Goal: Information Seeking & Learning: Check status

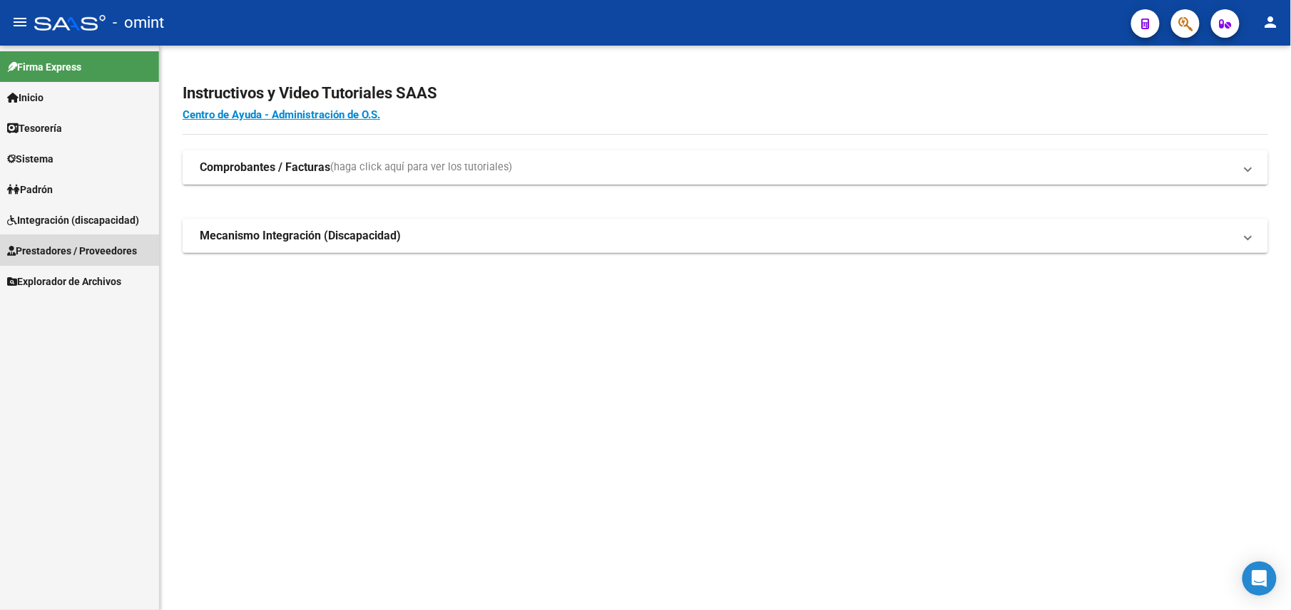
click at [68, 243] on span "Prestadores / Proveedores" at bounding box center [72, 251] width 130 height 16
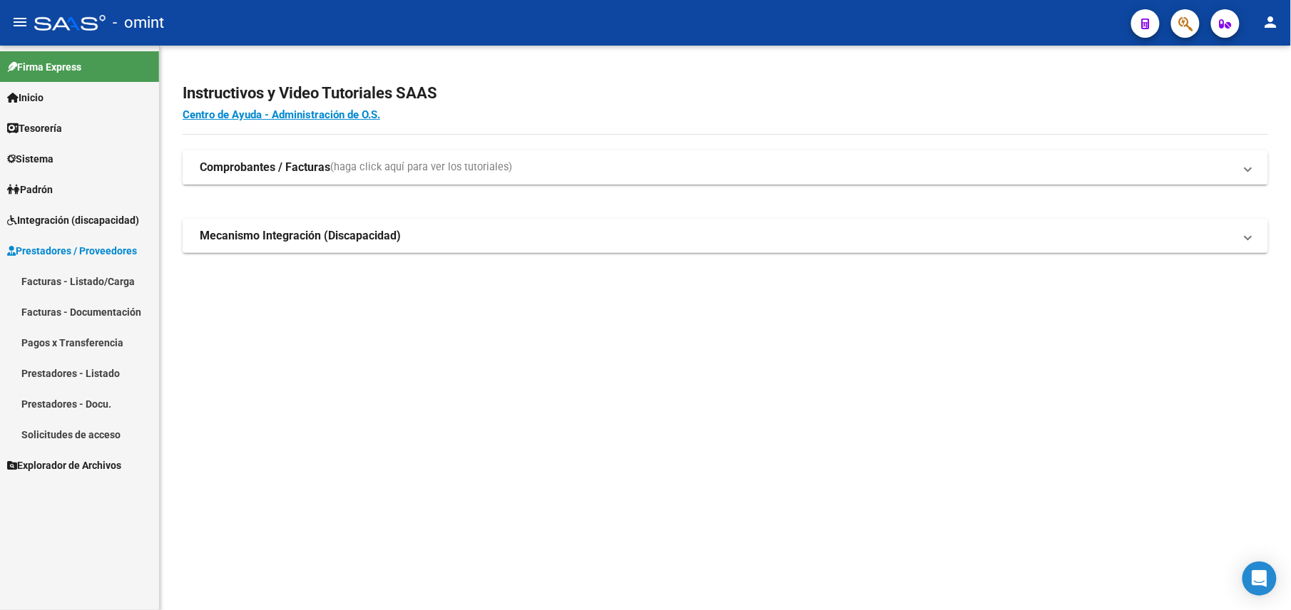
click at [90, 212] on span "Integración (discapacidad)" at bounding box center [73, 220] width 132 height 16
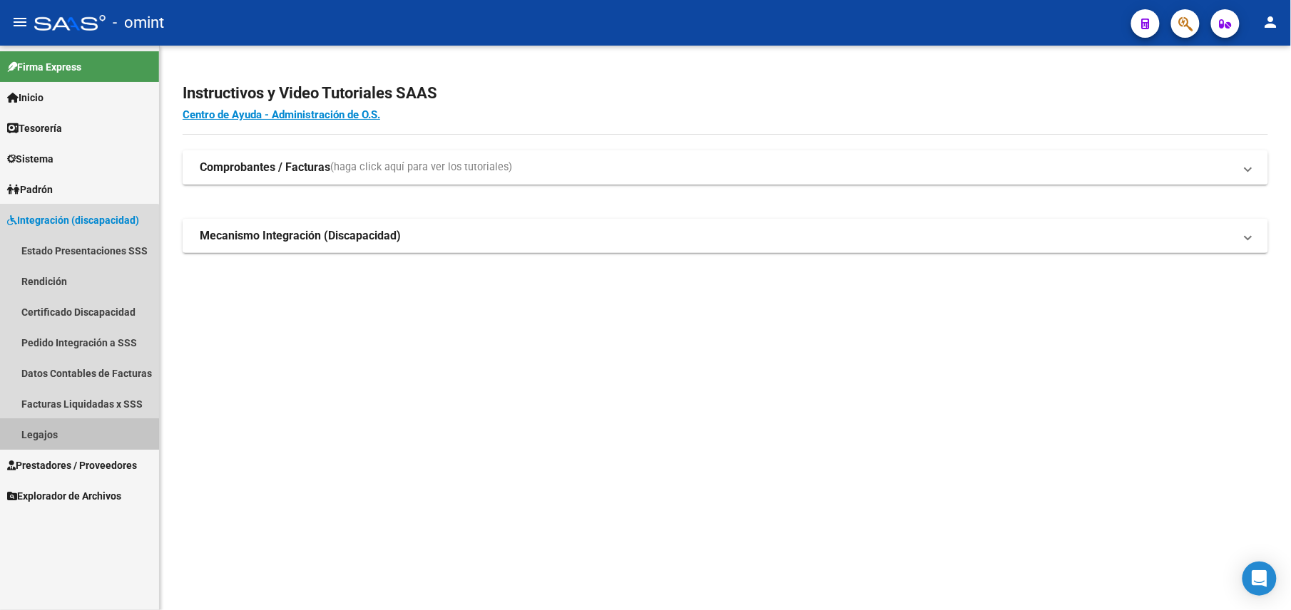
click at [51, 443] on link "Legajos" at bounding box center [79, 434] width 159 height 31
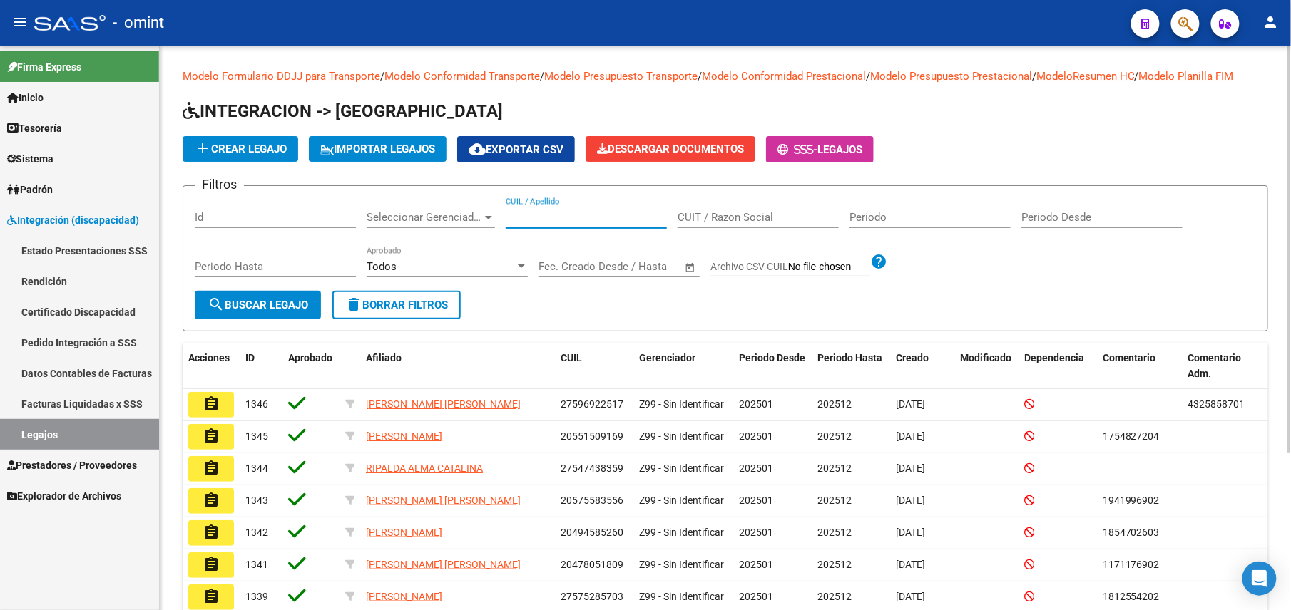
click at [539, 212] on input "CUIL / Apellido" at bounding box center [586, 217] width 161 height 13
paste input "23474583244"
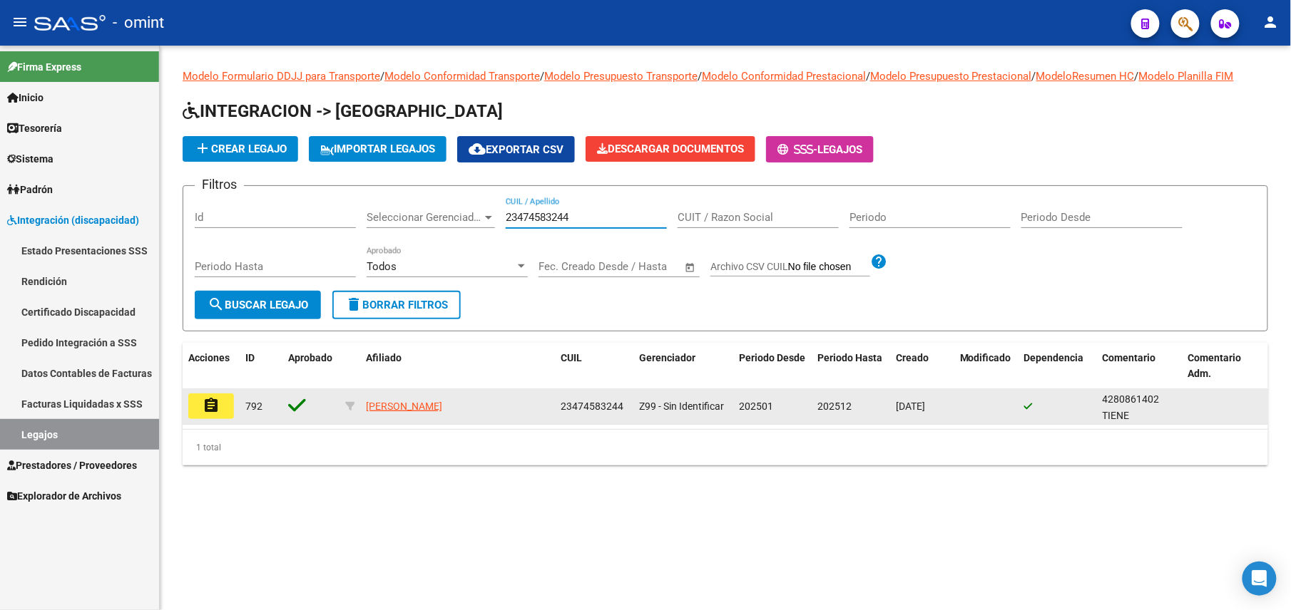
type input "23474583244"
click at [212, 397] on mat-icon "assignment" at bounding box center [210, 405] width 17 height 17
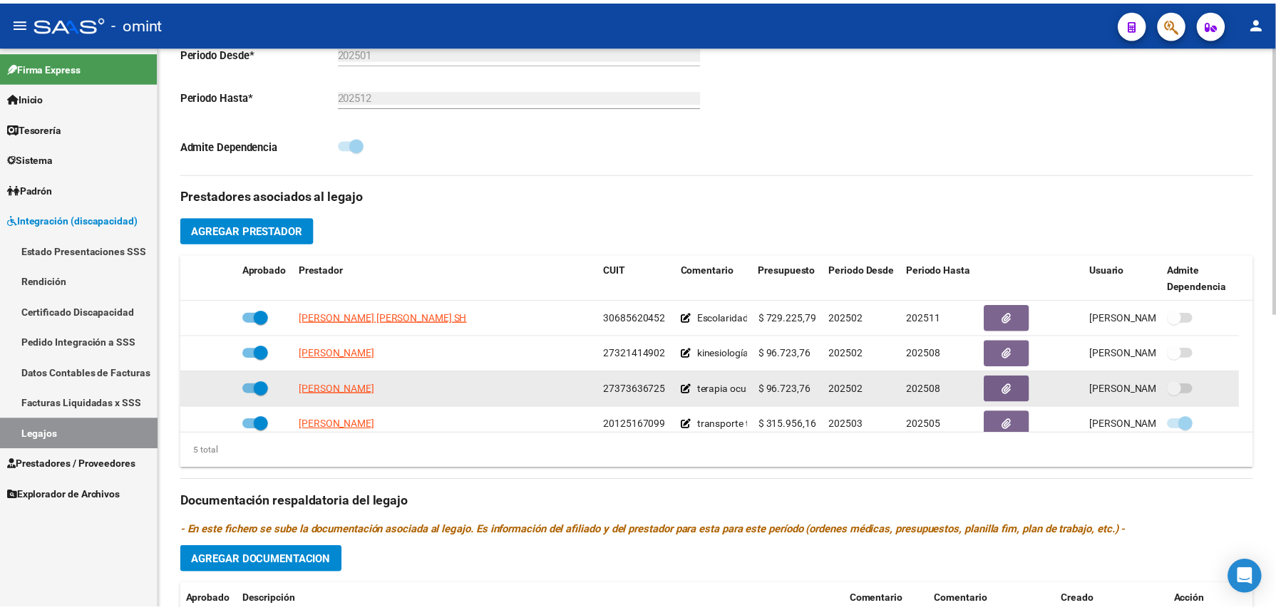
scroll to position [50, 0]
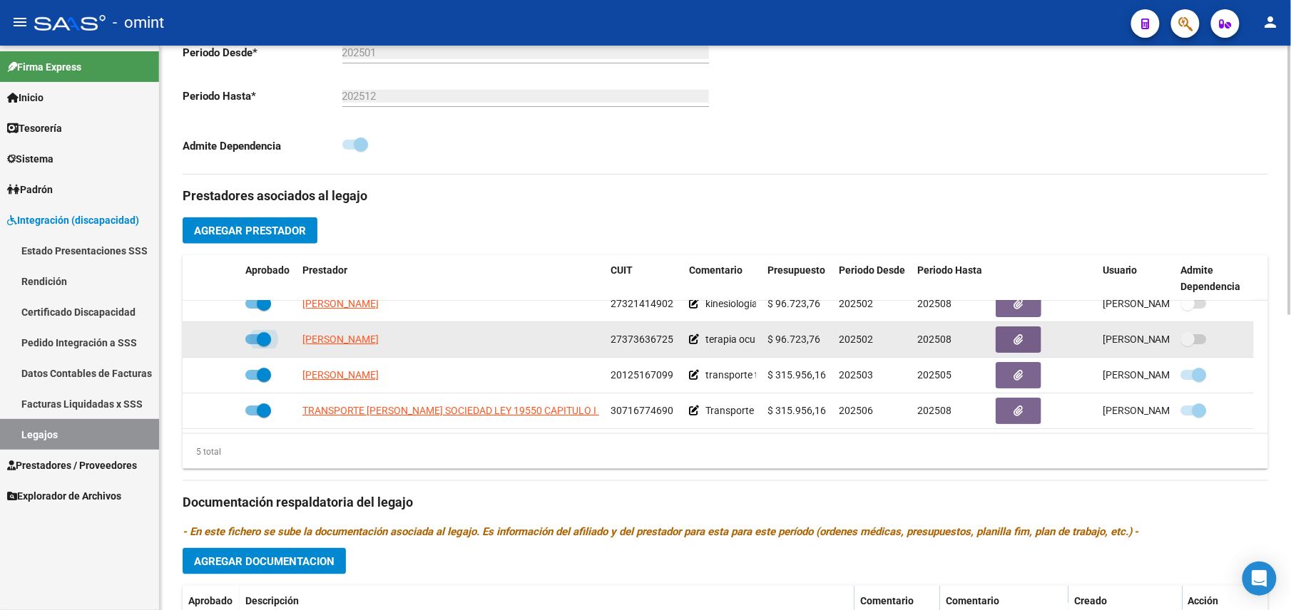
click at [261, 339] on span at bounding box center [264, 339] width 14 height 14
click at [252, 344] on input "checkbox" at bounding box center [252, 344] width 1 height 1
checkbox input "false"
click at [217, 341] on icon at bounding box center [219, 339] width 10 height 10
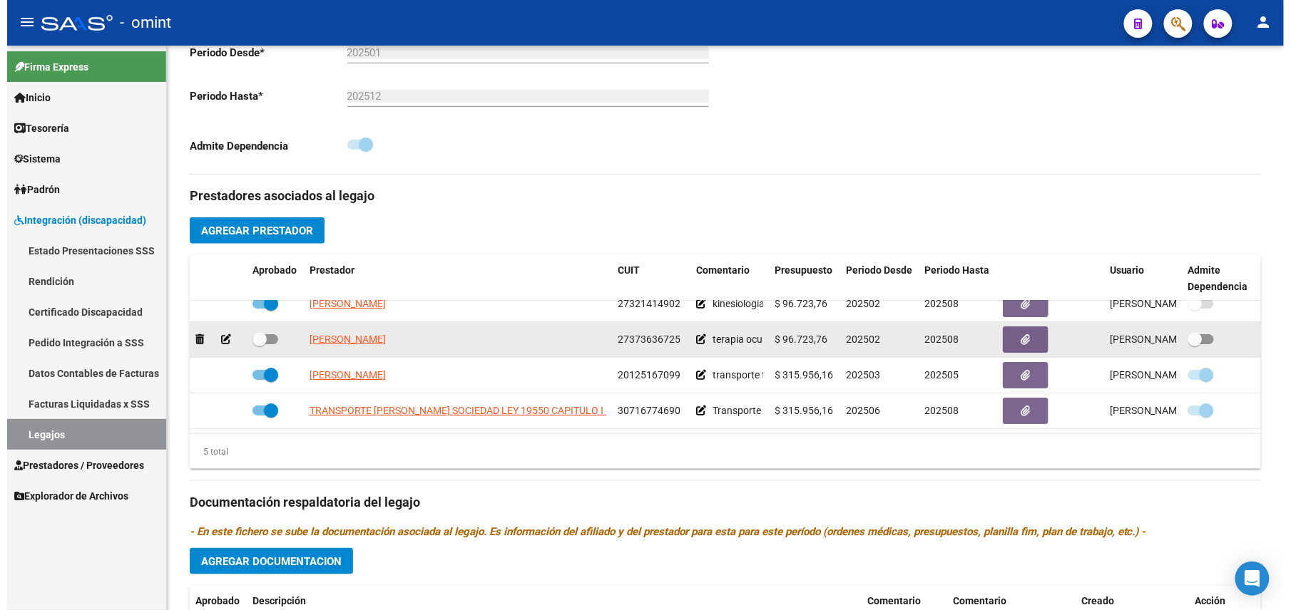
scroll to position [396, 0]
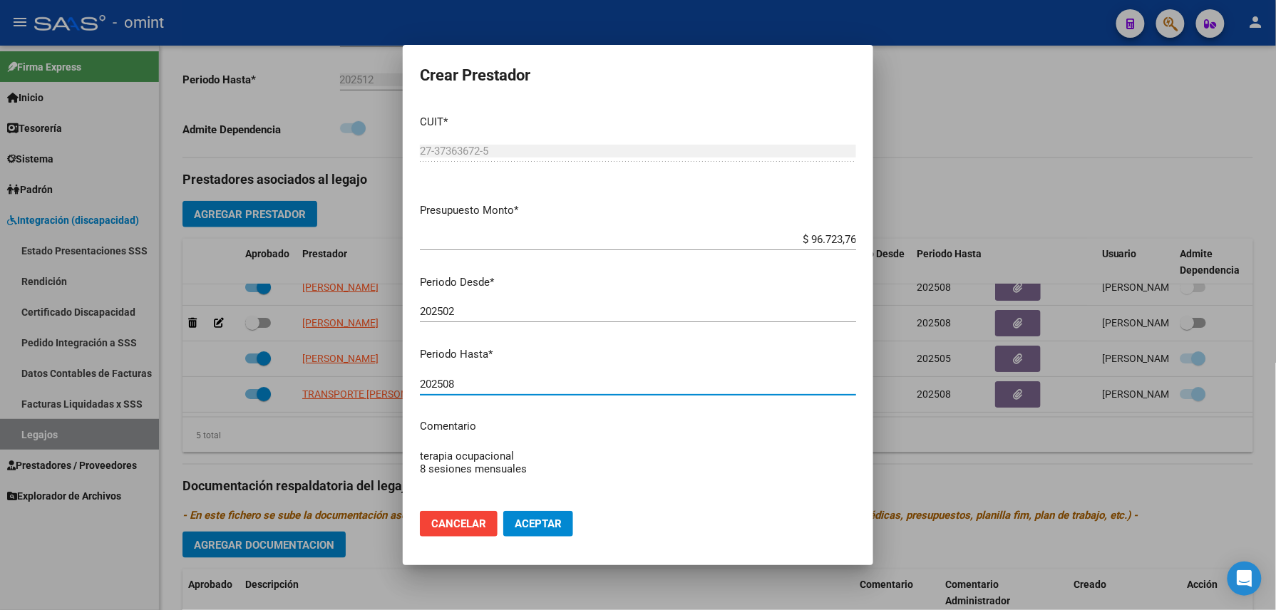
drag, startPoint x: 471, startPoint y: 386, endPoint x: 442, endPoint y: 388, distance: 28.6
click at [442, 388] on input "202508" at bounding box center [638, 384] width 436 height 13
type input "202511"
click at [555, 545] on mat-dialog-actions "Cancelar Aceptar" at bounding box center [638, 524] width 436 height 48
click at [555, 533] on button "Aceptar" at bounding box center [538, 524] width 70 height 26
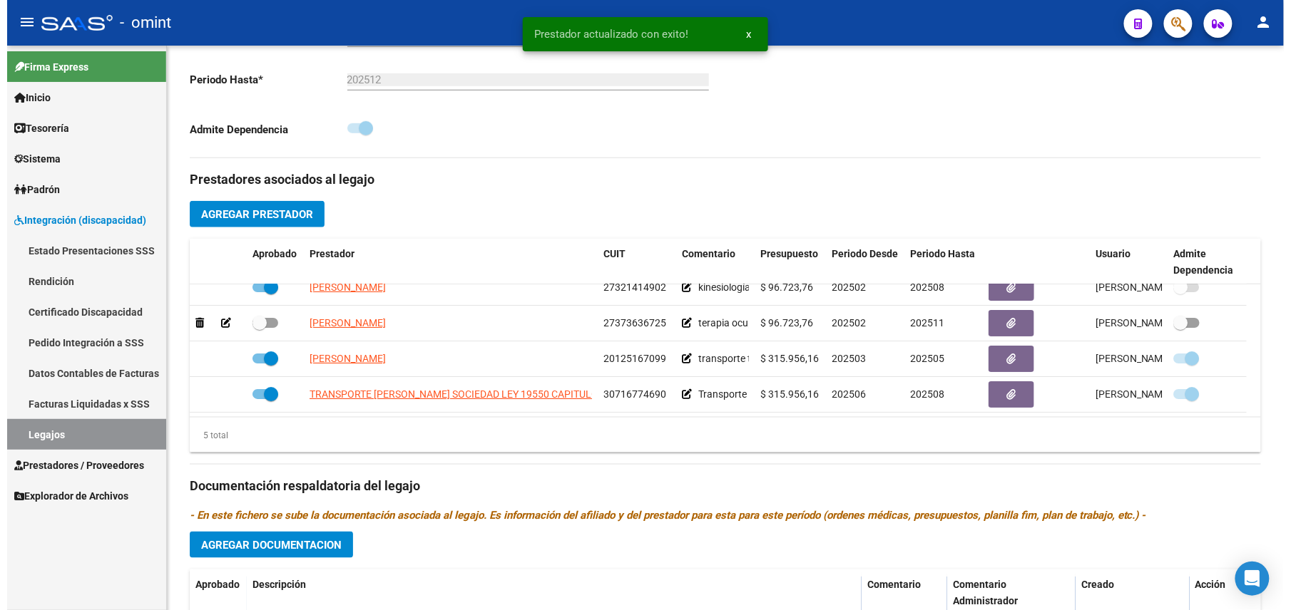
scroll to position [380, 0]
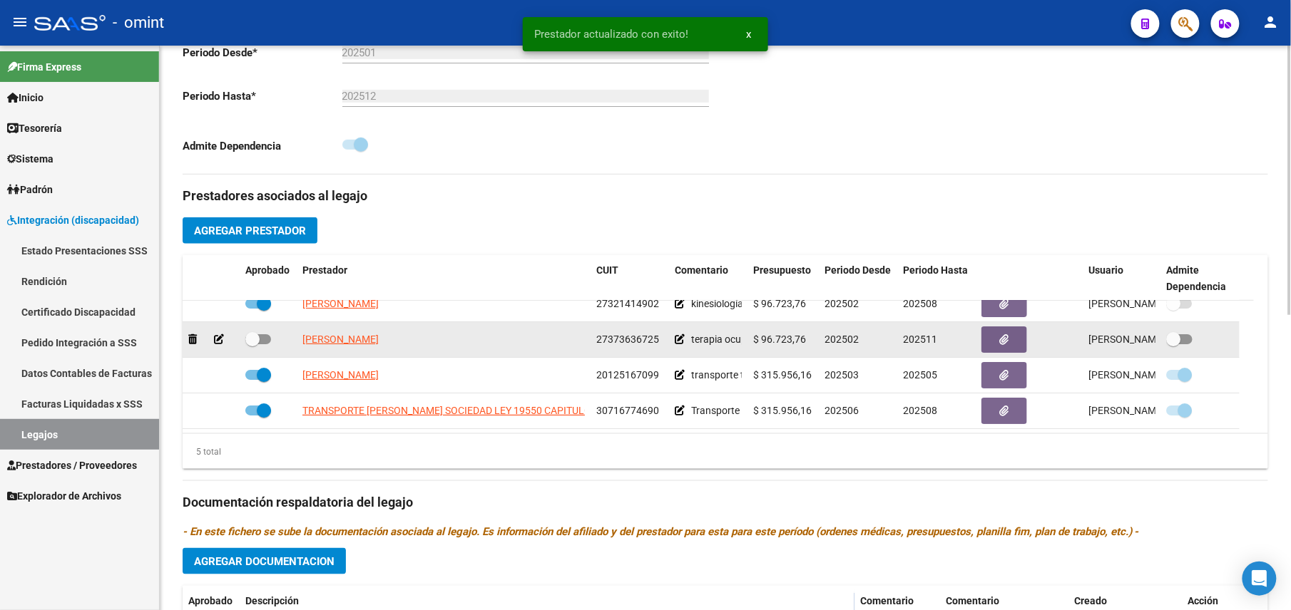
click at [261, 340] on span at bounding box center [258, 339] width 26 height 10
click at [252, 344] on input "checkbox" at bounding box center [252, 344] width 1 height 1
checkbox input "true"
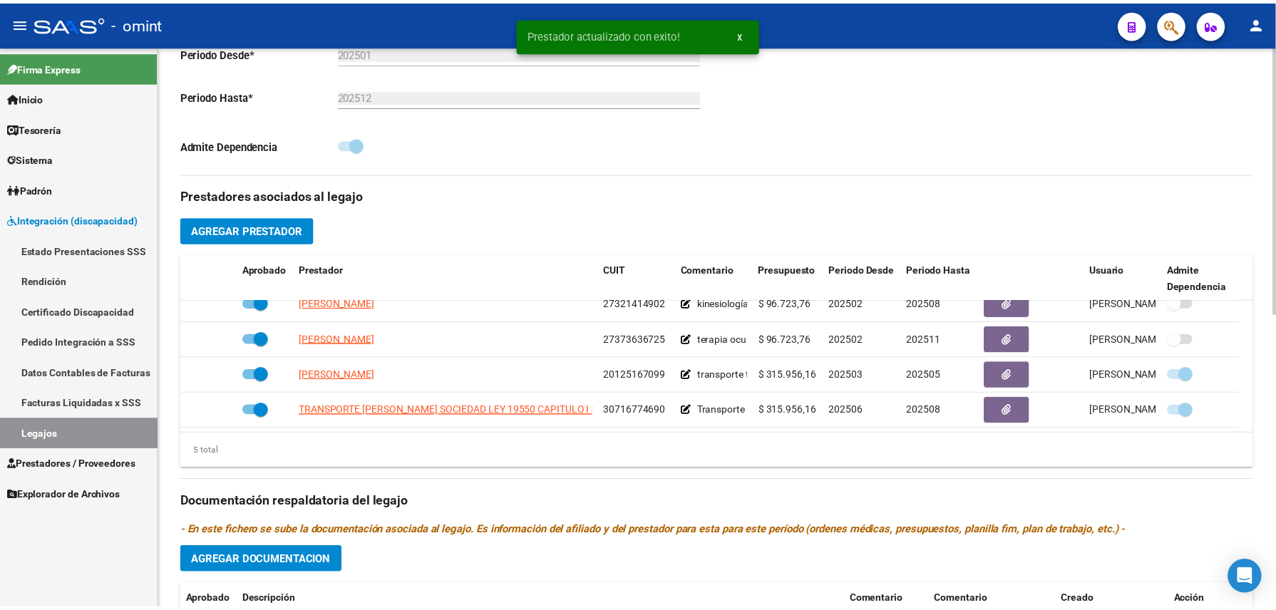
scroll to position [619, 0]
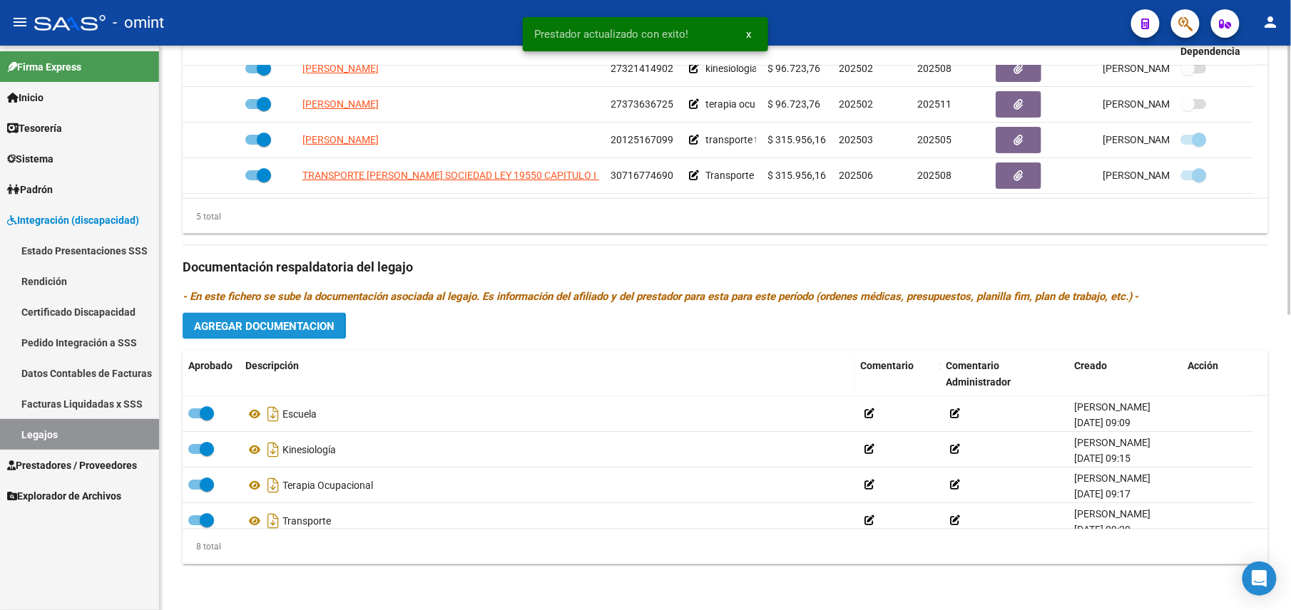
click at [232, 326] on span "Agregar Documentacion" at bounding box center [264, 326] width 140 height 13
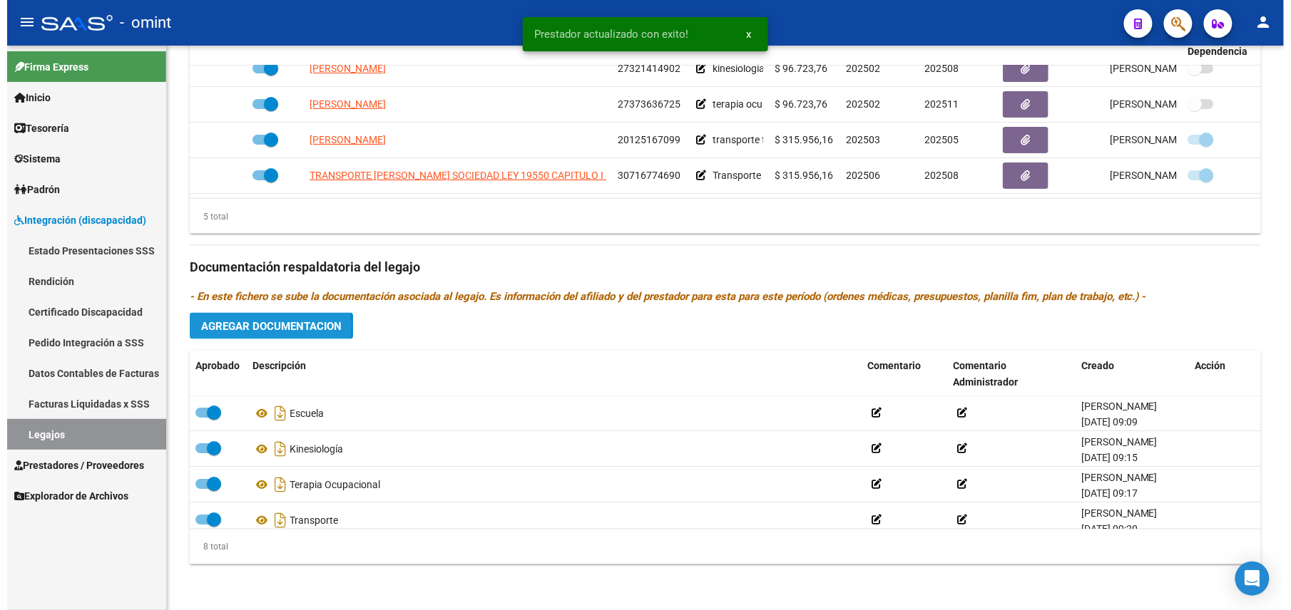
scroll to position [634, 0]
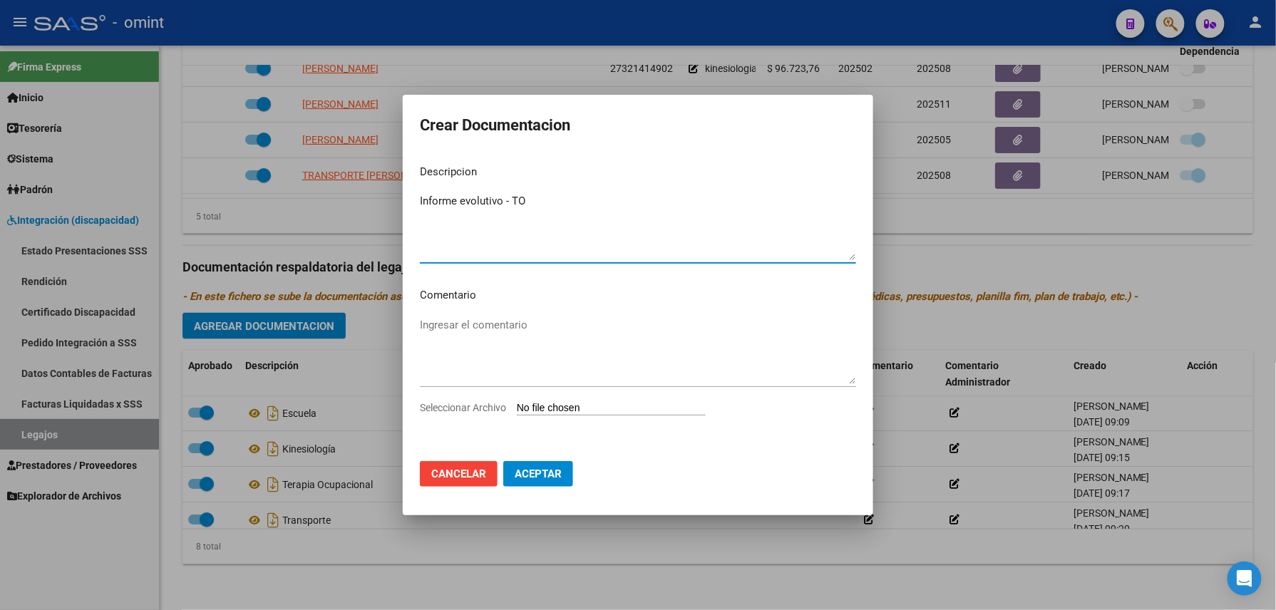
type textarea "Informe evolutivo - TO"
click at [577, 411] on input "Seleccionar Archivo" at bounding box center [611, 409] width 189 height 14
type input "C:\fakepath\4280861402_25073011570_form048.pdf"
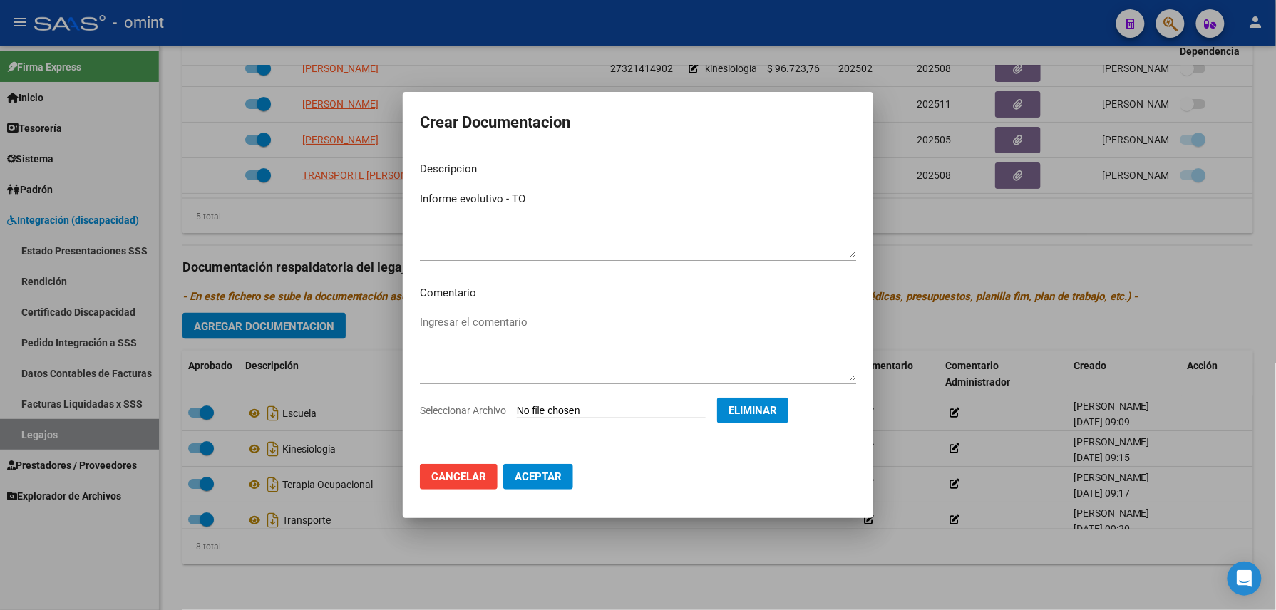
click at [539, 483] on button "Aceptar" at bounding box center [538, 477] width 70 height 26
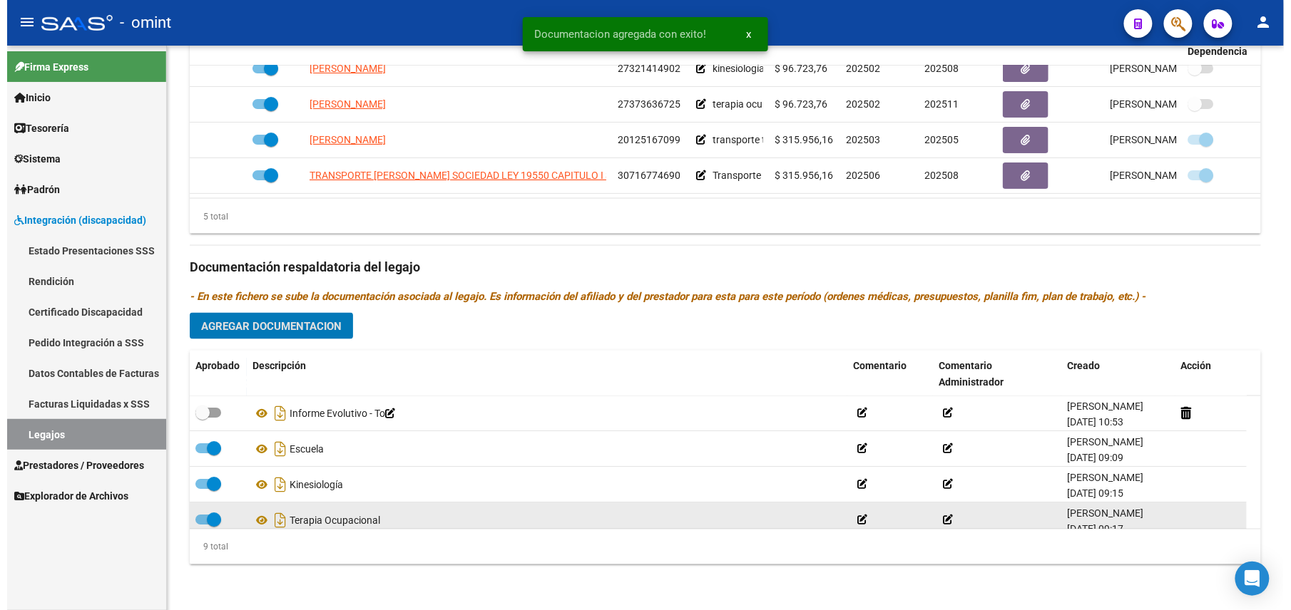
scroll to position [619, 0]
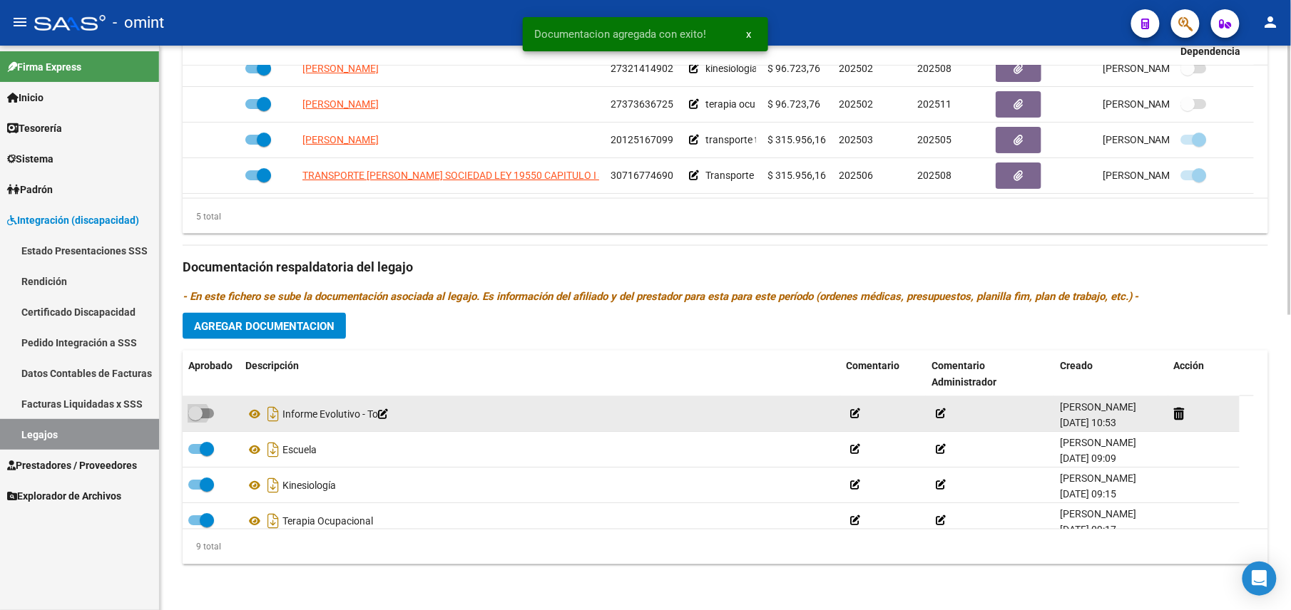
click at [200, 416] on span at bounding box center [195, 413] width 14 height 14
click at [195, 419] on input "checkbox" at bounding box center [195, 419] width 1 height 1
checkbox input "true"
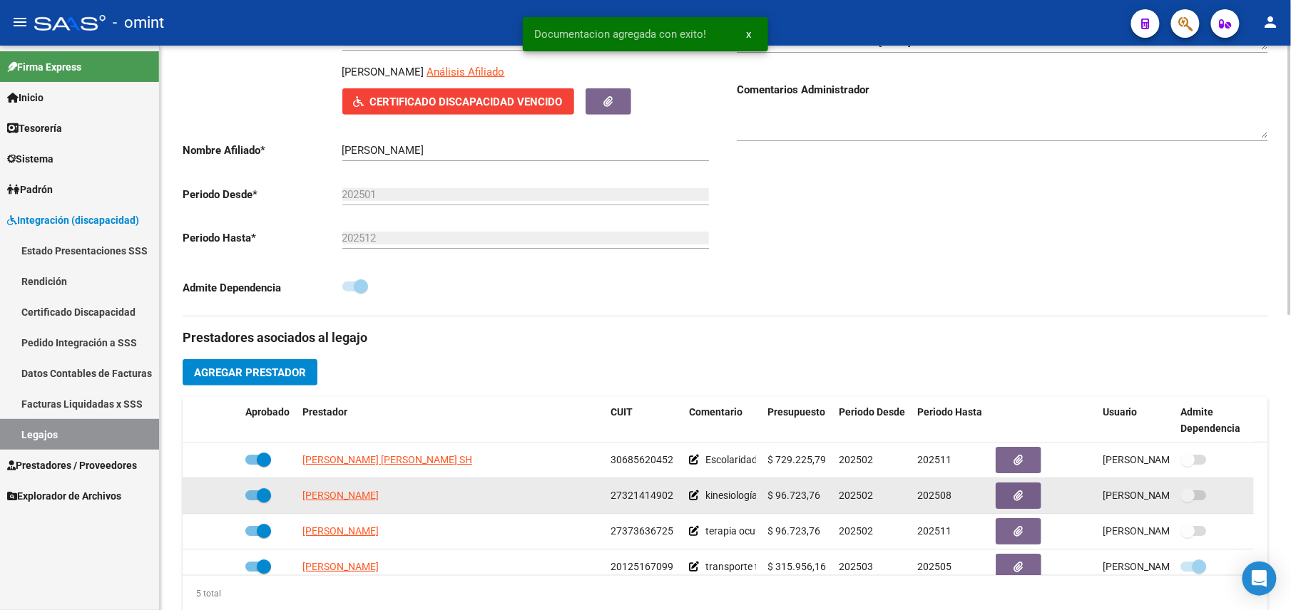
scroll to position [0, 0]
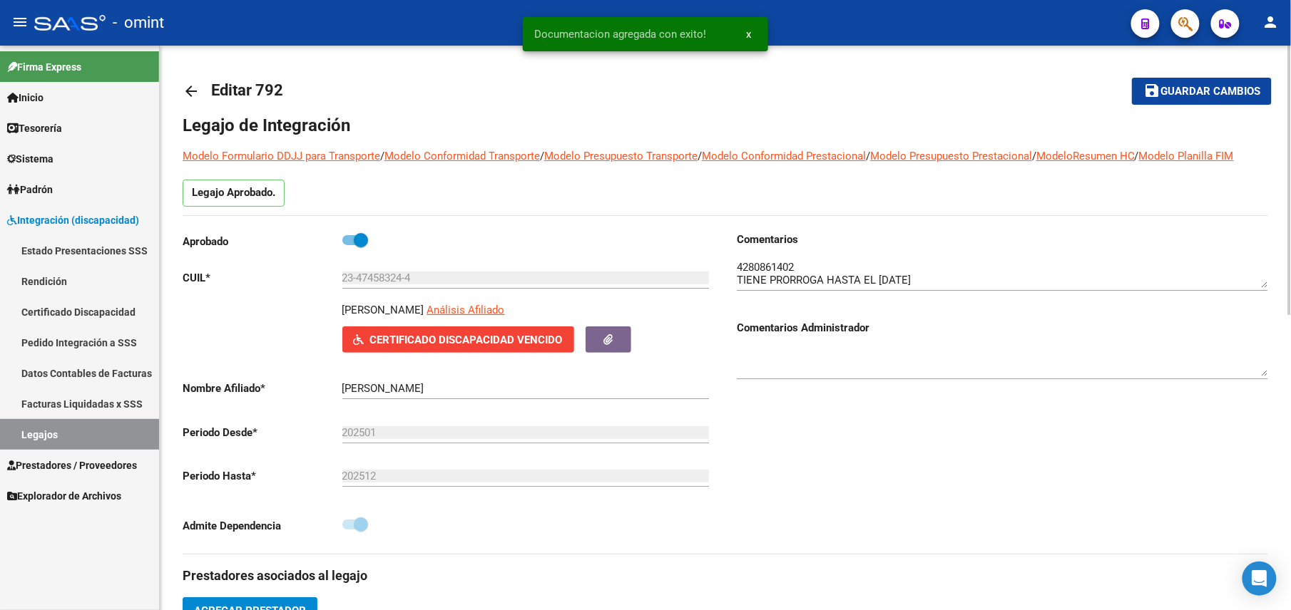
click at [1193, 94] on span "Guardar cambios" at bounding box center [1210, 92] width 100 height 13
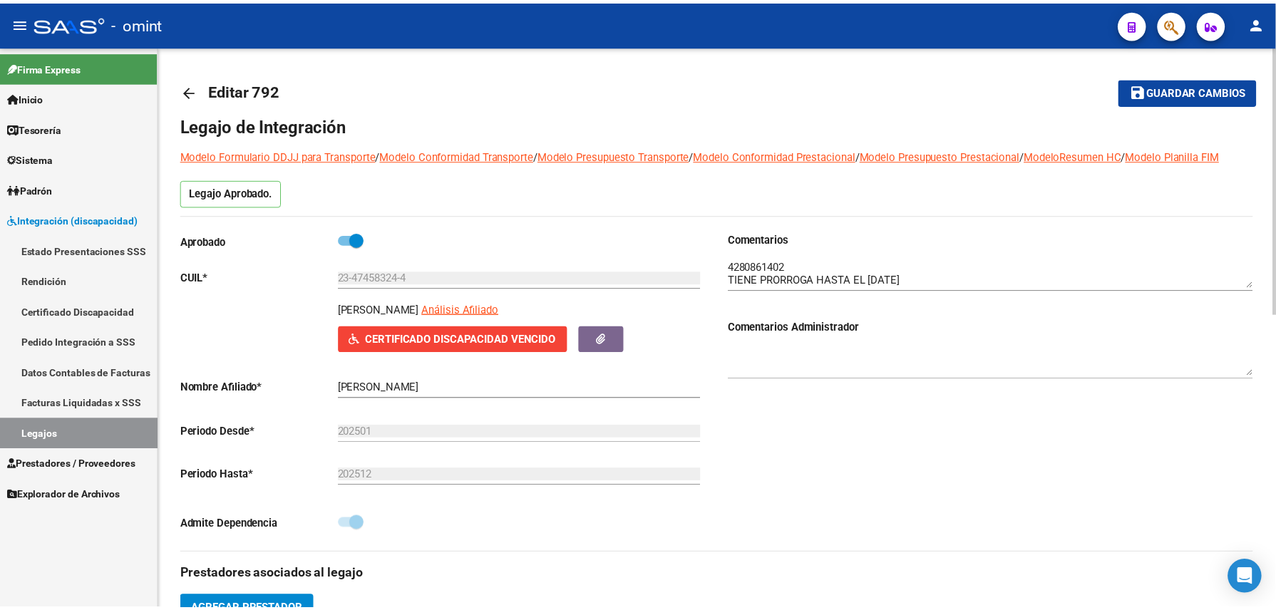
scroll to position [619, 0]
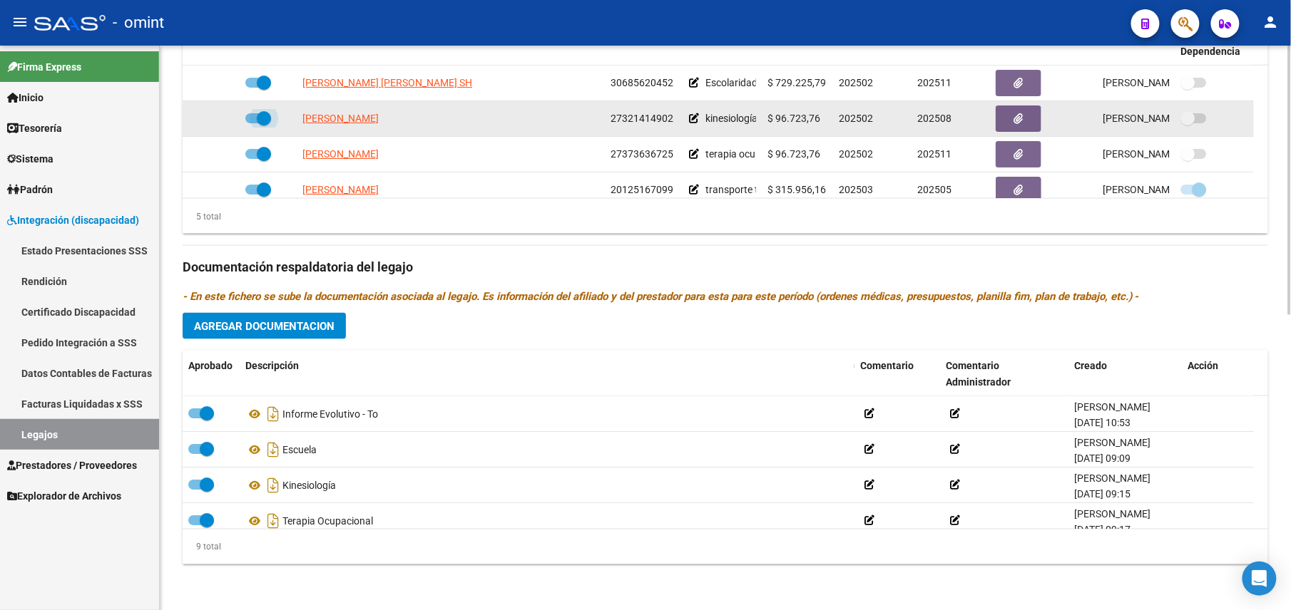
click at [260, 118] on span at bounding box center [264, 118] width 14 height 14
click at [252, 123] on input "checkbox" at bounding box center [252, 123] width 1 height 1
checkbox input "false"
click at [215, 117] on icon at bounding box center [219, 118] width 10 height 10
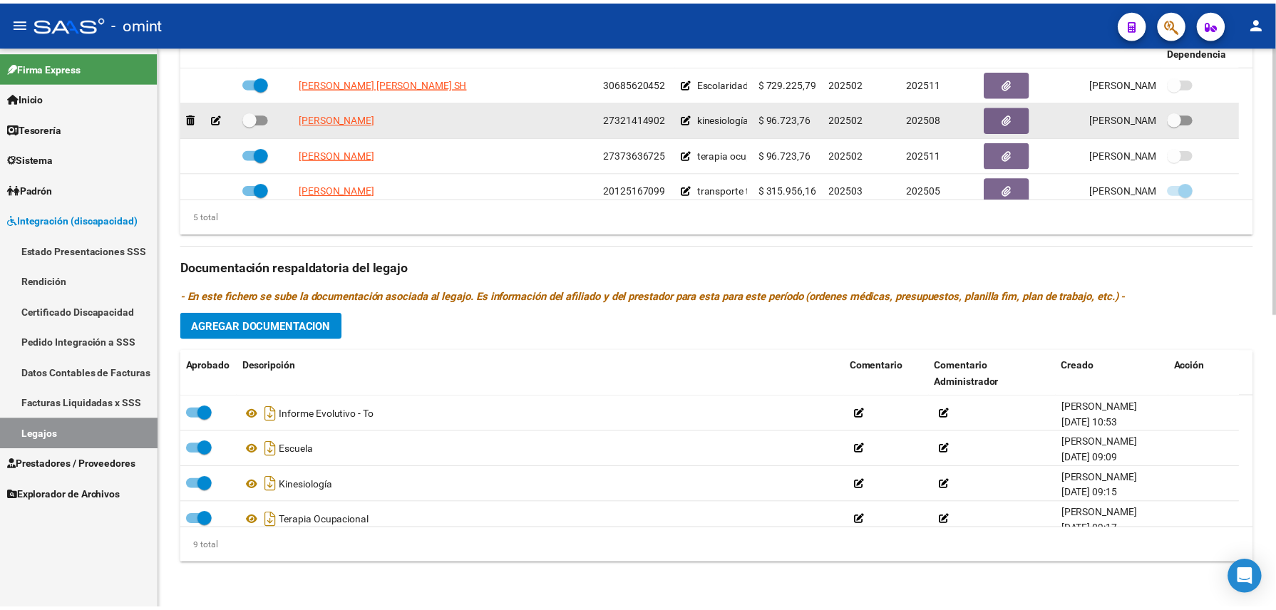
scroll to position [634, 0]
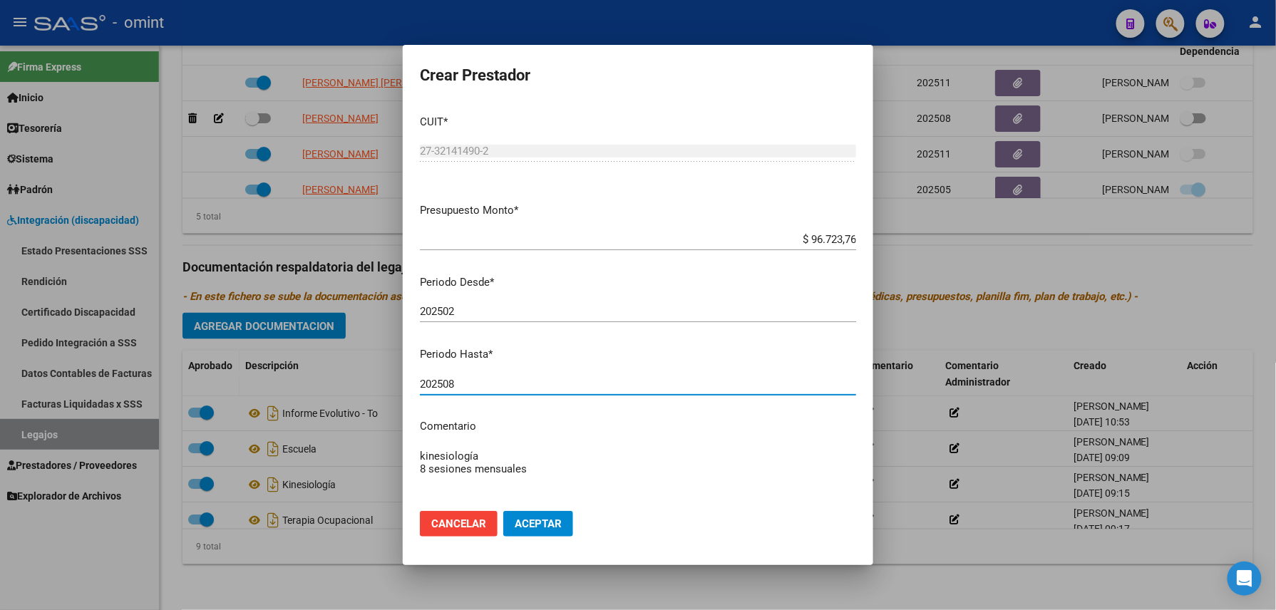
drag, startPoint x: 453, startPoint y: 385, endPoint x: 446, endPoint y: 386, distance: 8.0
click at [446, 386] on input "202508" at bounding box center [638, 384] width 436 height 13
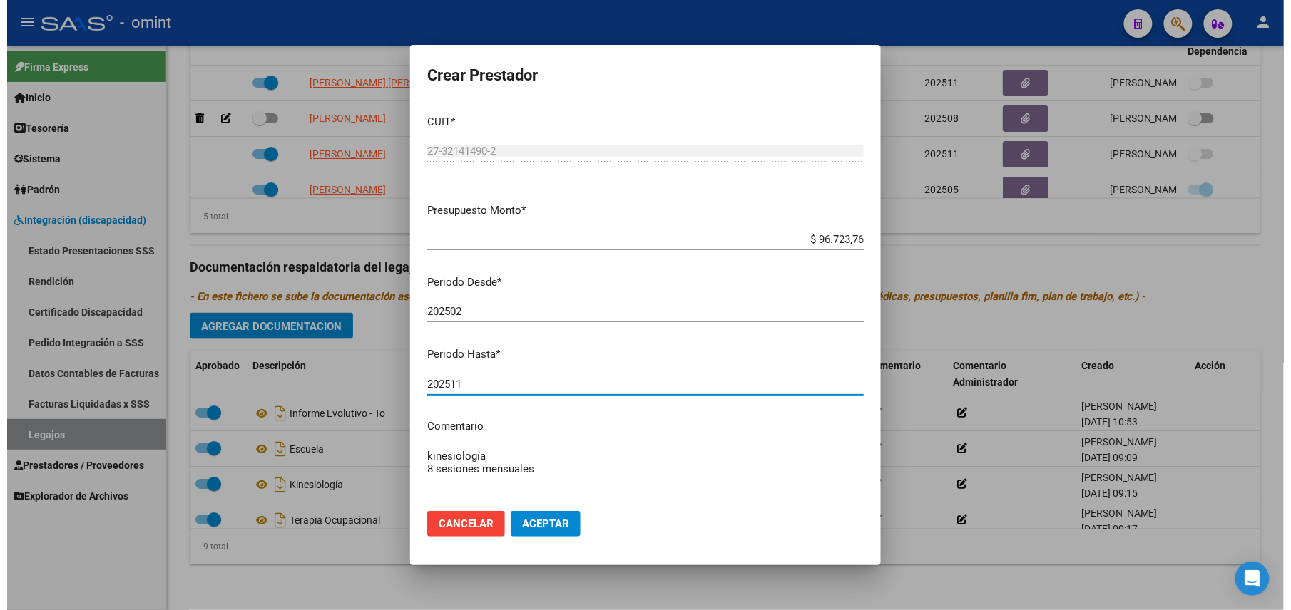
scroll to position [92, 0]
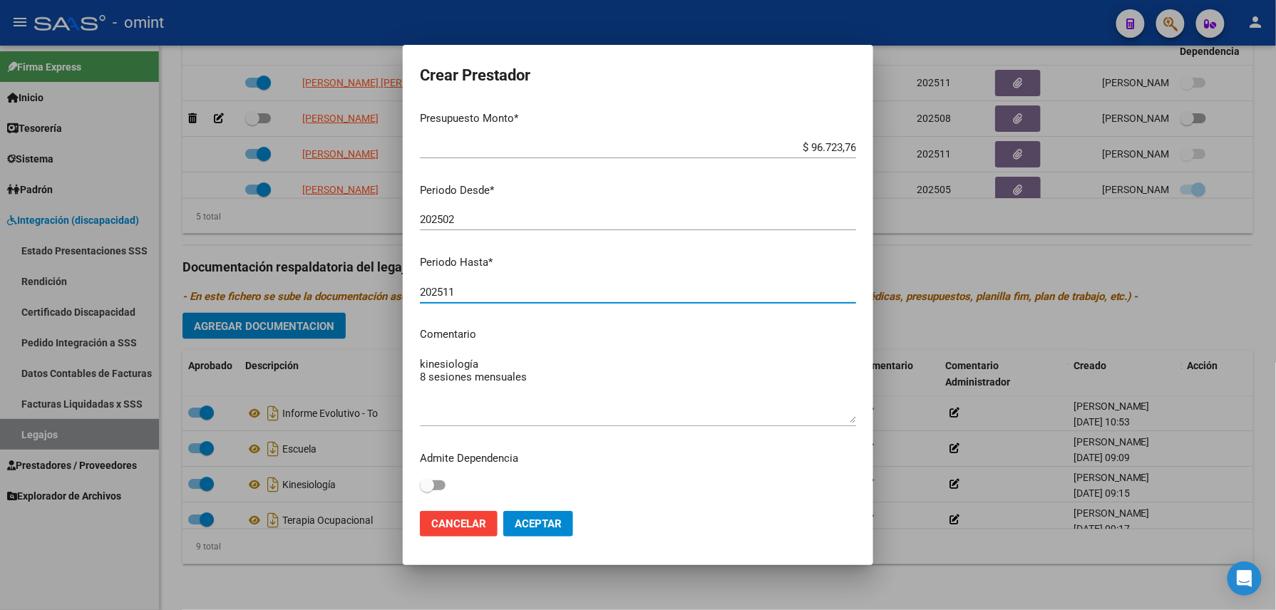
type input "202511"
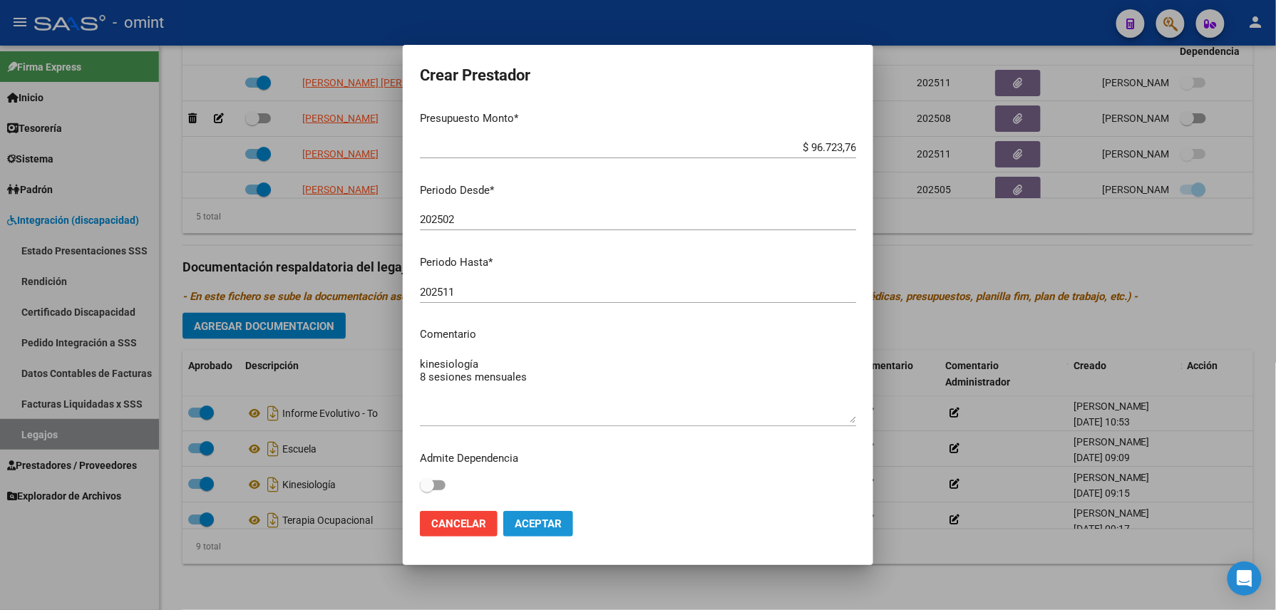
click at [542, 522] on span "Aceptar" at bounding box center [538, 524] width 47 height 13
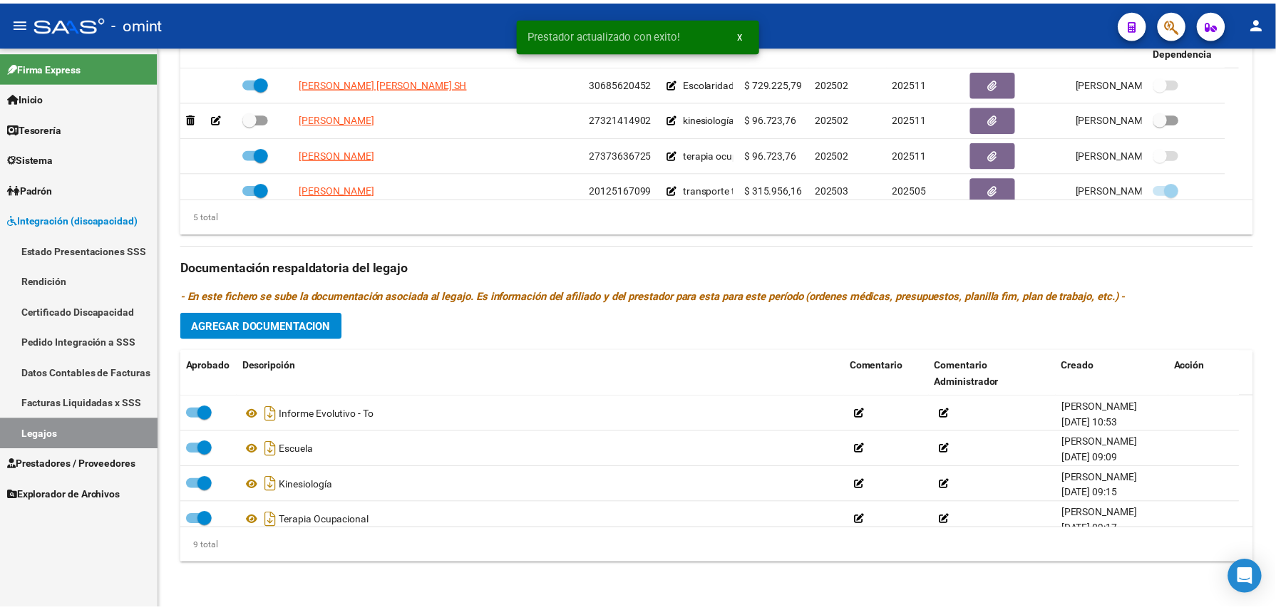
scroll to position [619, 0]
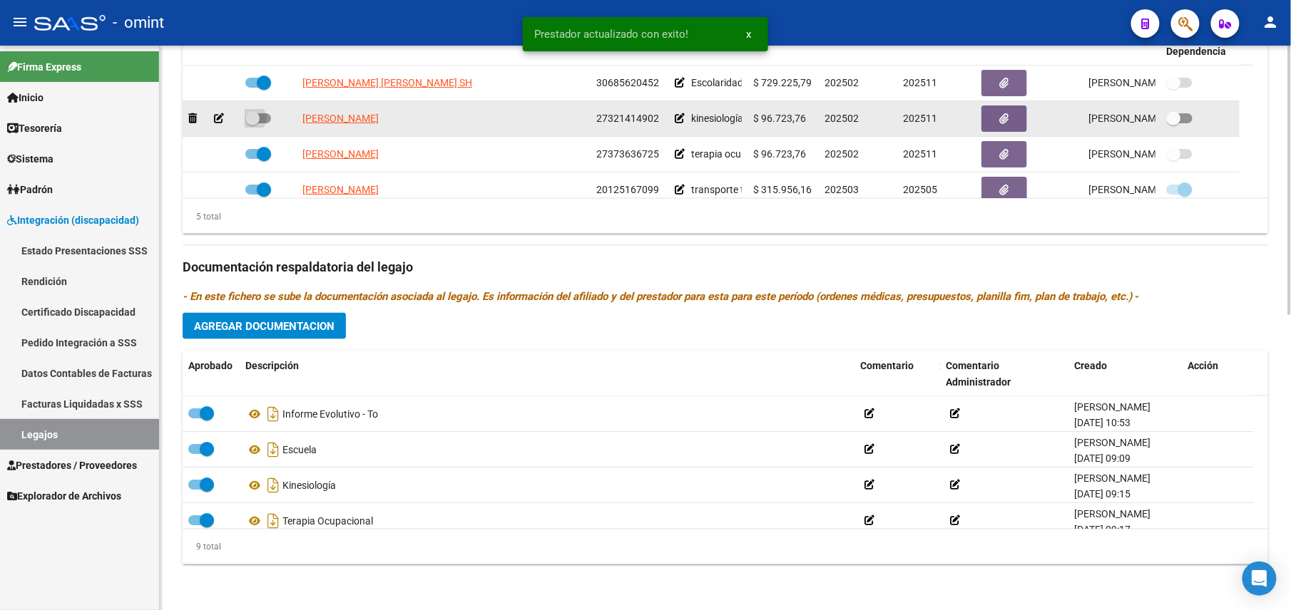
click at [249, 120] on span at bounding box center [252, 118] width 14 height 14
click at [252, 123] on input "checkbox" at bounding box center [252, 123] width 1 height 1
checkbox input "true"
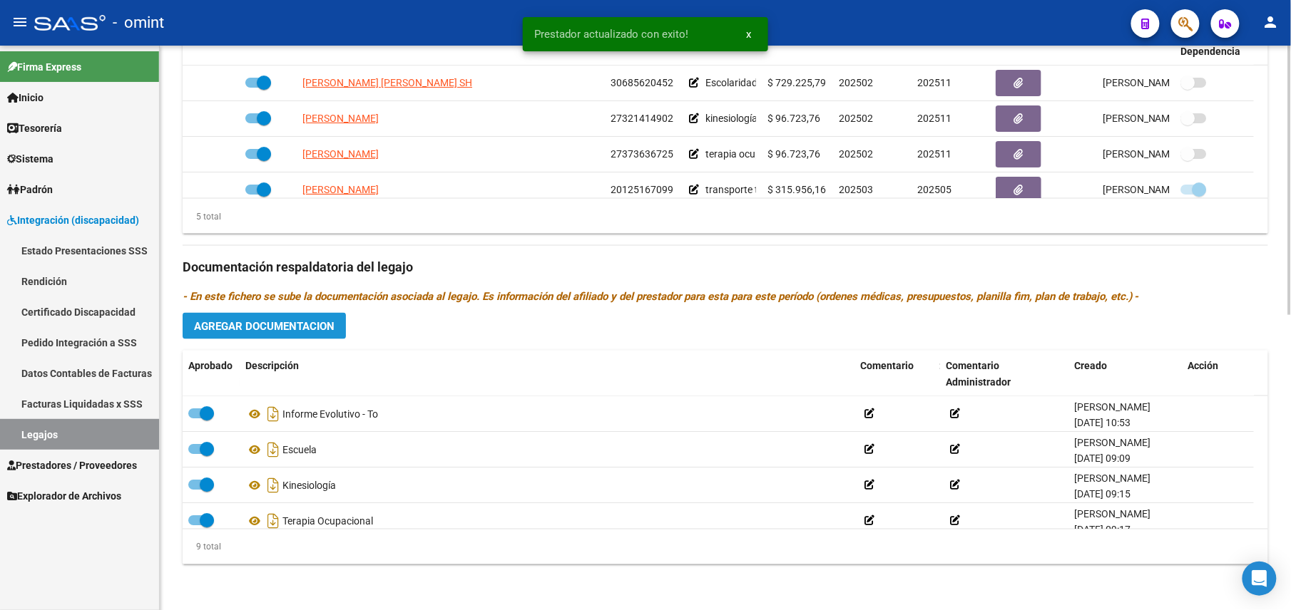
click at [281, 328] on span "Agregar Documentacion" at bounding box center [264, 326] width 140 height 13
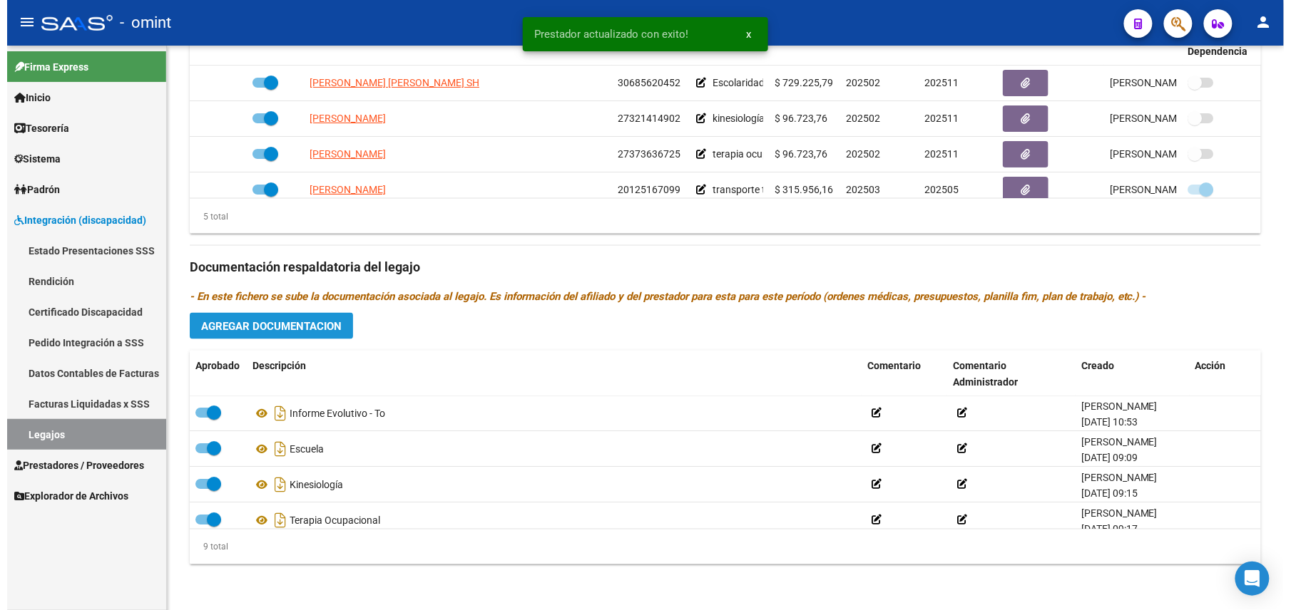
scroll to position [634, 0]
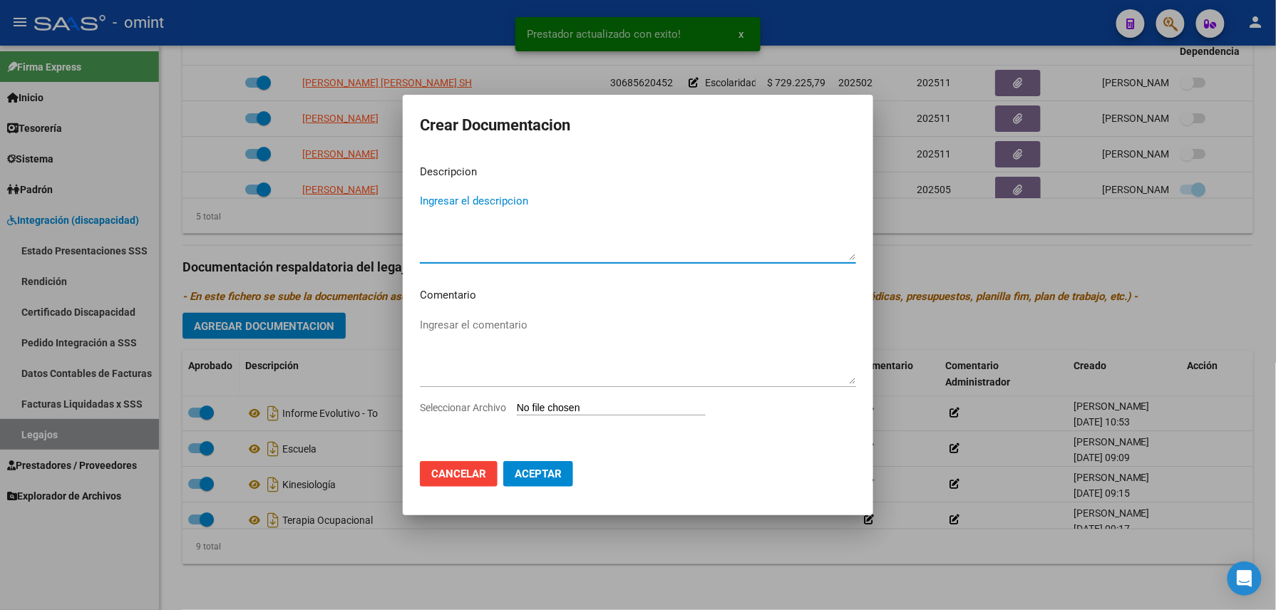
click at [501, 237] on textarea "Ingresar el descripcion" at bounding box center [638, 226] width 436 height 67
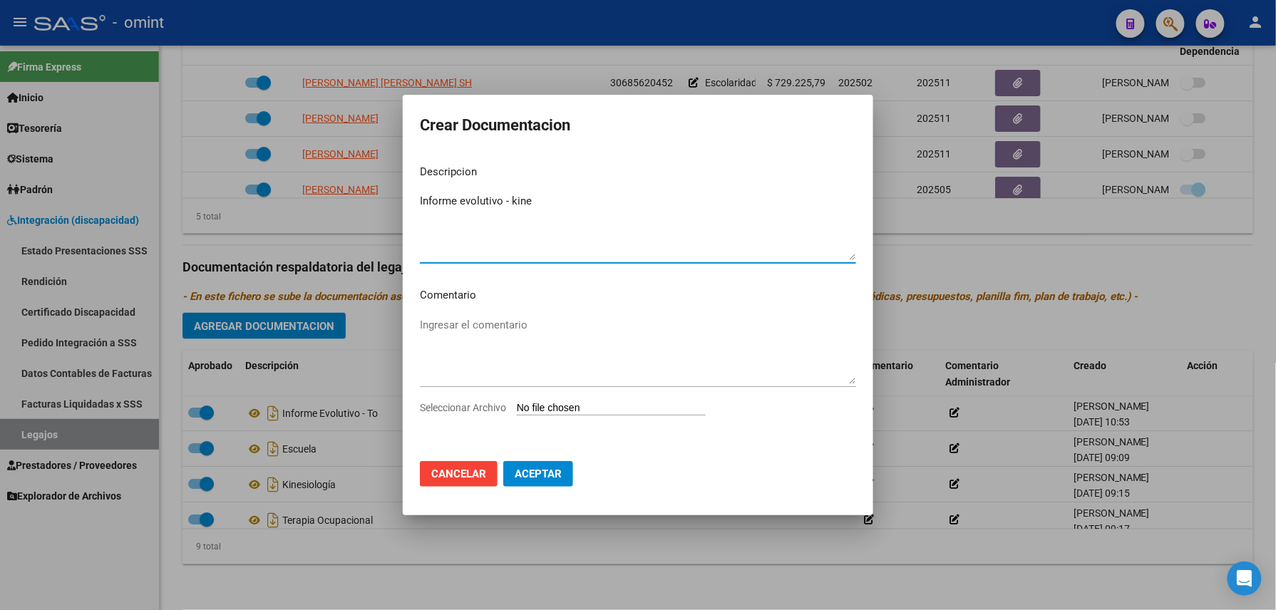
type textarea "Informe evolutivo - kine"
click at [572, 403] on input "Seleccionar Archivo" at bounding box center [611, 409] width 189 height 14
type input "C:\fakepath\4280861402_25081310100_form048.pdf"
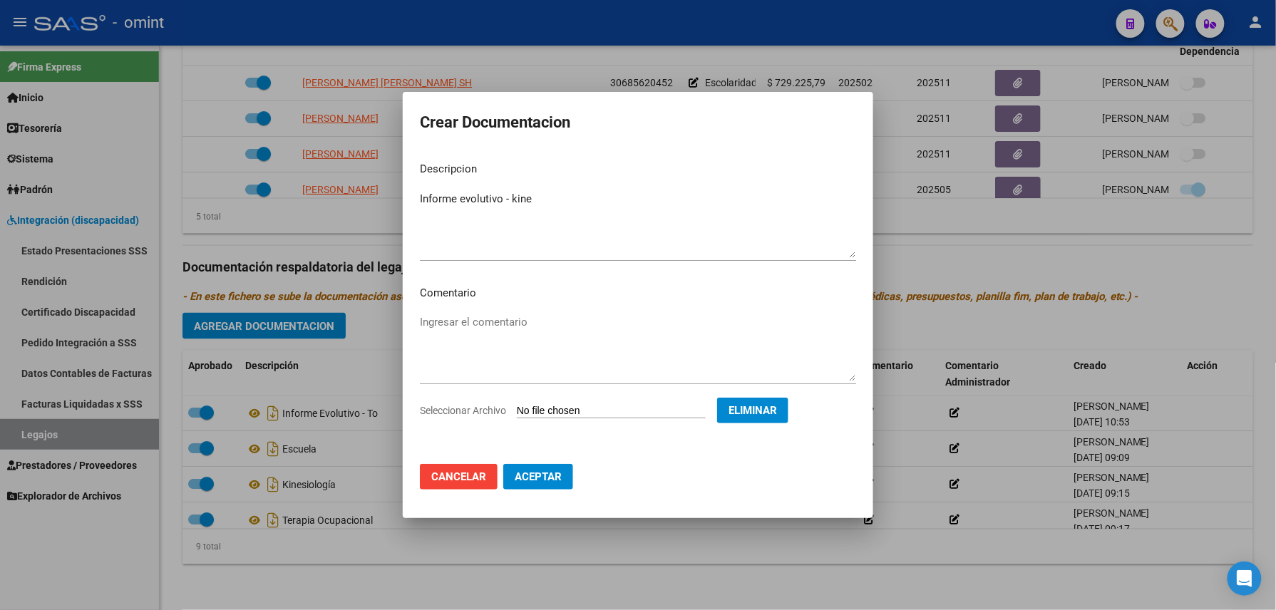
click at [548, 459] on mat-dialog-actions "Cancelar Aceptar" at bounding box center [638, 477] width 436 height 48
click at [546, 468] on button "Aceptar" at bounding box center [538, 477] width 70 height 26
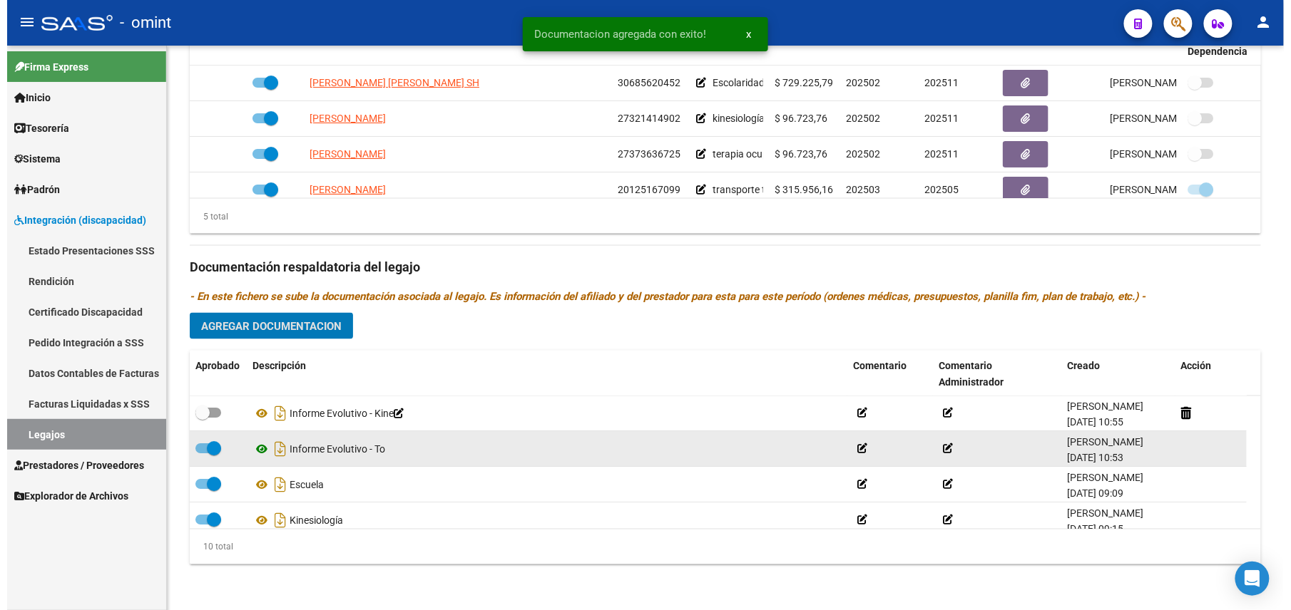
scroll to position [619, 0]
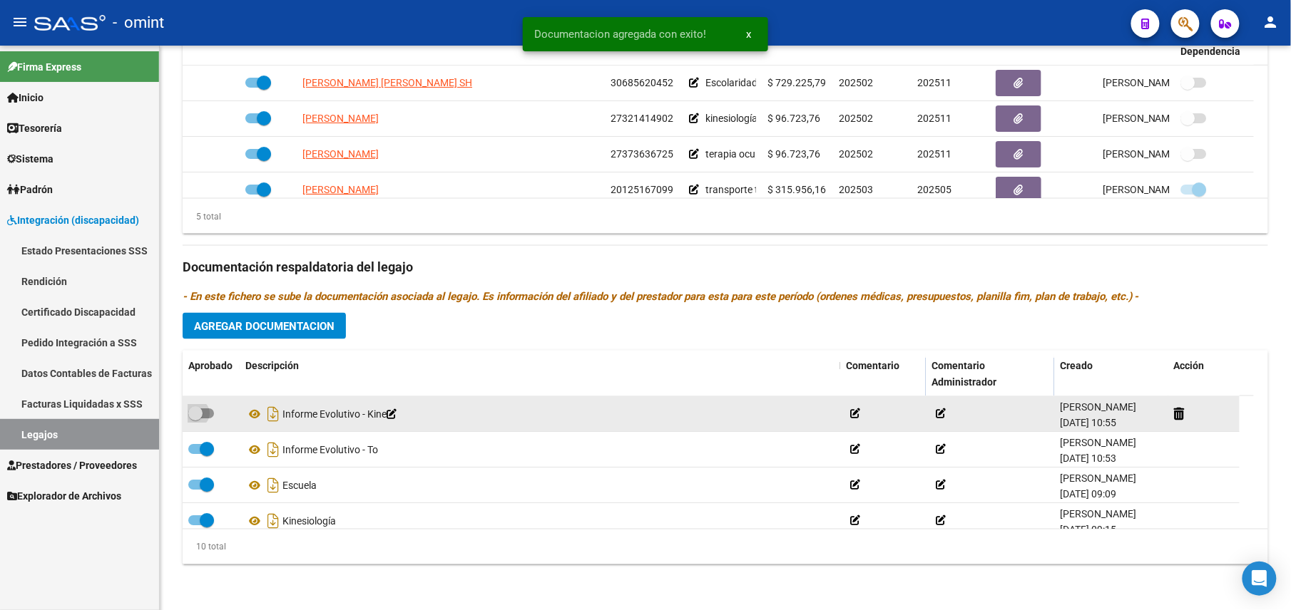
click at [200, 412] on span at bounding box center [195, 413] width 14 height 14
click at [195, 419] on input "checkbox" at bounding box center [195, 419] width 1 height 1
checkbox input "true"
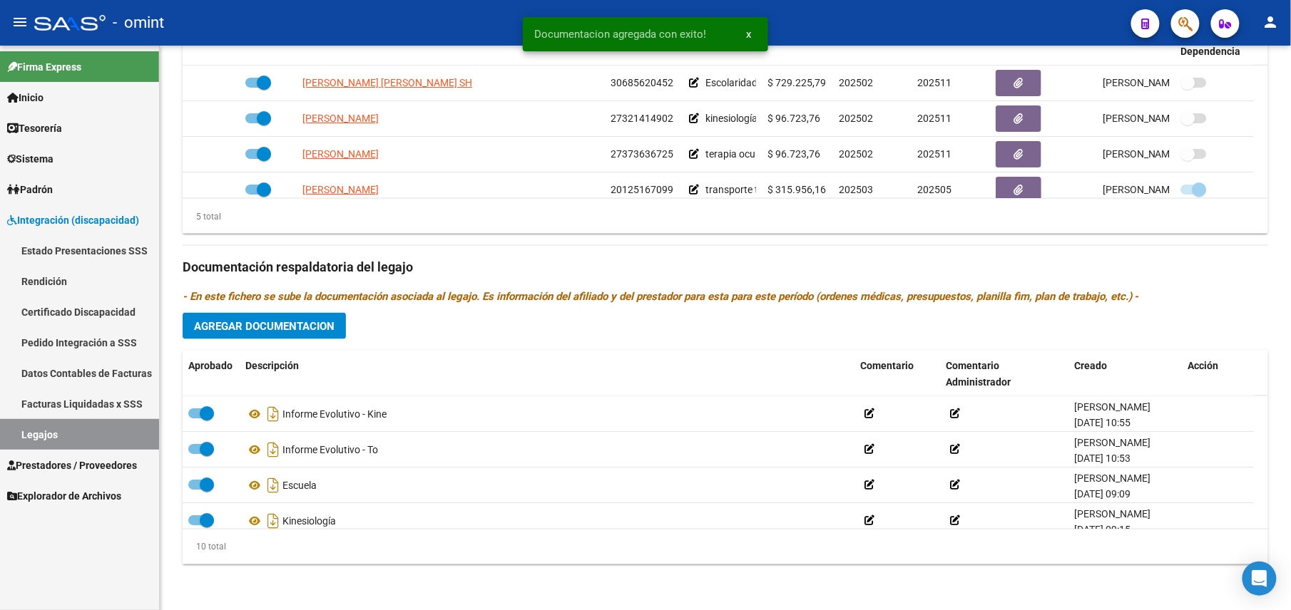
scroll to position [0, 0]
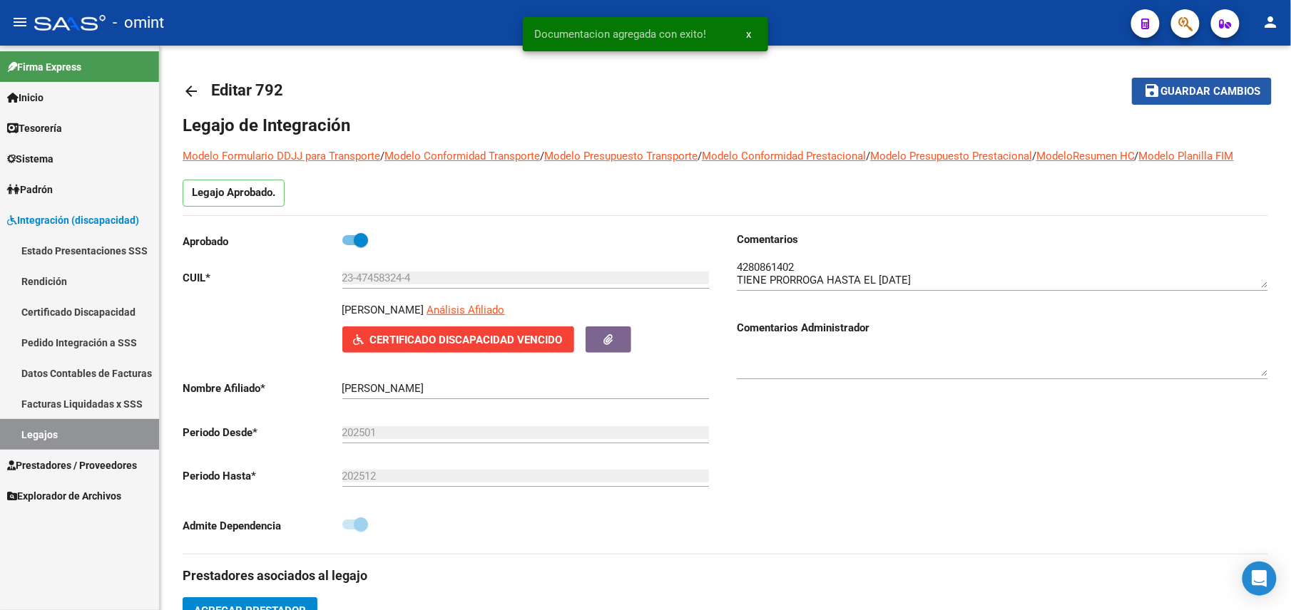
click at [1206, 98] on span "Guardar cambios" at bounding box center [1210, 92] width 100 height 13
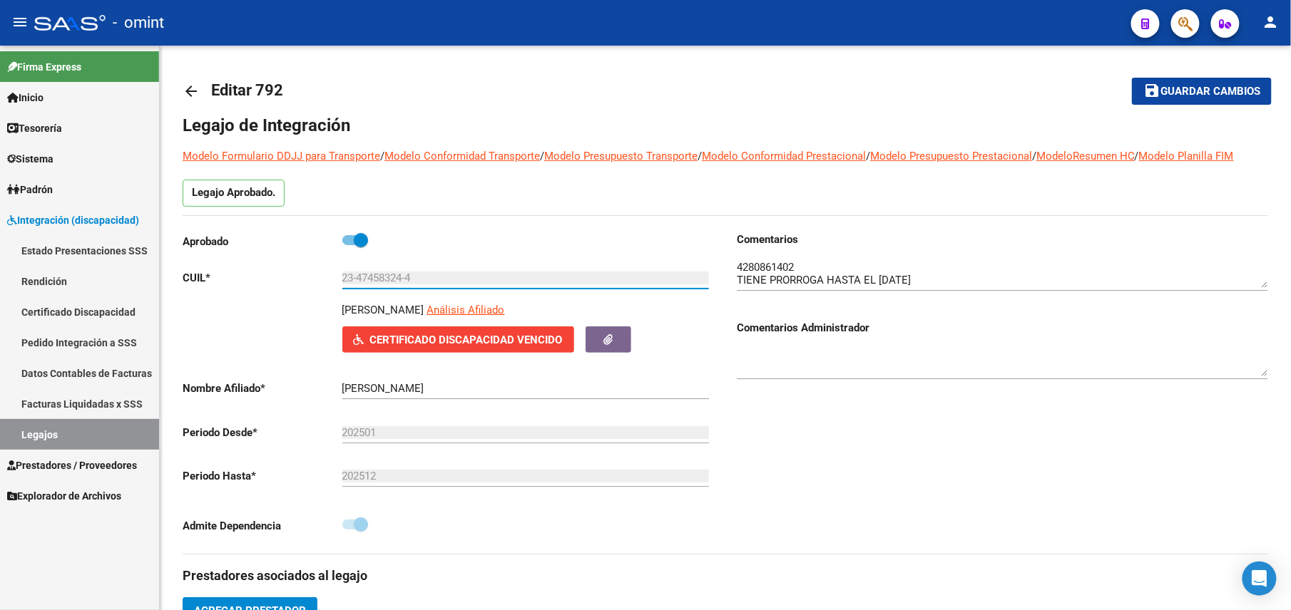
drag, startPoint x: 429, startPoint y: 280, endPoint x: 321, endPoint y: 280, distance: 107.7
click at [321, 280] on app-form-text-field "CUIL * 23-47458324-4 Ingresar CUIL" at bounding box center [446, 278] width 526 height 13
drag, startPoint x: 321, startPoint y: 280, endPoint x: 366, endPoint y: 275, distance: 45.2
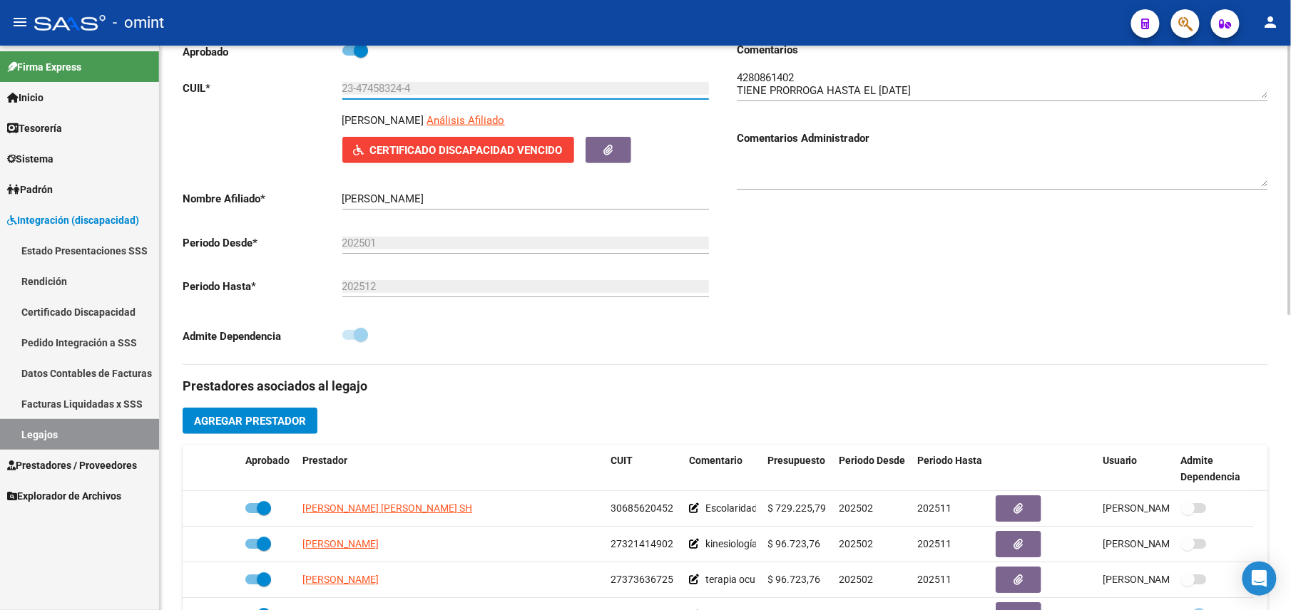
scroll to position [380, 0]
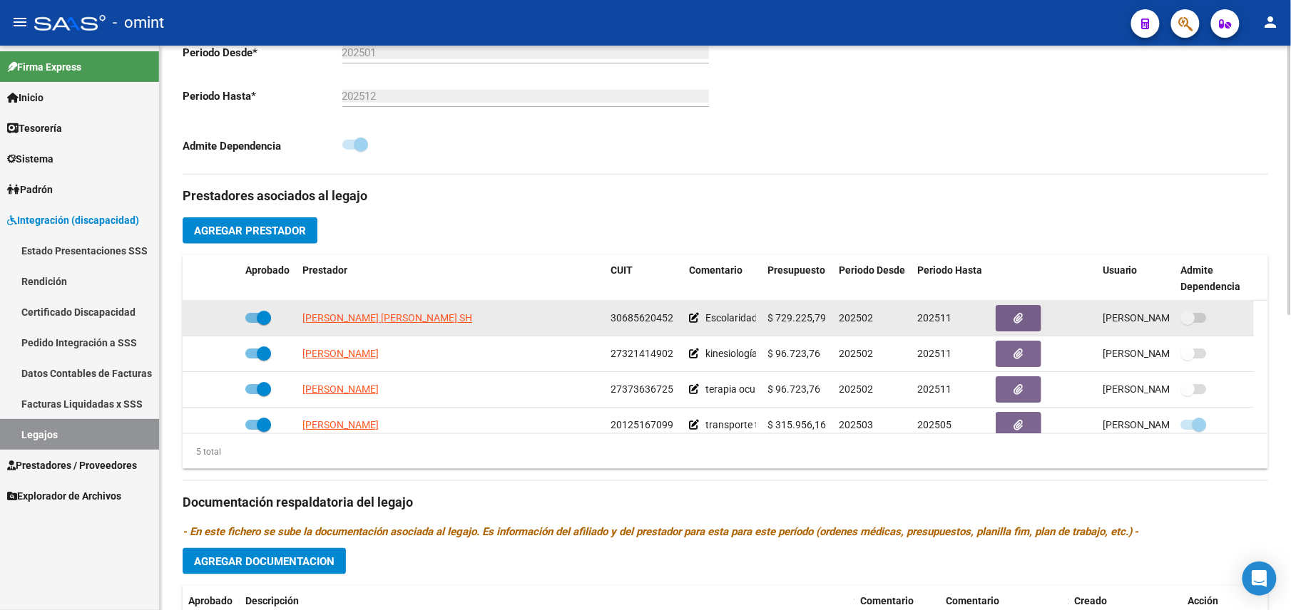
click at [636, 324] on span "30685620452" at bounding box center [641, 317] width 63 height 11
copy span "30685620452"
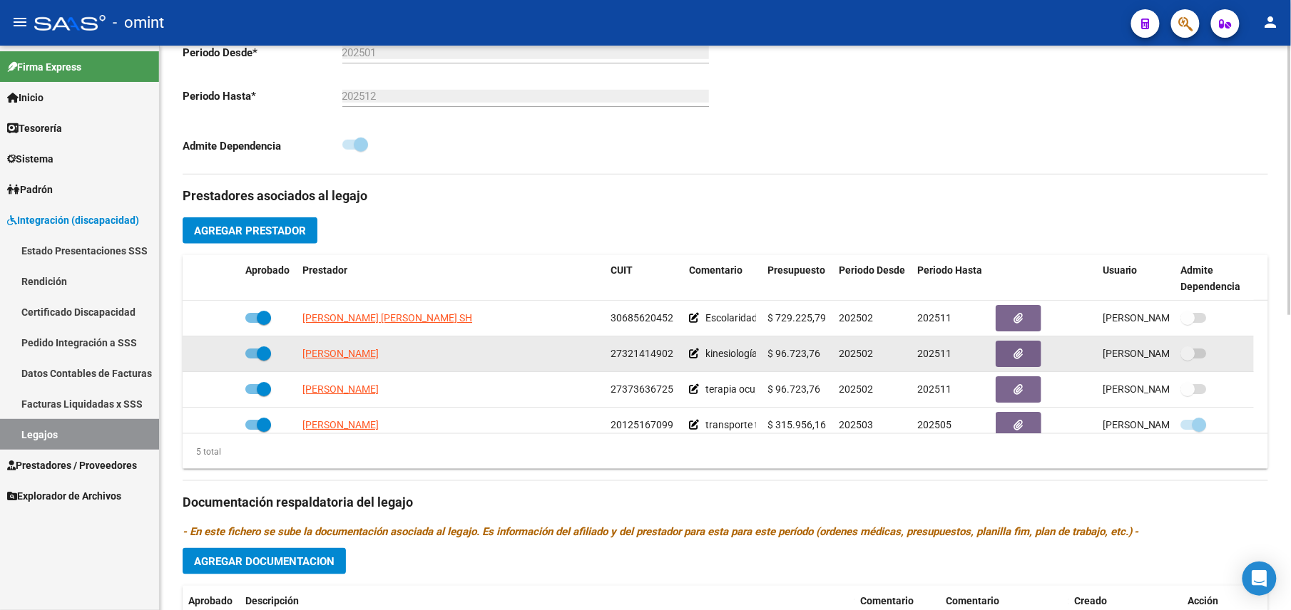
click at [634, 354] on span "27321414902" at bounding box center [641, 353] width 63 height 11
copy span "27321414902"
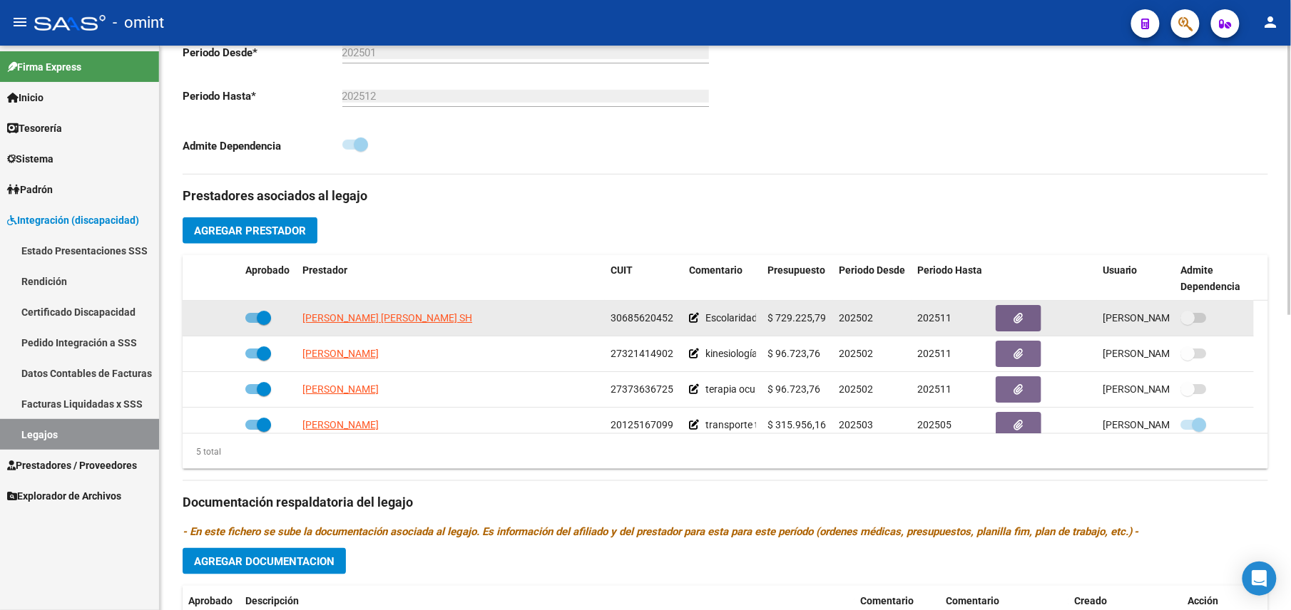
click at [652, 323] on span "30685620452" at bounding box center [641, 317] width 63 height 11
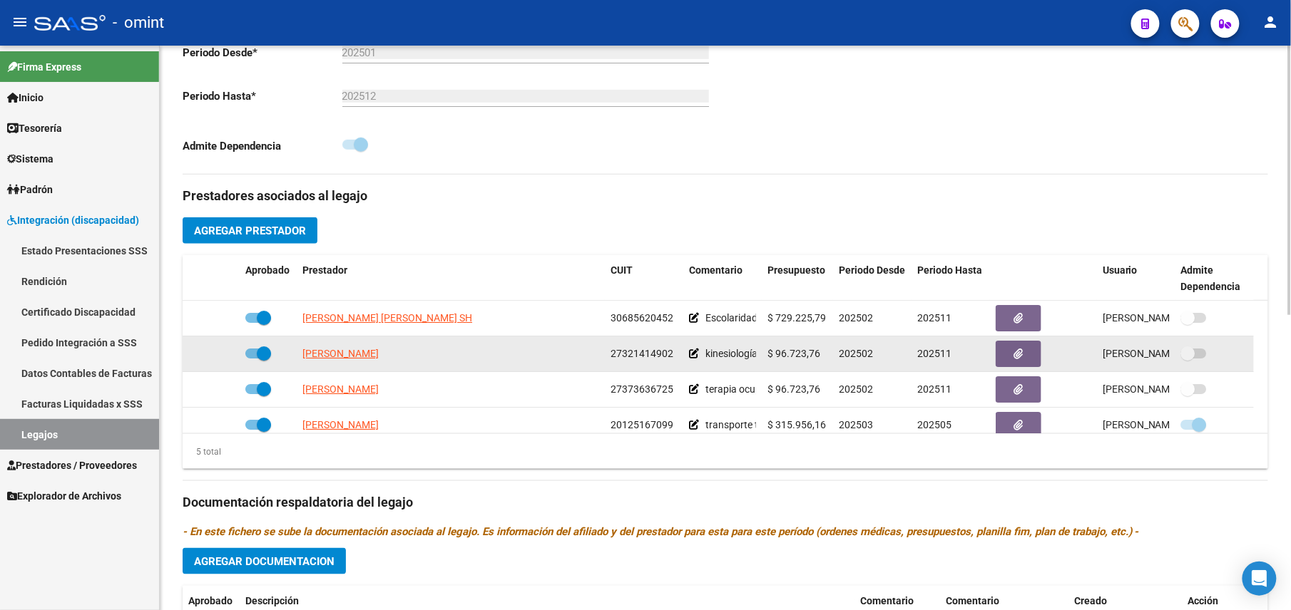
click at [650, 352] on span "27321414902" at bounding box center [641, 353] width 63 height 11
copy span "27321414902"
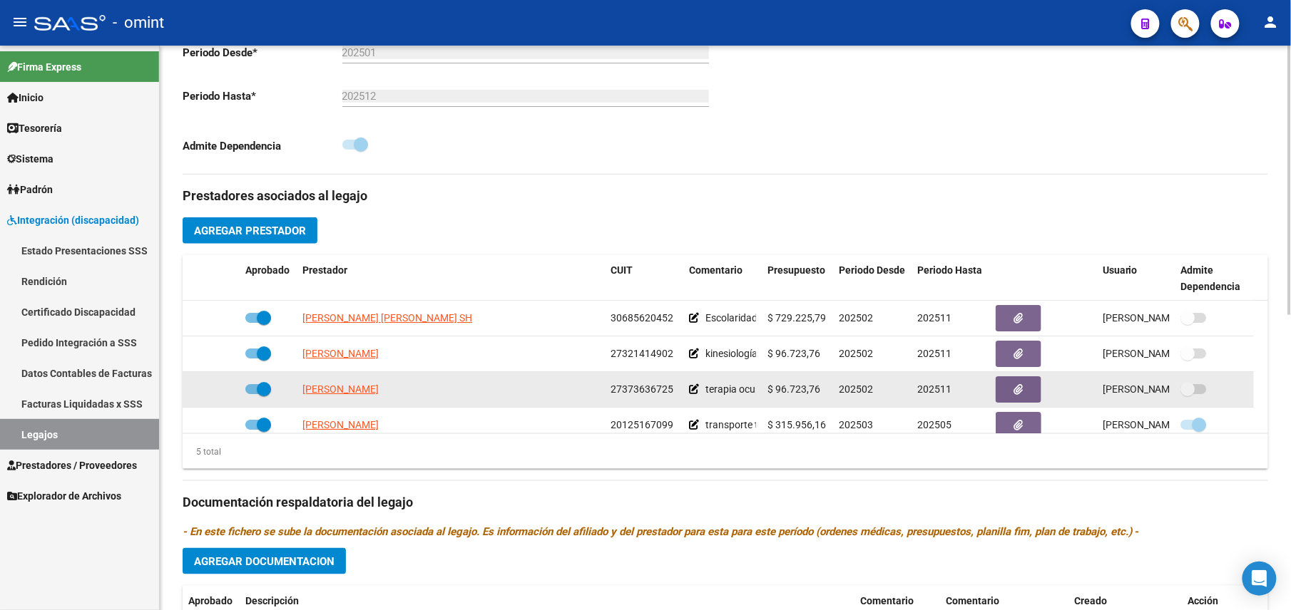
click at [636, 395] on span "27373636725" at bounding box center [641, 389] width 63 height 11
copy span "27373636725"
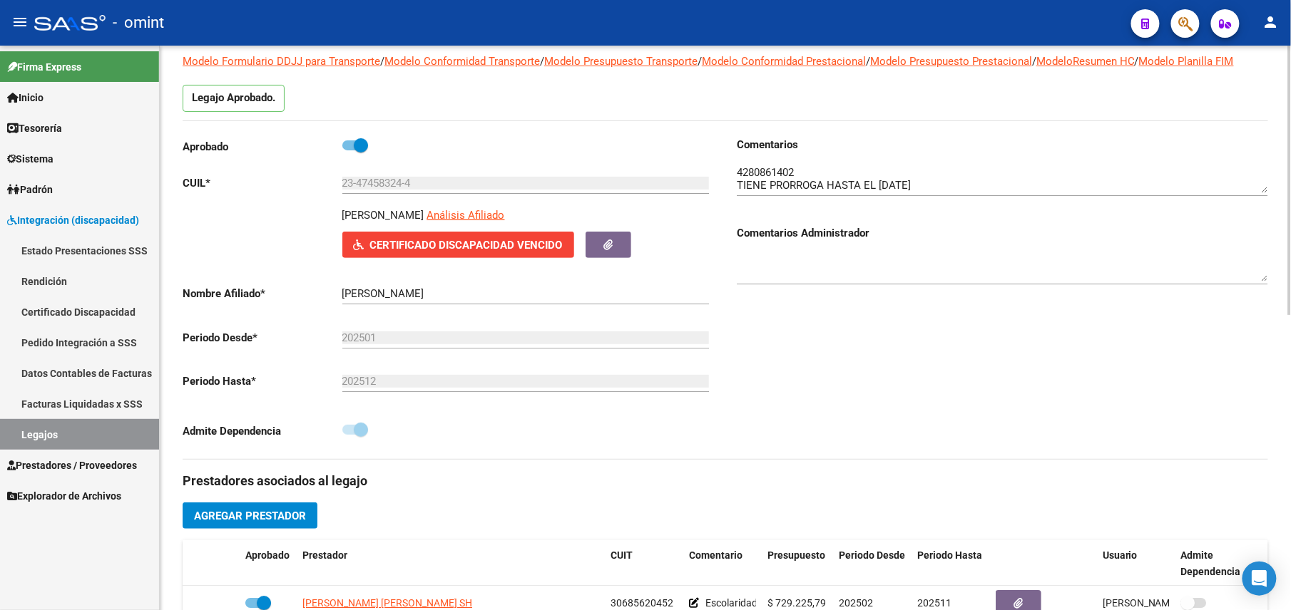
scroll to position [0, 0]
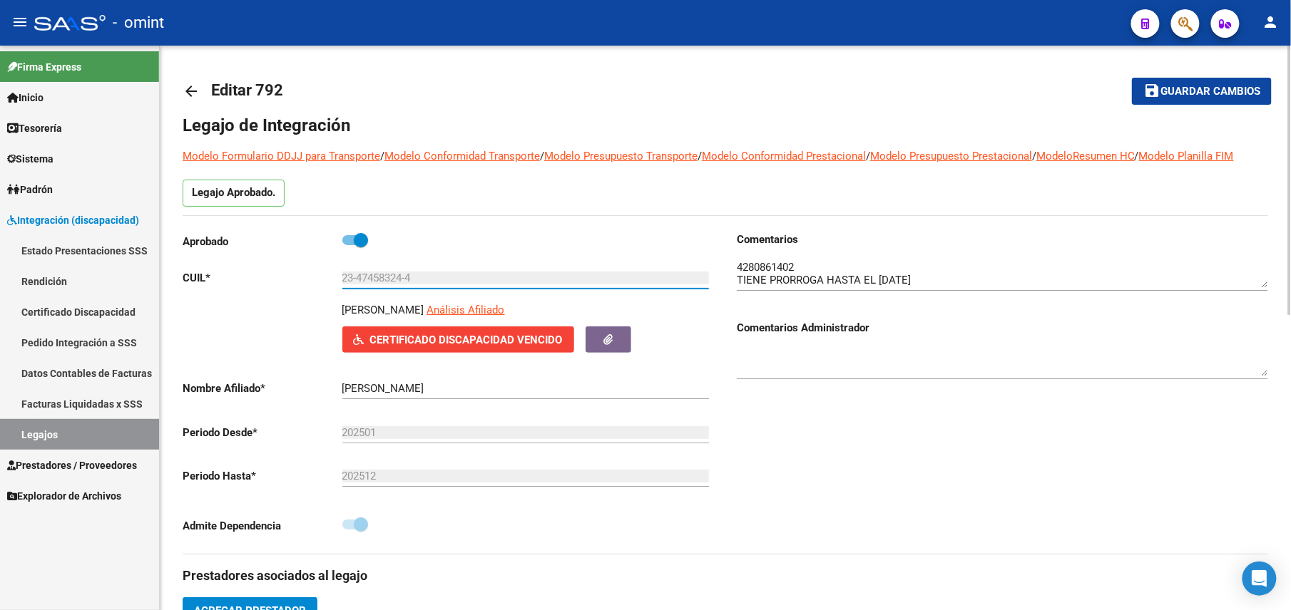
drag, startPoint x: 424, startPoint y: 280, endPoint x: 341, endPoint y: 274, distance: 82.9
click at [342, 274] on input "23-47458324-4" at bounding box center [525, 278] width 366 height 13
drag, startPoint x: 341, startPoint y: 274, endPoint x: 374, endPoint y: 274, distance: 33.5
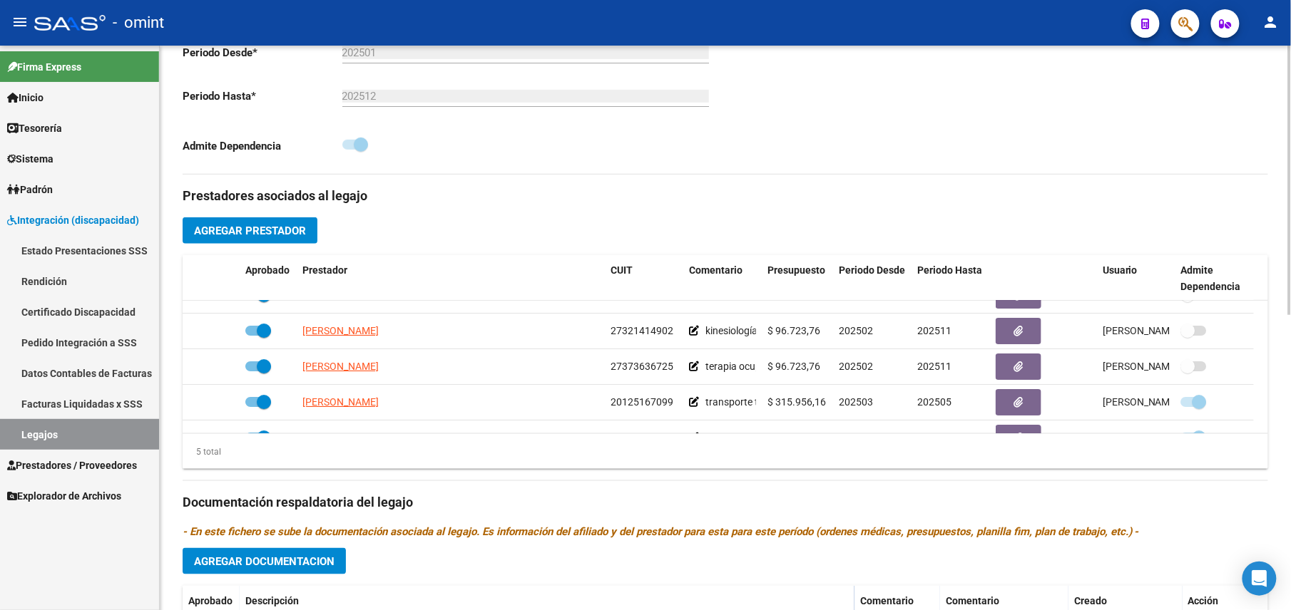
scroll to position [50, 0]
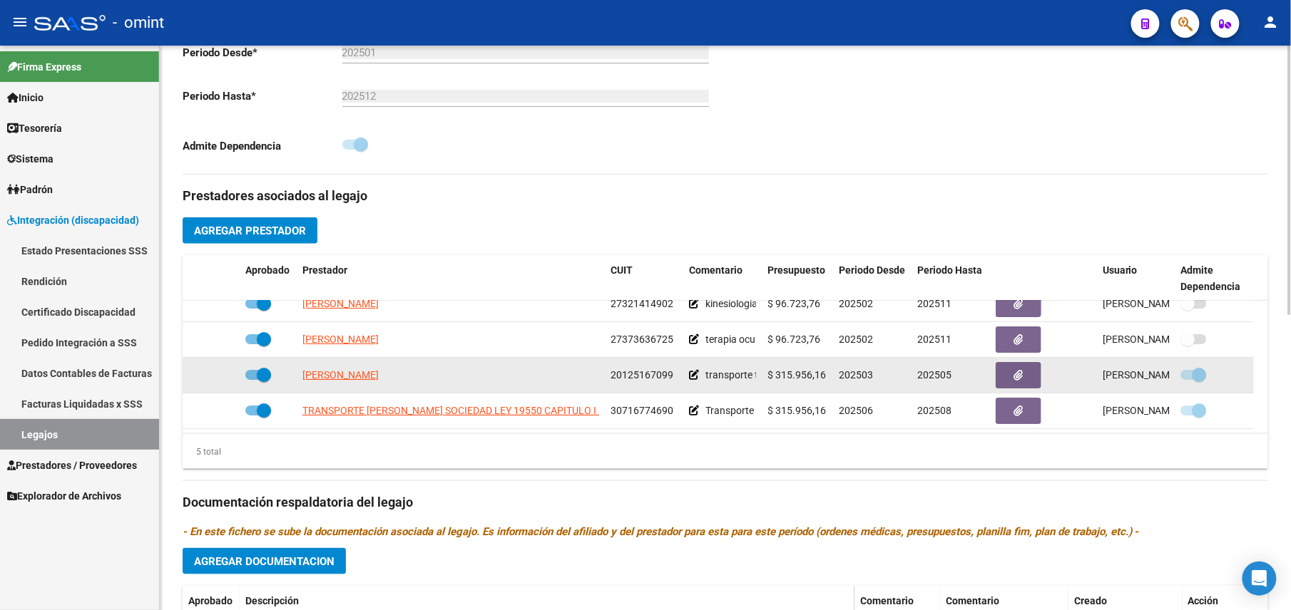
click at [636, 381] on span "20125167099" at bounding box center [641, 374] width 63 height 11
copy span "20125167099"
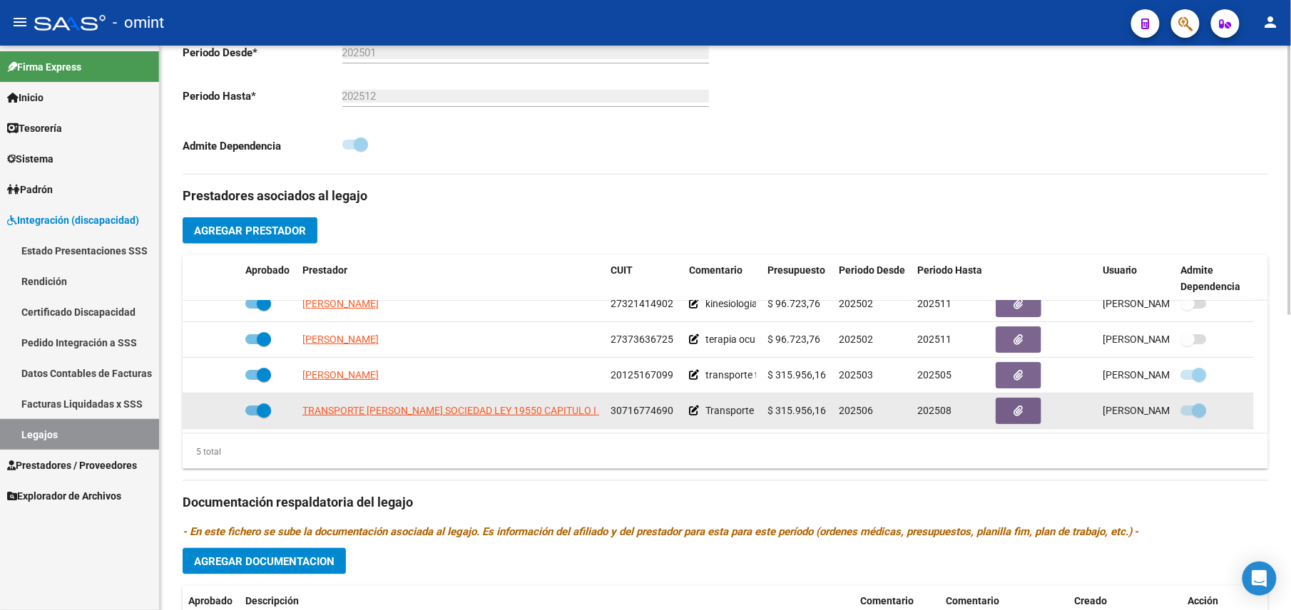
click at [665, 416] on span "30716774690" at bounding box center [641, 410] width 63 height 11
drag, startPoint x: 665, startPoint y: 416, endPoint x: 640, endPoint y: 416, distance: 25.7
click at [640, 416] on span "30716774690" at bounding box center [641, 410] width 63 height 11
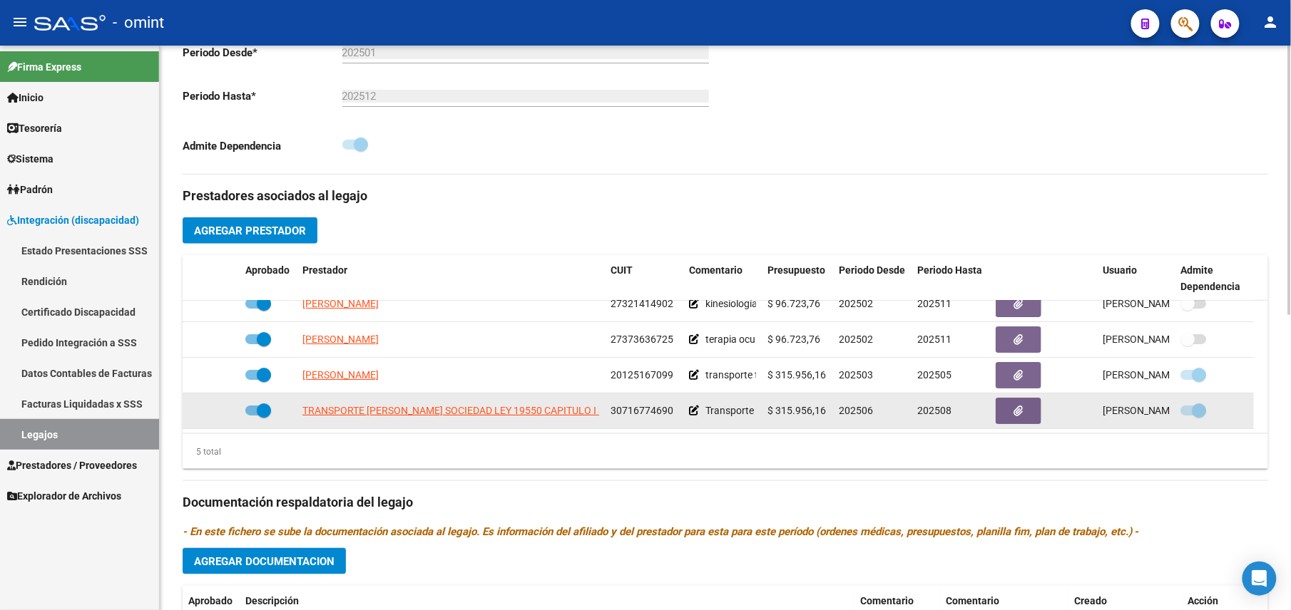
copy span "30716774690"
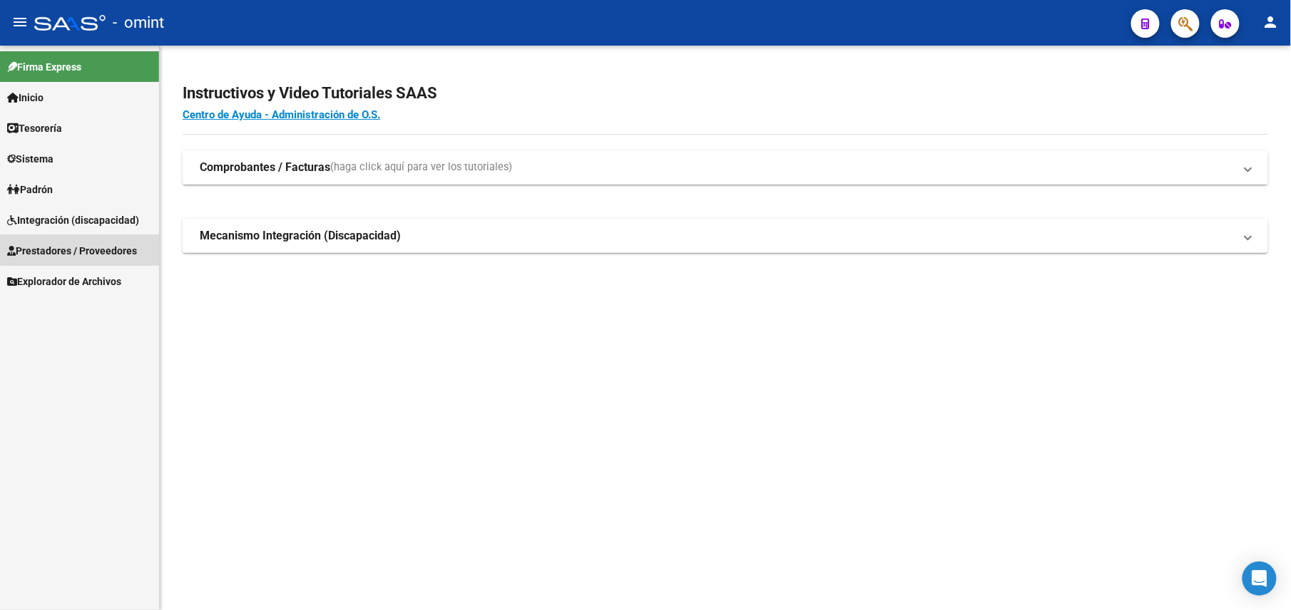
click at [81, 250] on span "Prestadores / Proveedores" at bounding box center [72, 251] width 130 height 16
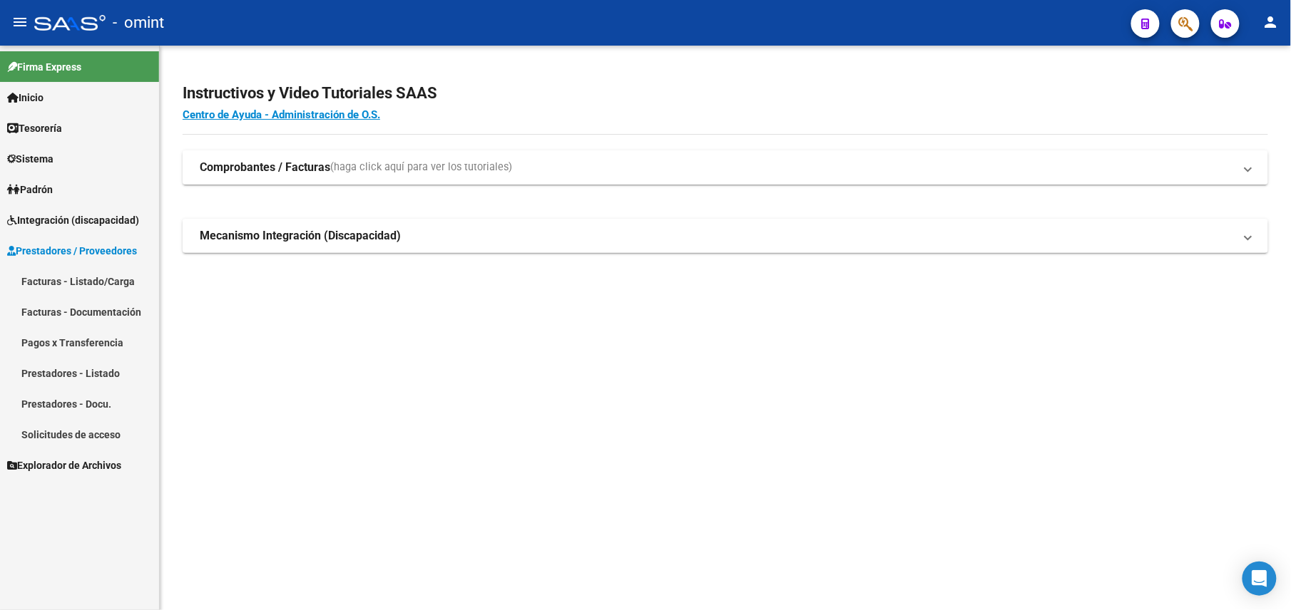
click at [83, 282] on link "Facturas - Listado/Carga" at bounding box center [79, 281] width 159 height 31
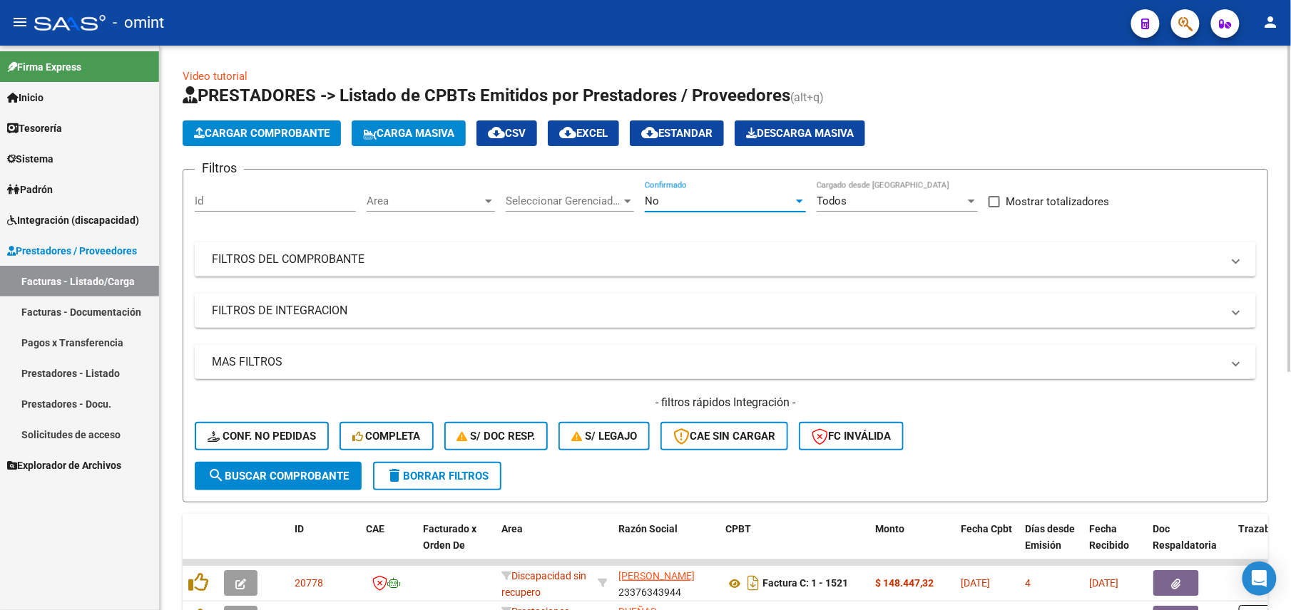
click at [727, 197] on div "No" at bounding box center [719, 201] width 148 height 13
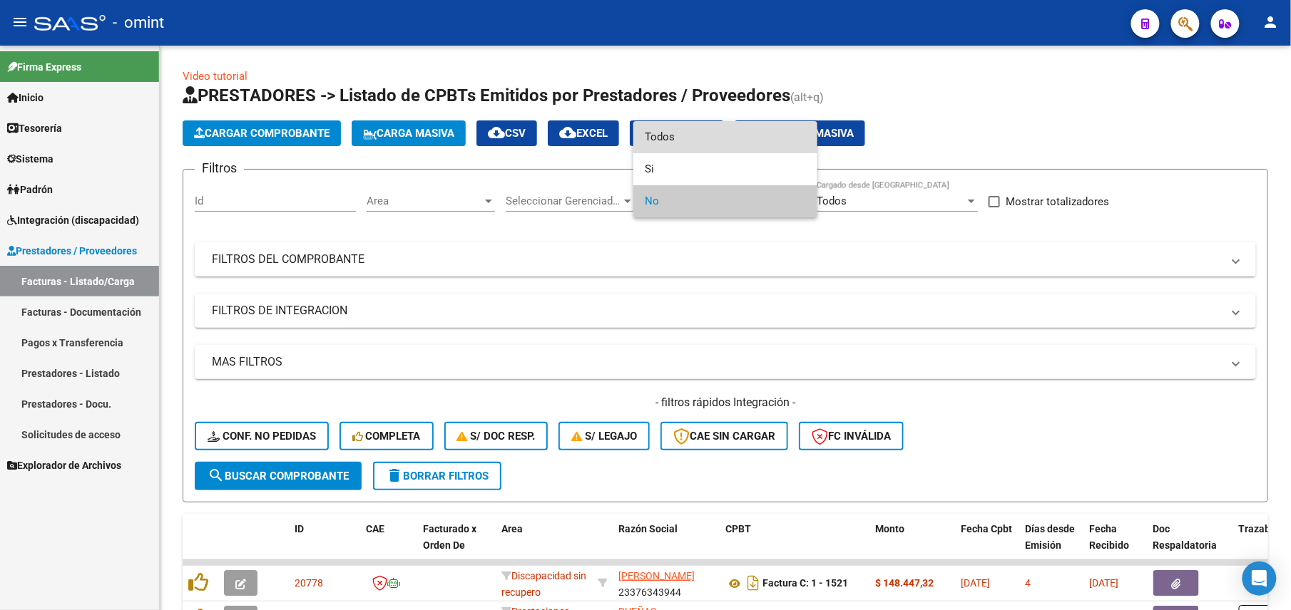
click at [703, 130] on span "Todos" at bounding box center [725, 137] width 161 height 32
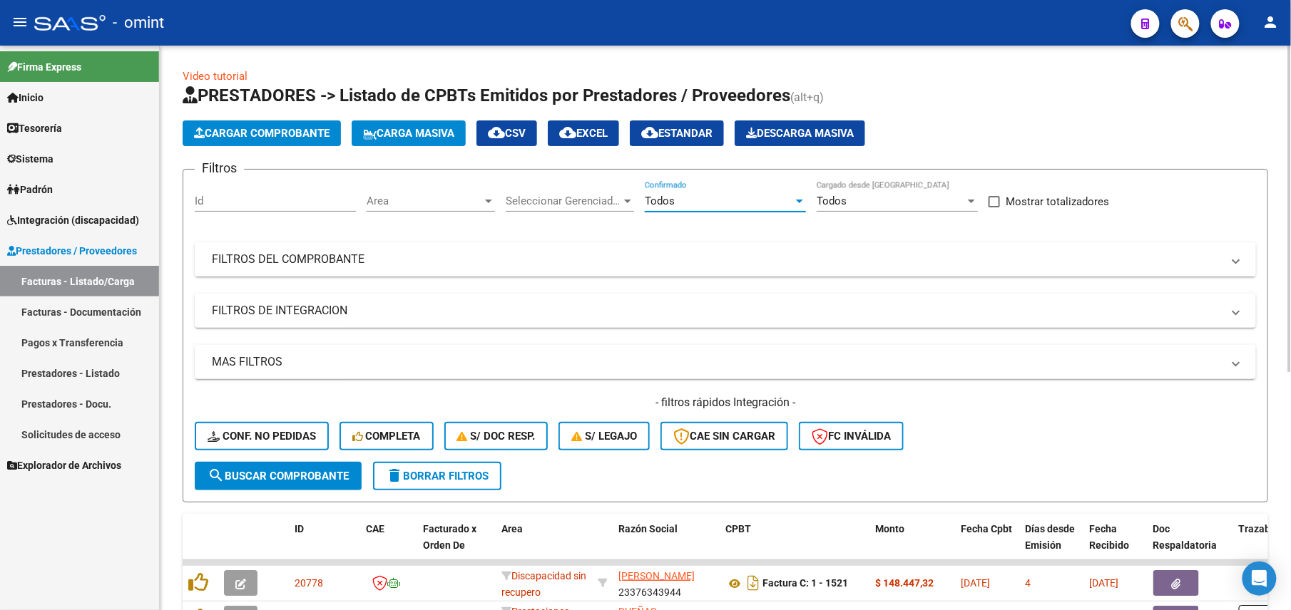
click at [728, 262] on mat-panel-title "FILTROS DEL COMPROBANTE" at bounding box center [717, 260] width 1010 height 16
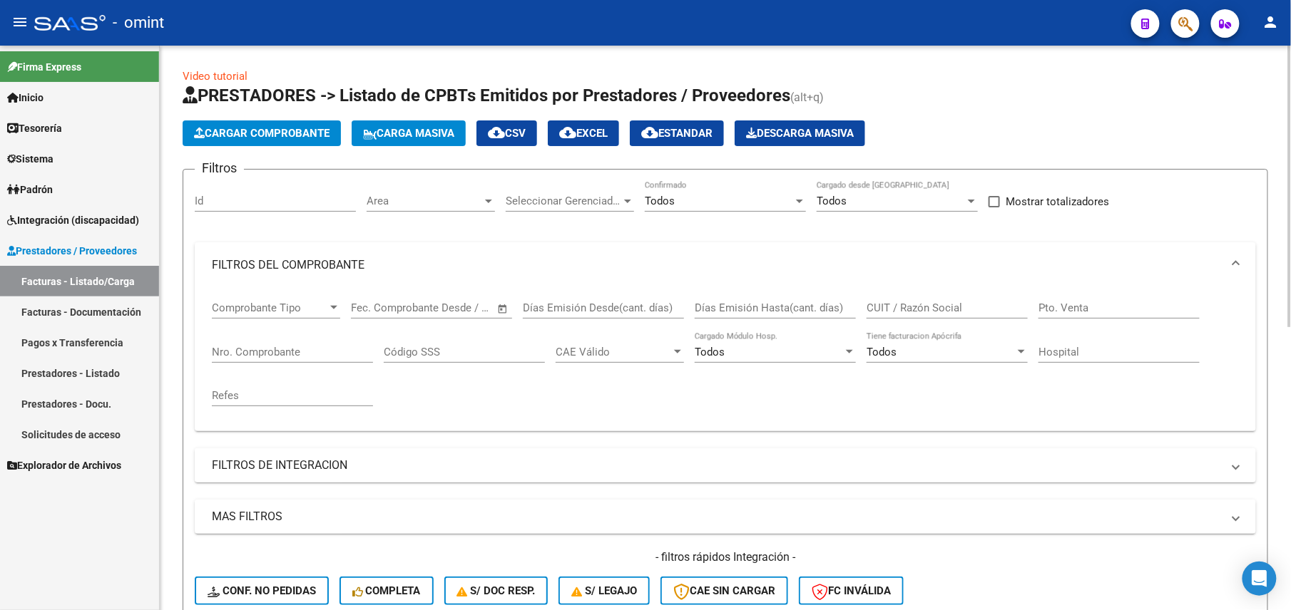
click at [300, 483] on mat-expansion-panel-header "FILTROS DE INTEGRACION" at bounding box center [725, 465] width 1061 height 34
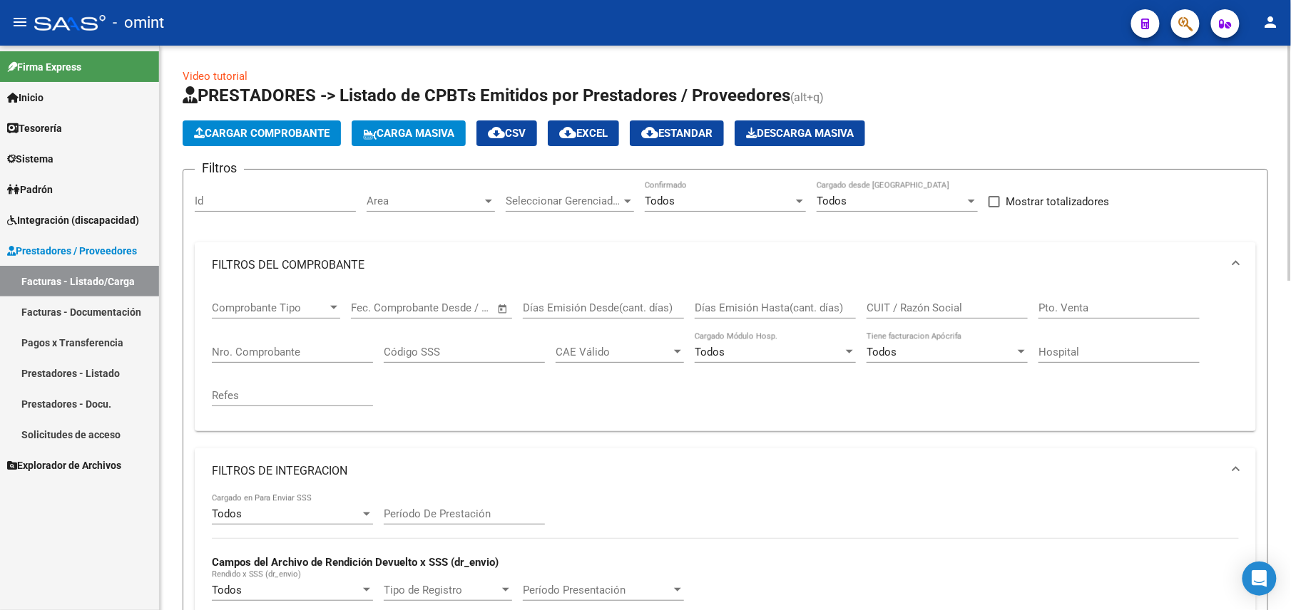
scroll to position [190, 0]
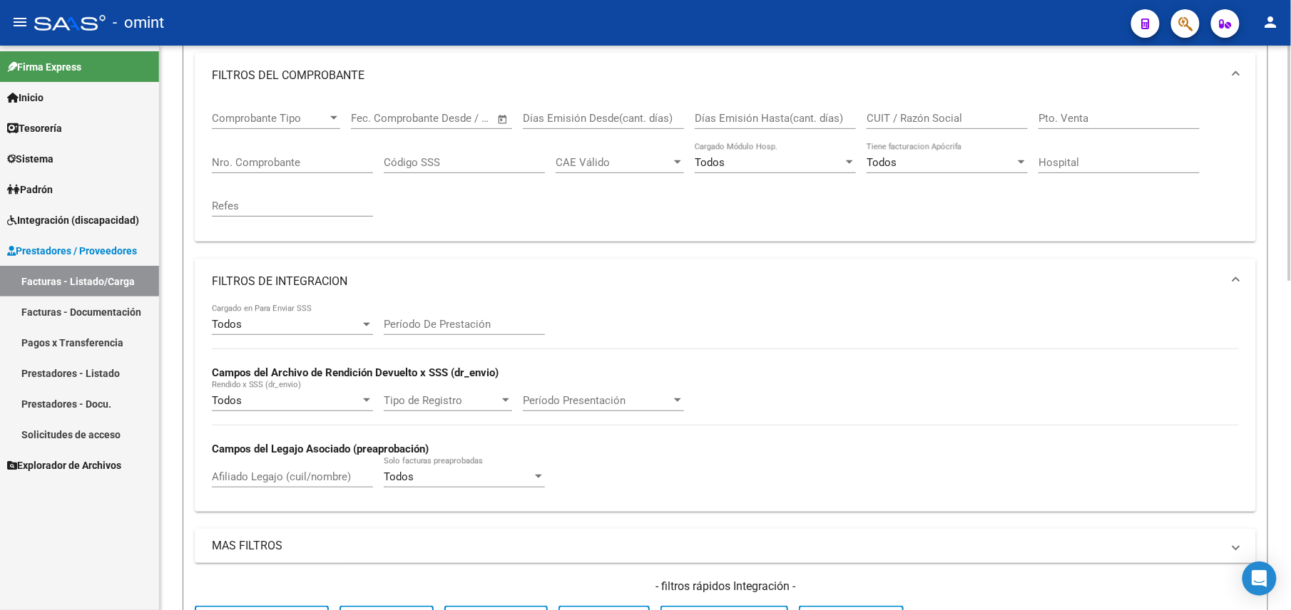
click at [289, 486] on div "Afiliado Legajo (cuil/nombre)" at bounding box center [292, 472] width 161 height 31
paste input "23-47458324-4"
click at [225, 474] on input "23-474583244" at bounding box center [292, 477] width 161 height 13
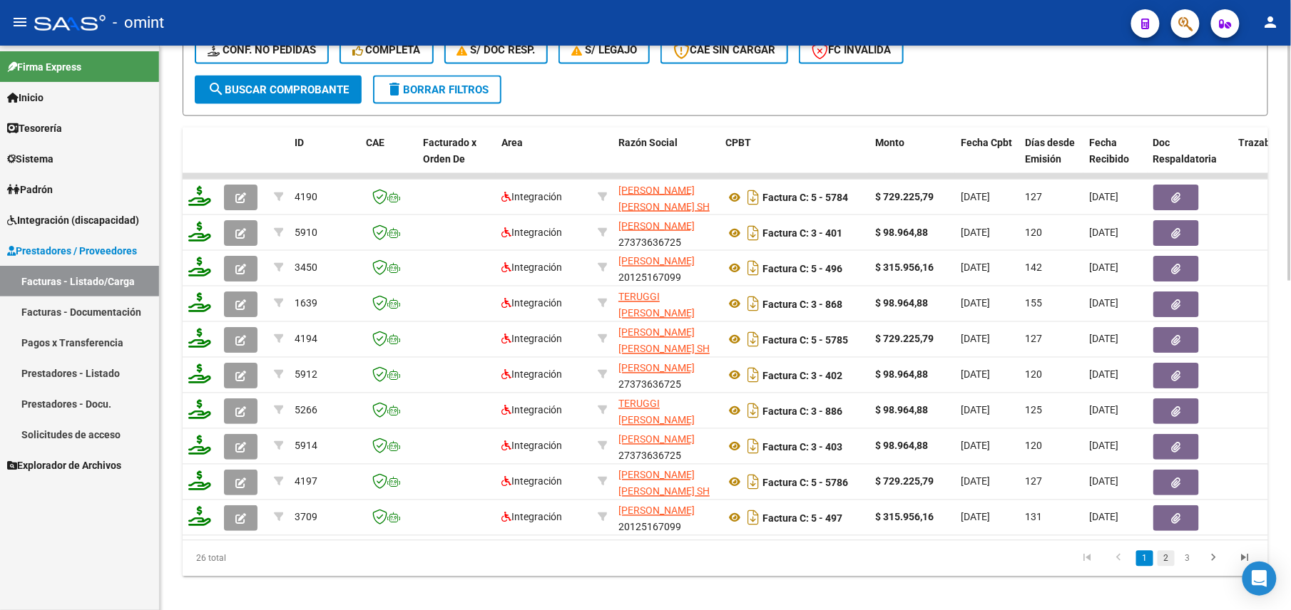
type input "23474583244"
click at [1173, 567] on link "2" at bounding box center [1165, 559] width 17 height 16
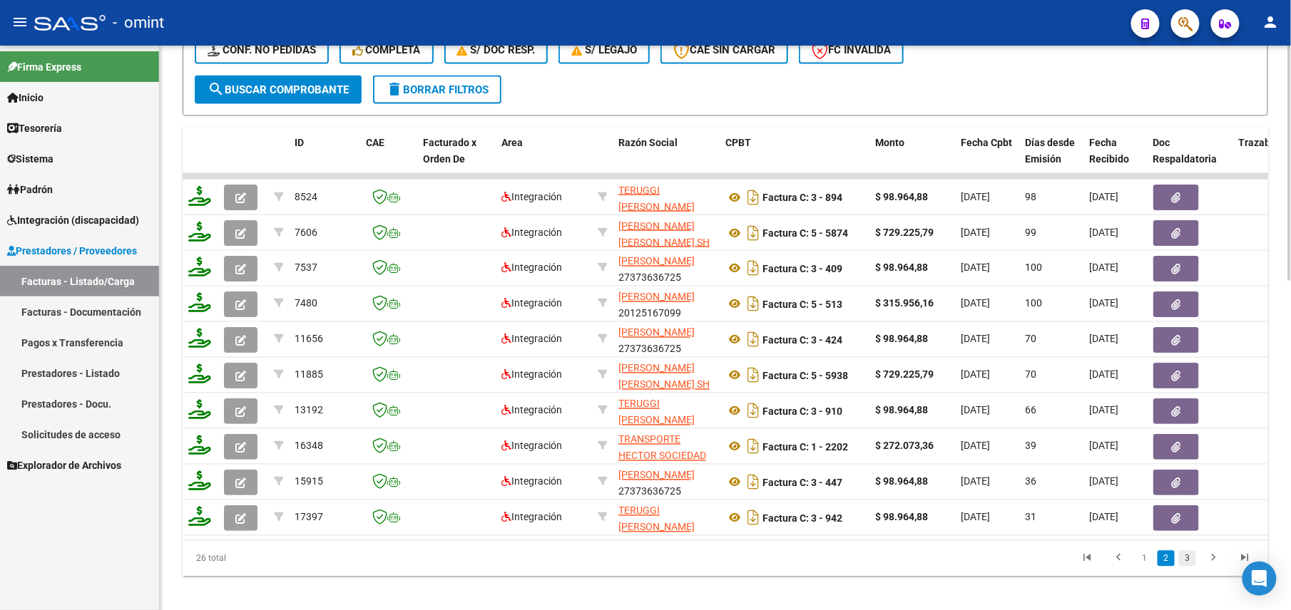
click at [1184, 567] on link "3" at bounding box center [1187, 559] width 17 height 16
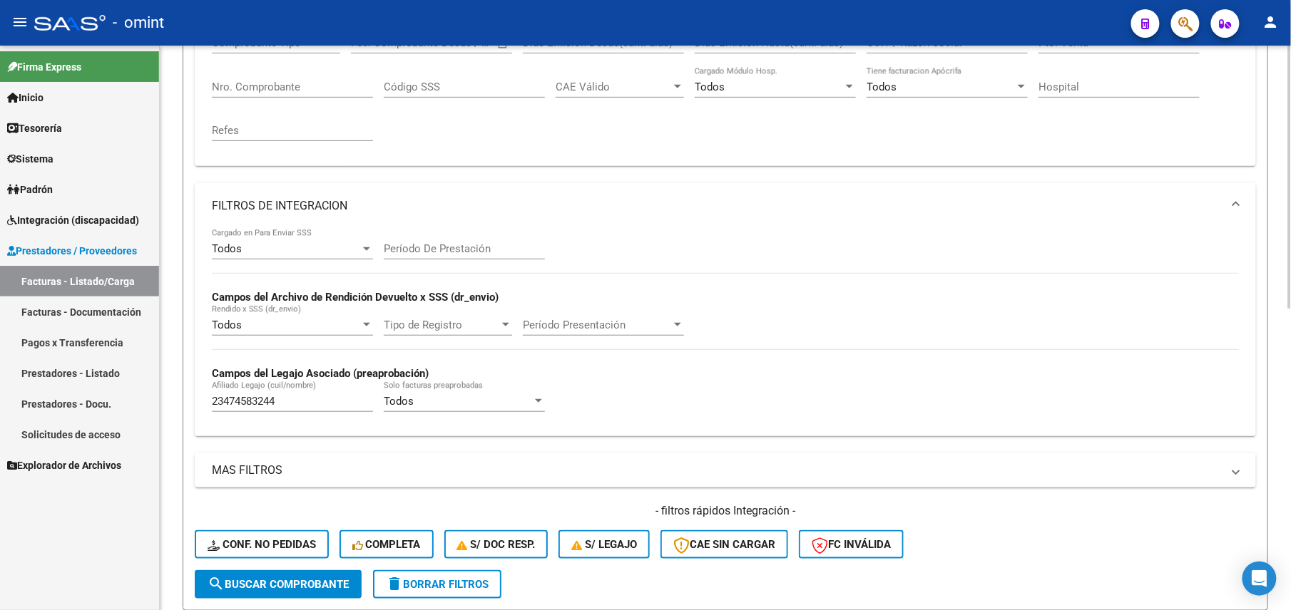
scroll to position [75, 0]
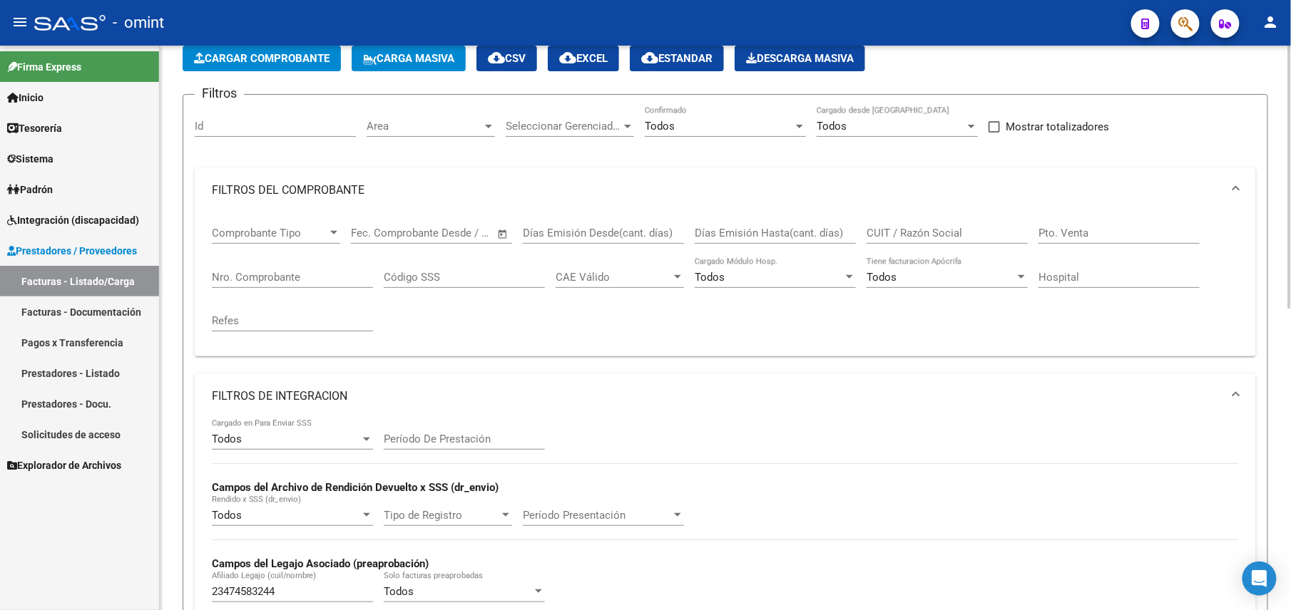
drag, startPoint x: 923, startPoint y: 230, endPoint x: 1150, endPoint y: 232, distance: 227.5
click at [928, 231] on input "CUIT / Razón Social" at bounding box center [946, 233] width 161 height 13
paste input "30685620452"
type input "30685620452"
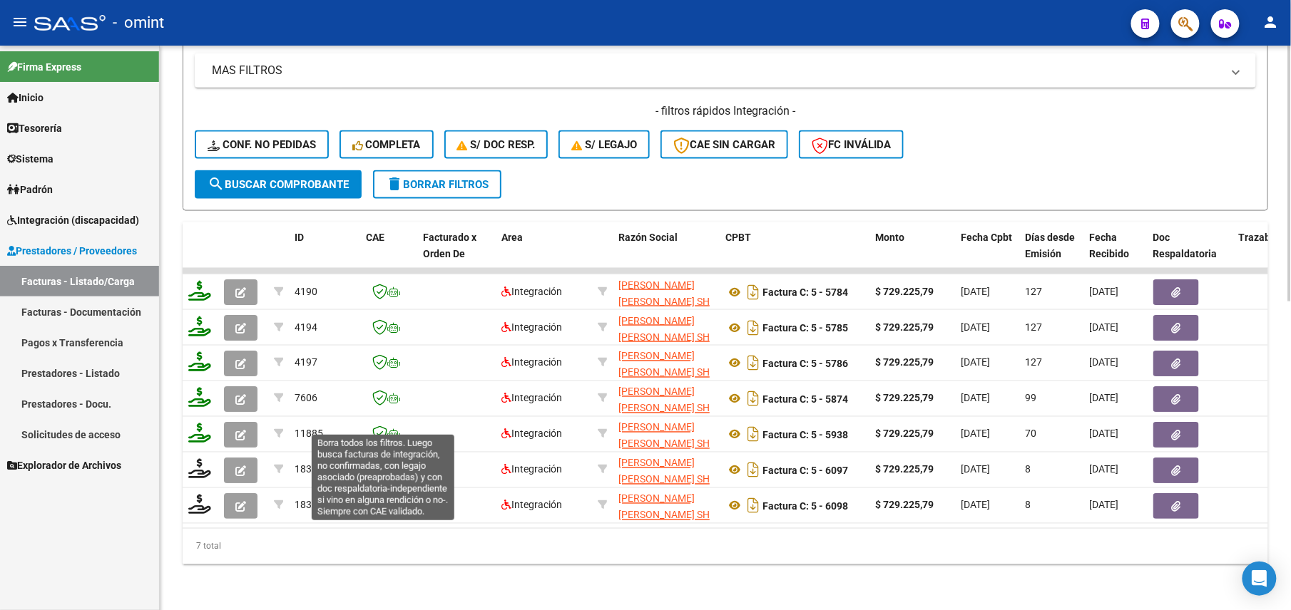
scroll to position [396, 0]
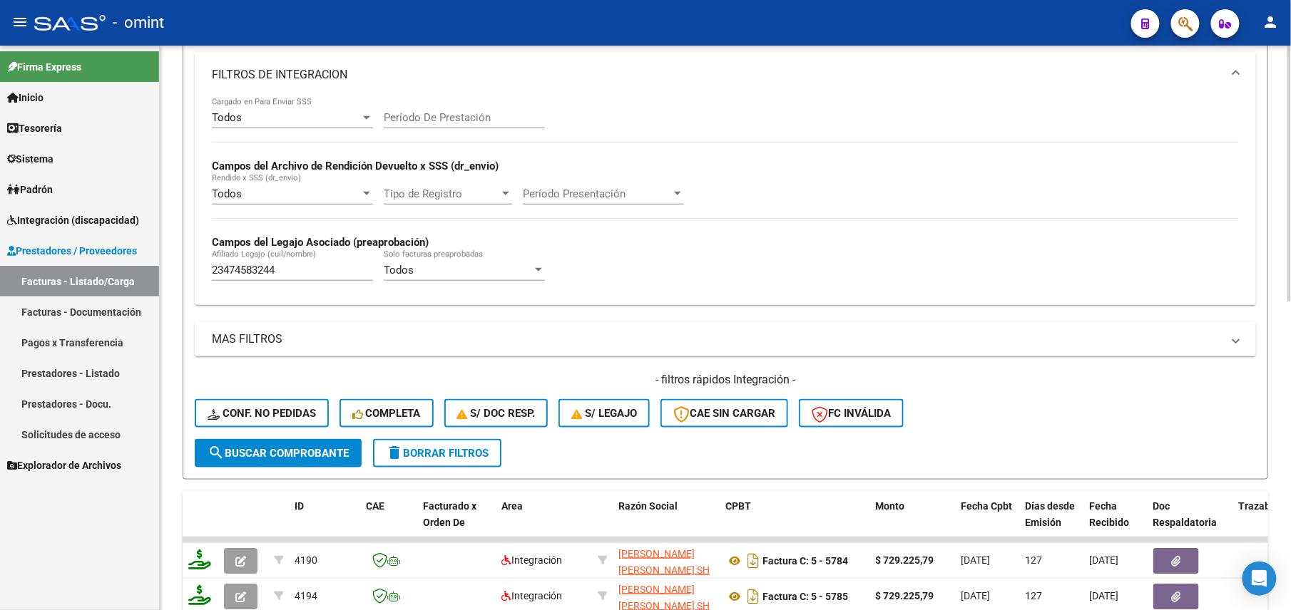
click at [235, 268] on input "23474583244" at bounding box center [292, 270] width 161 height 13
click at [249, 271] on input "Afiliado Legajo (cuil/nombre)" at bounding box center [292, 270] width 161 height 13
paste input "23474583244"
type input "23474583244"
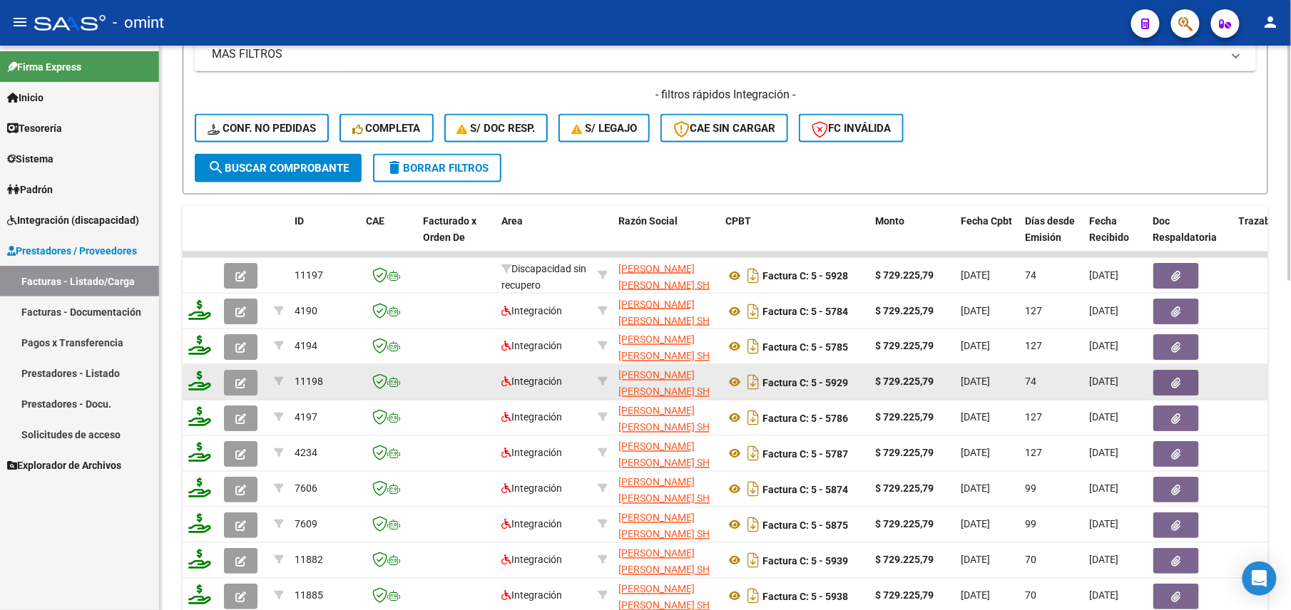
scroll to position [788, 0]
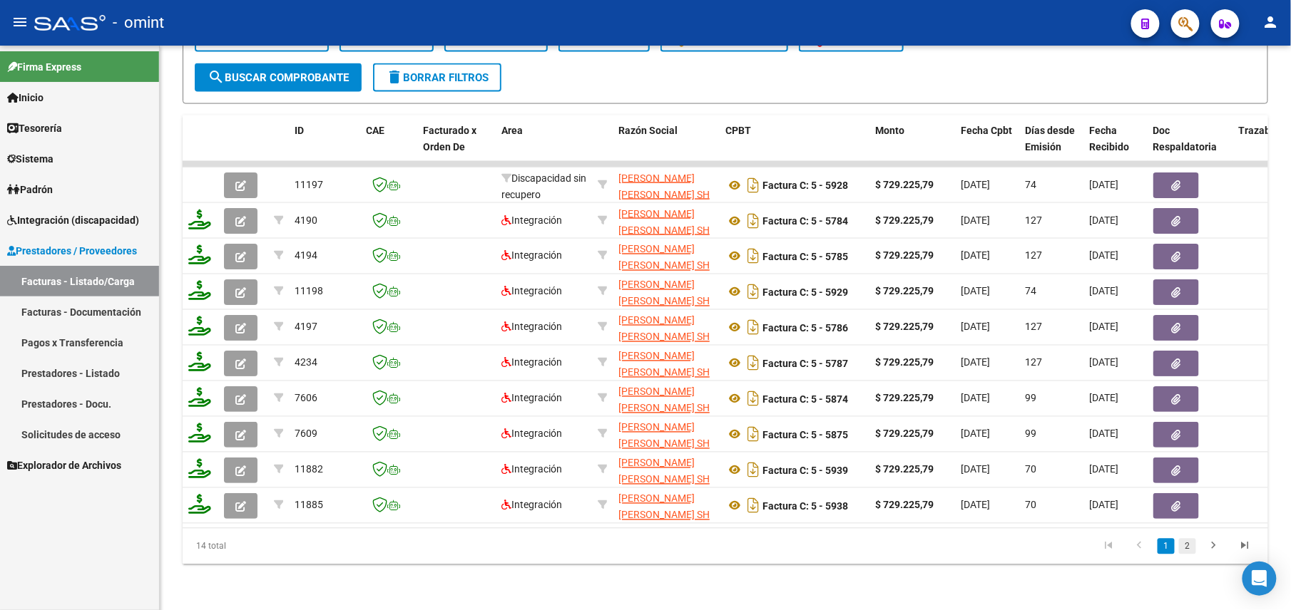
click at [1184, 549] on link "2" at bounding box center [1187, 547] width 17 height 16
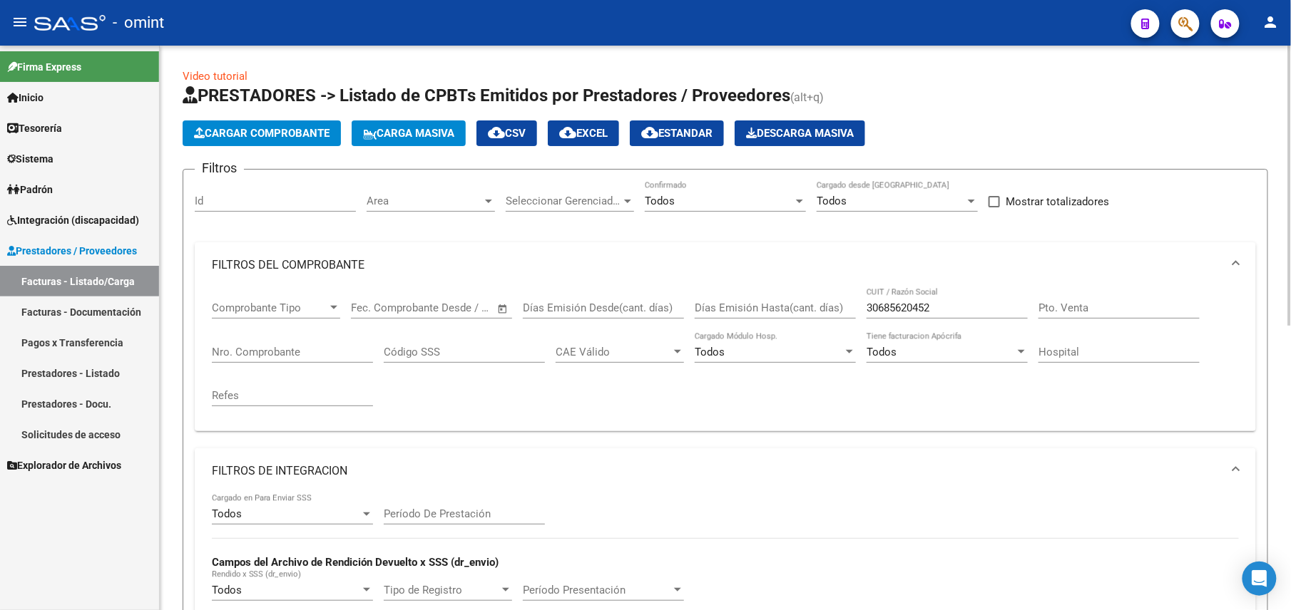
scroll to position [285, 0]
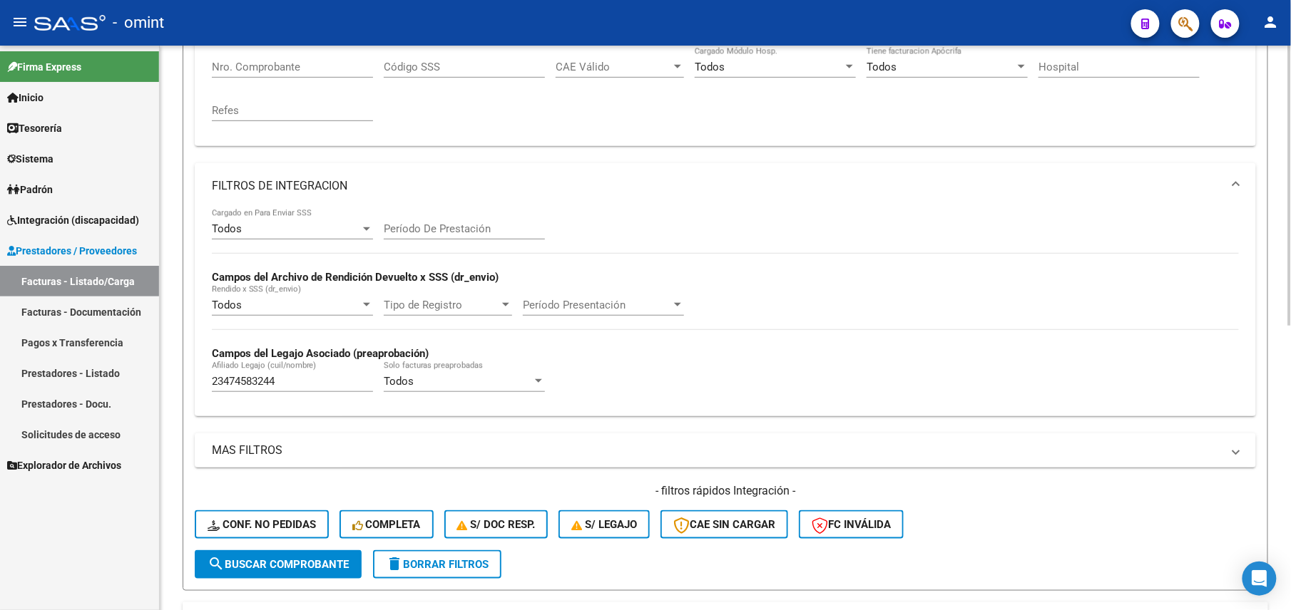
click at [299, 377] on input "23474583244" at bounding box center [292, 381] width 161 height 13
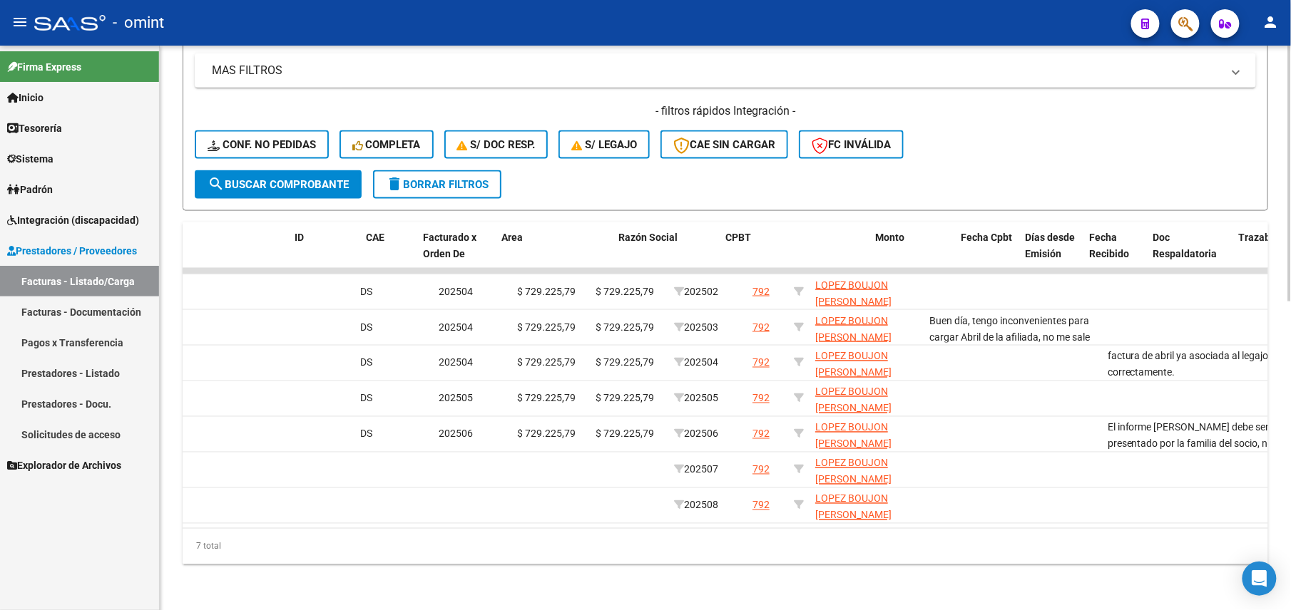
scroll to position [0, 0]
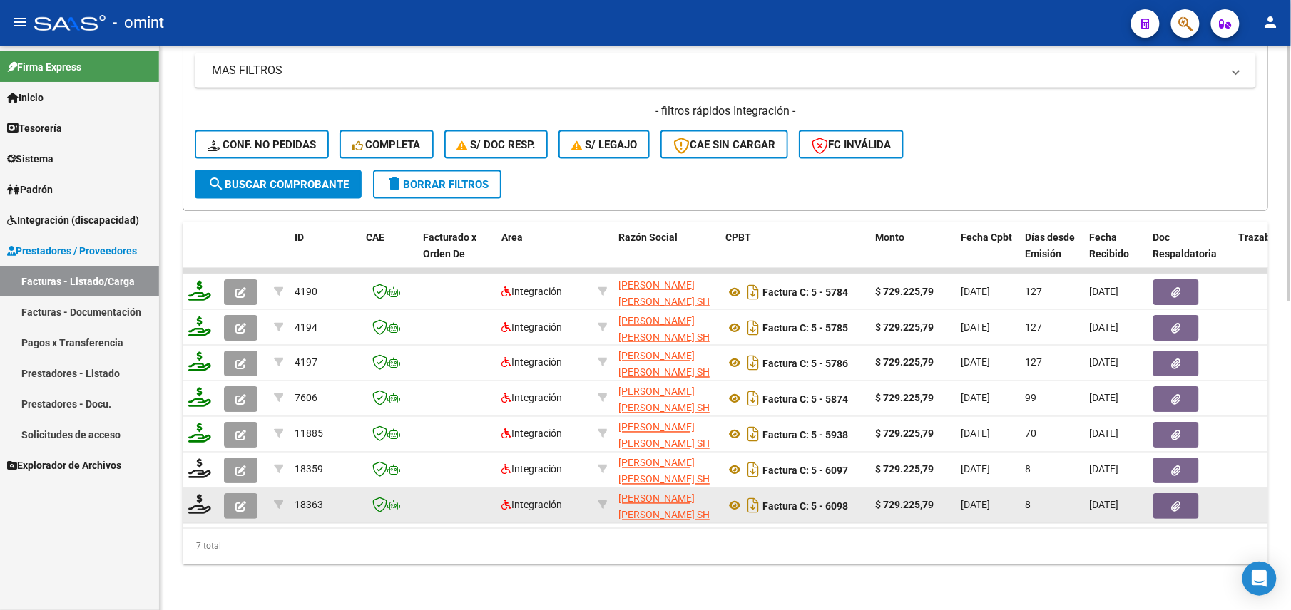
click at [237, 498] on button "button" at bounding box center [241, 506] width 34 height 26
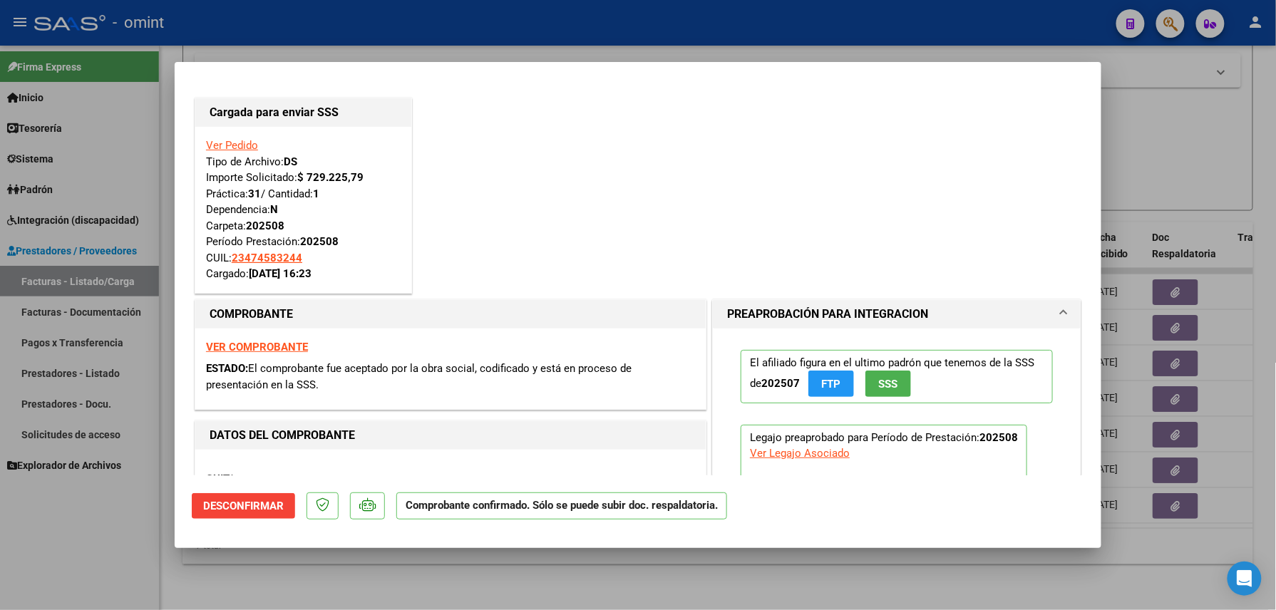
click at [178, 559] on div at bounding box center [638, 305] width 1276 height 610
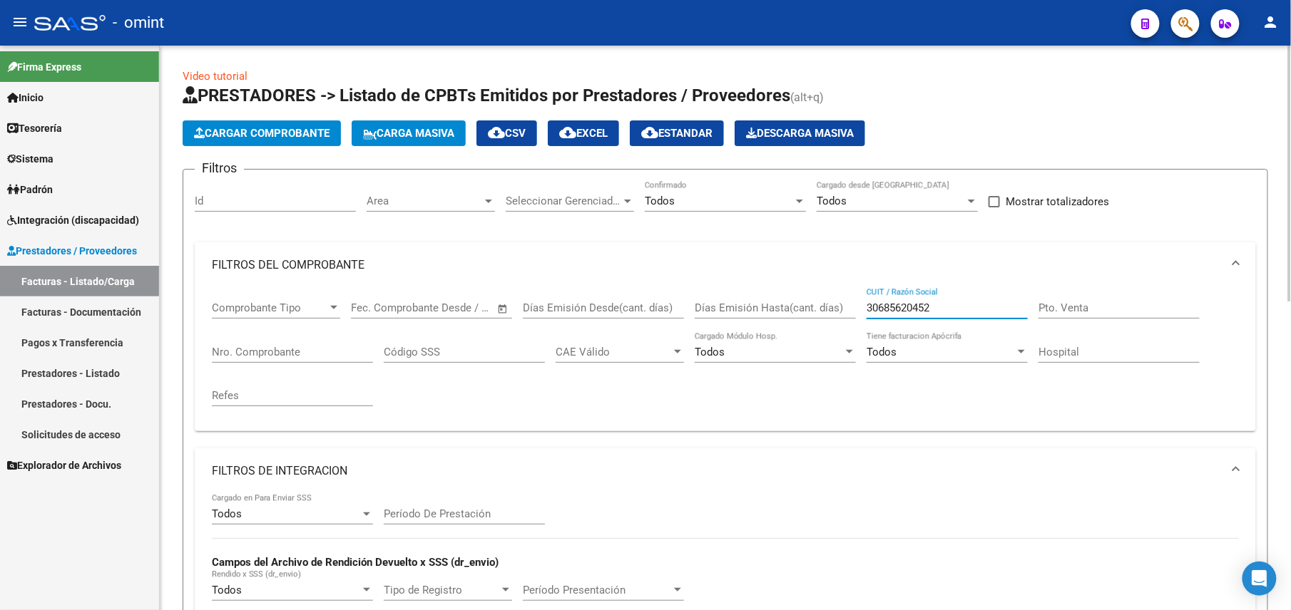
drag, startPoint x: 937, startPoint y: 308, endPoint x: 841, endPoint y: 318, distance: 96.1
click at [841, 318] on div "Comprobante Tipo Comprobante Tipo Fecha inicio – Fecha fin Fec. Comprobante Des…" at bounding box center [725, 354] width 1027 height 132
paste input "2732141490"
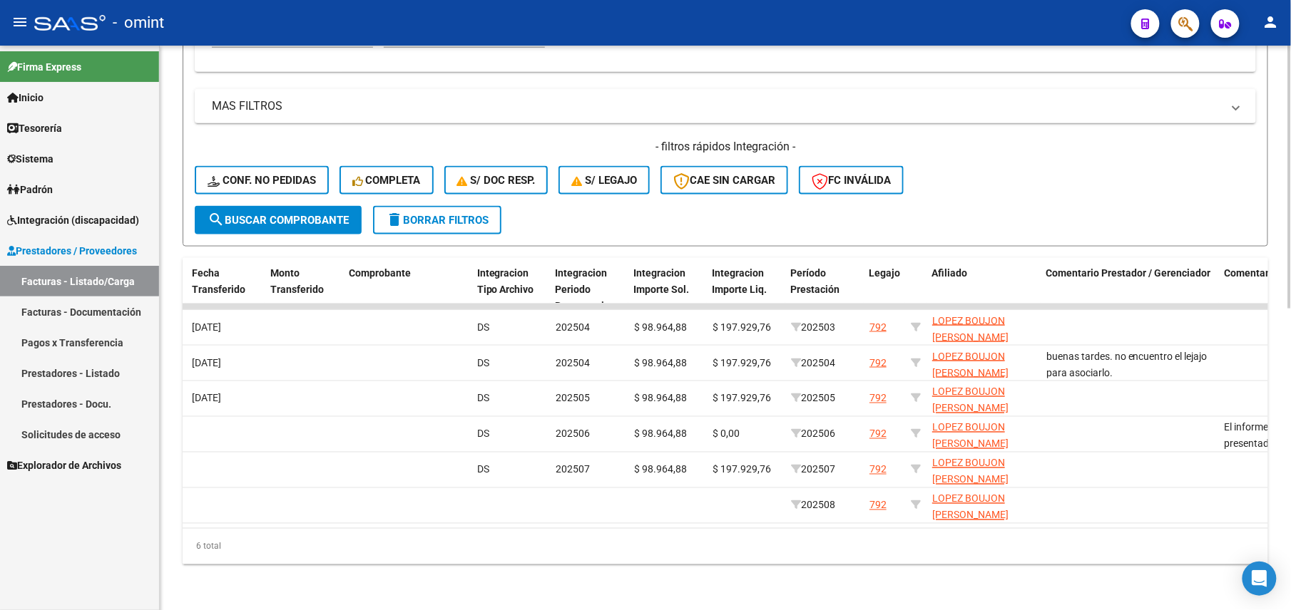
type input "27321414902"
click at [46, 212] on span "Integración (discapacidad)" at bounding box center [73, 220] width 132 height 16
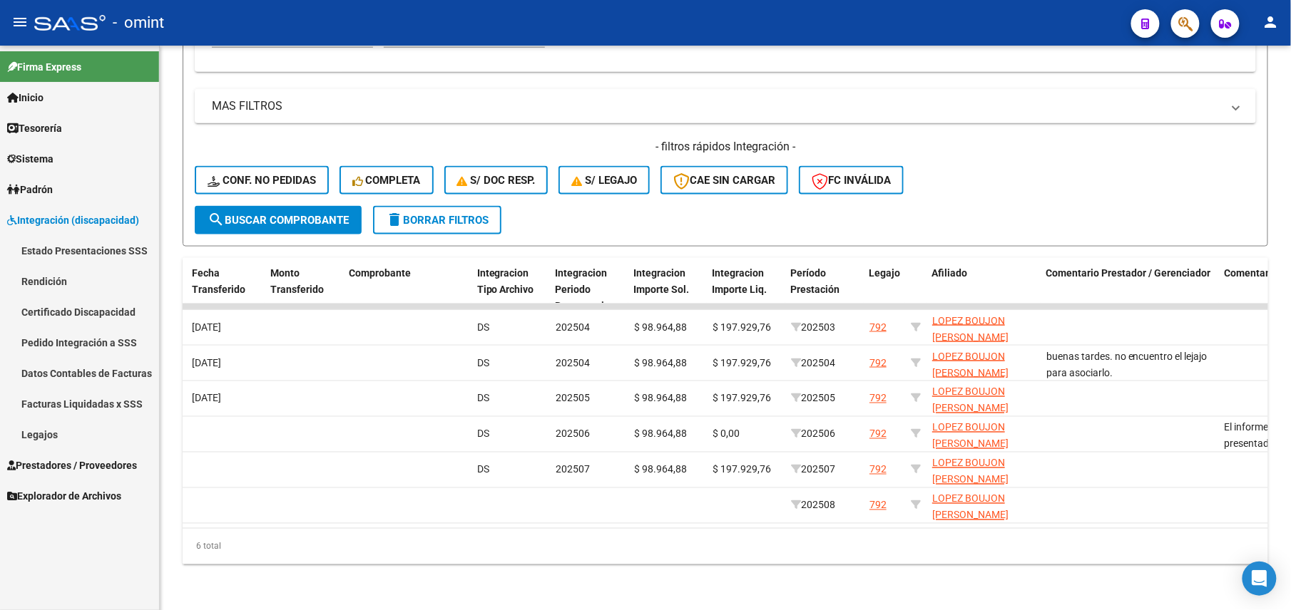
click at [58, 391] on link "Facturas Liquidadas x SSS" at bounding box center [79, 404] width 159 height 31
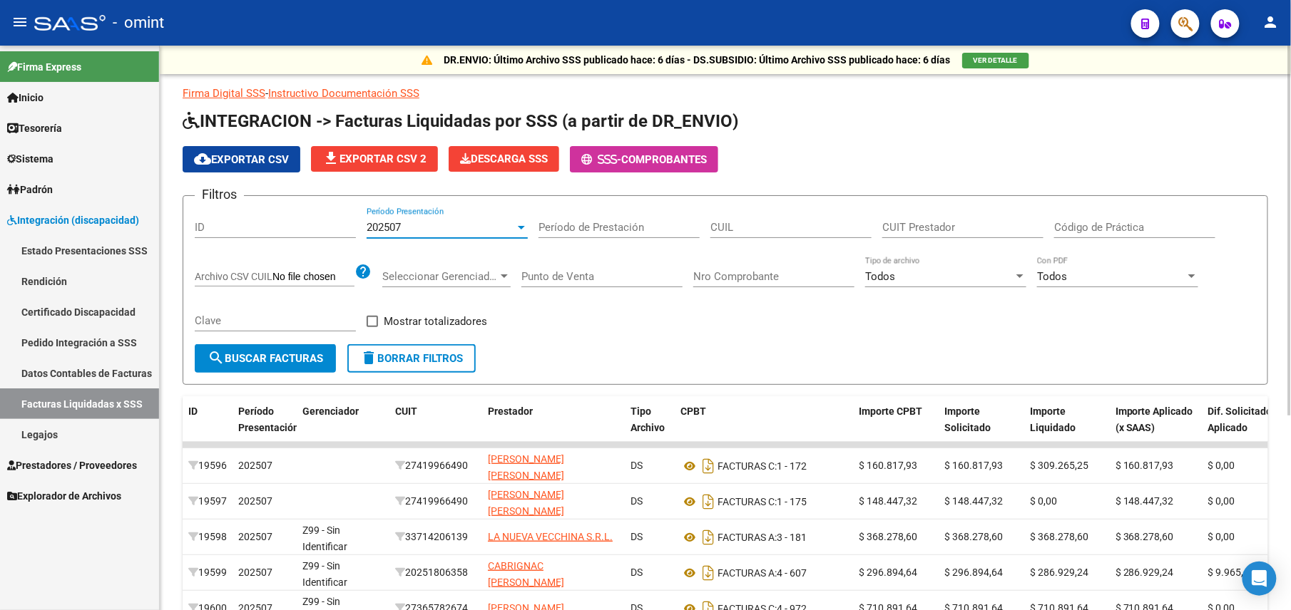
click at [496, 229] on div "202507" at bounding box center [440, 227] width 148 height 13
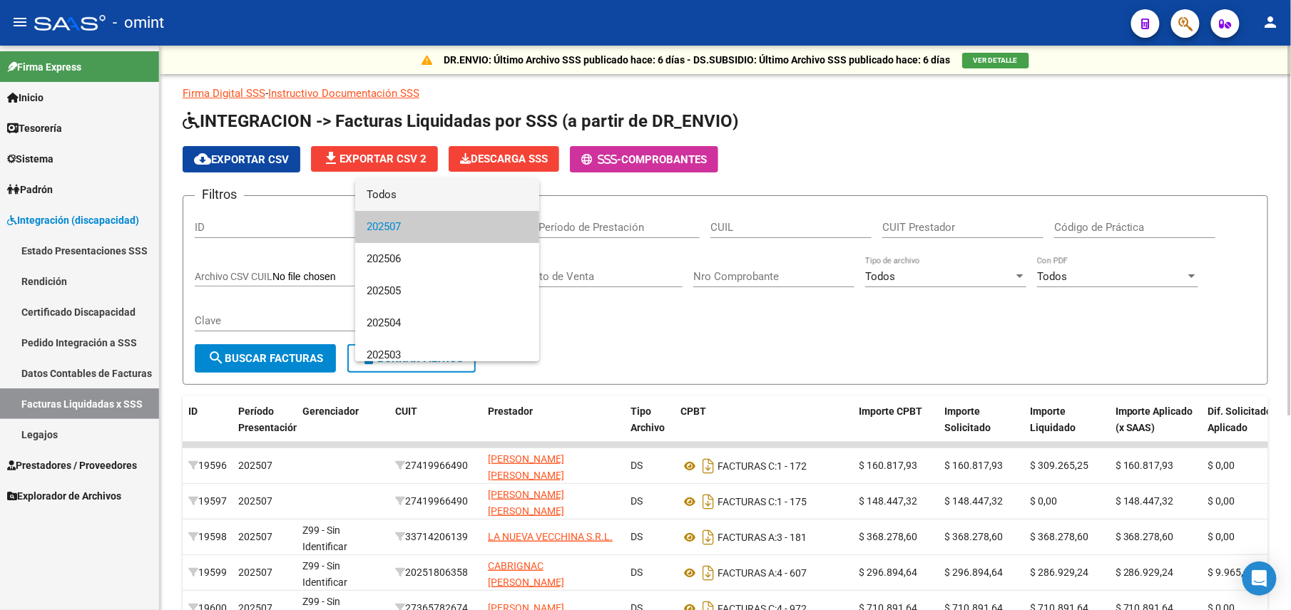
click at [462, 186] on span "Todos" at bounding box center [446, 195] width 161 height 32
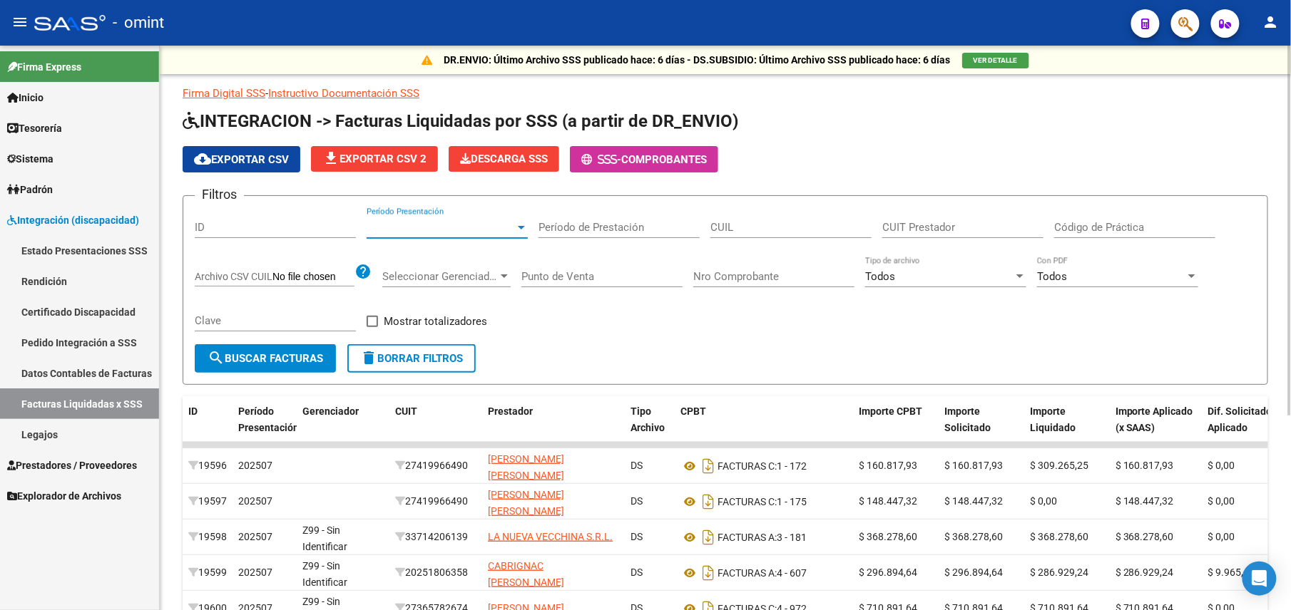
drag, startPoint x: 894, startPoint y: 222, endPoint x: 956, endPoint y: 226, distance: 62.1
click at [894, 223] on input "CUIT Prestador" at bounding box center [962, 227] width 161 height 13
paste input "27-32141490-2"
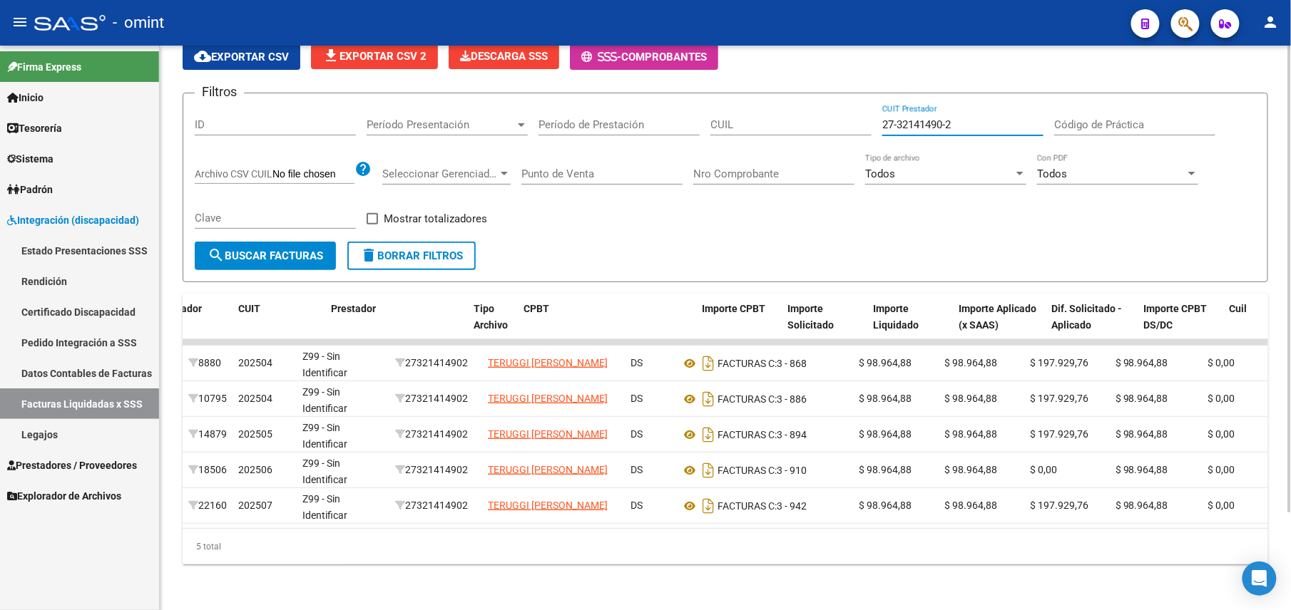
scroll to position [0, 519]
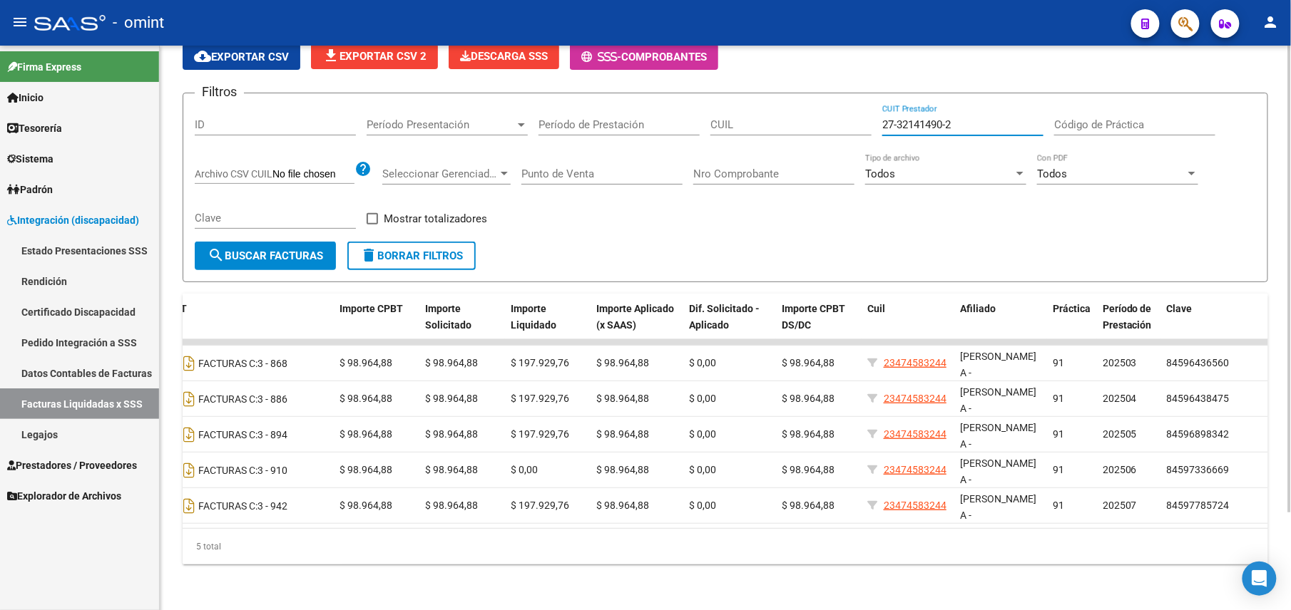
type input "27-32141490-2"
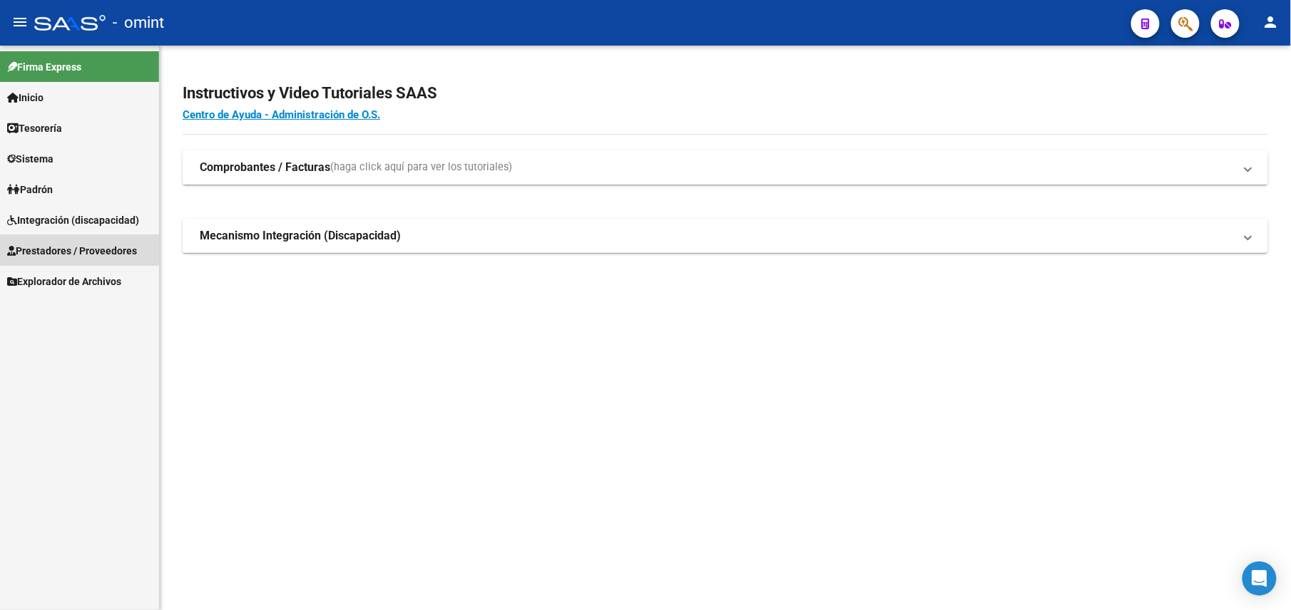
click at [64, 248] on span "Prestadores / Proveedores" at bounding box center [72, 251] width 130 height 16
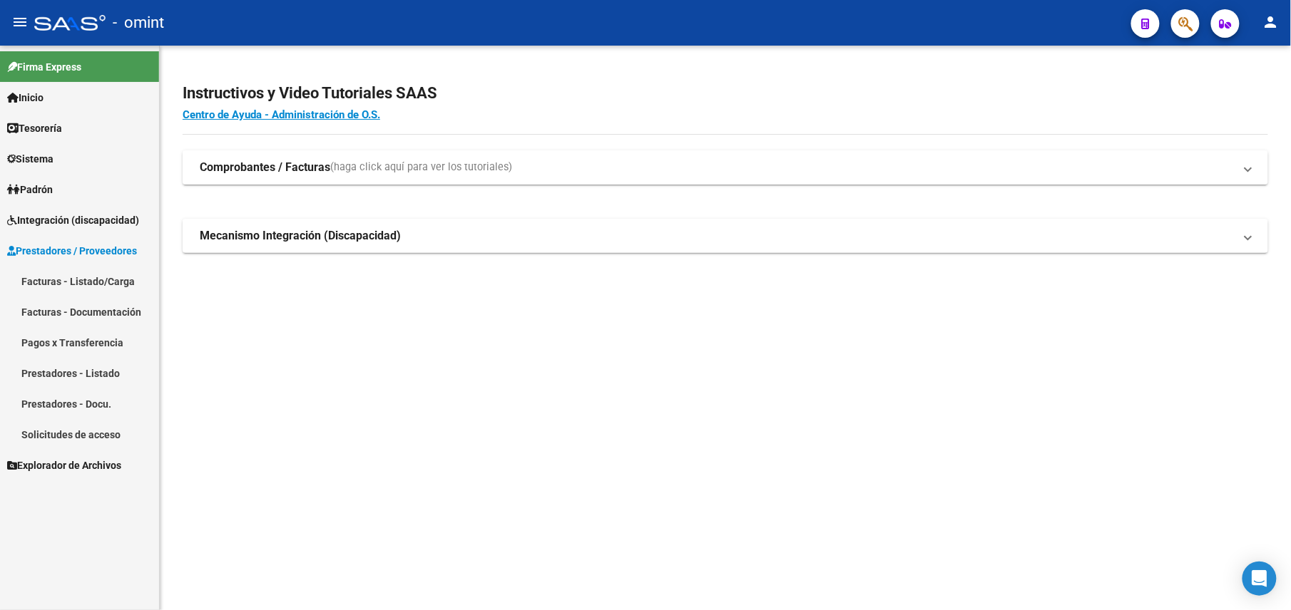
click at [106, 282] on link "Facturas - Listado/Carga" at bounding box center [79, 281] width 159 height 31
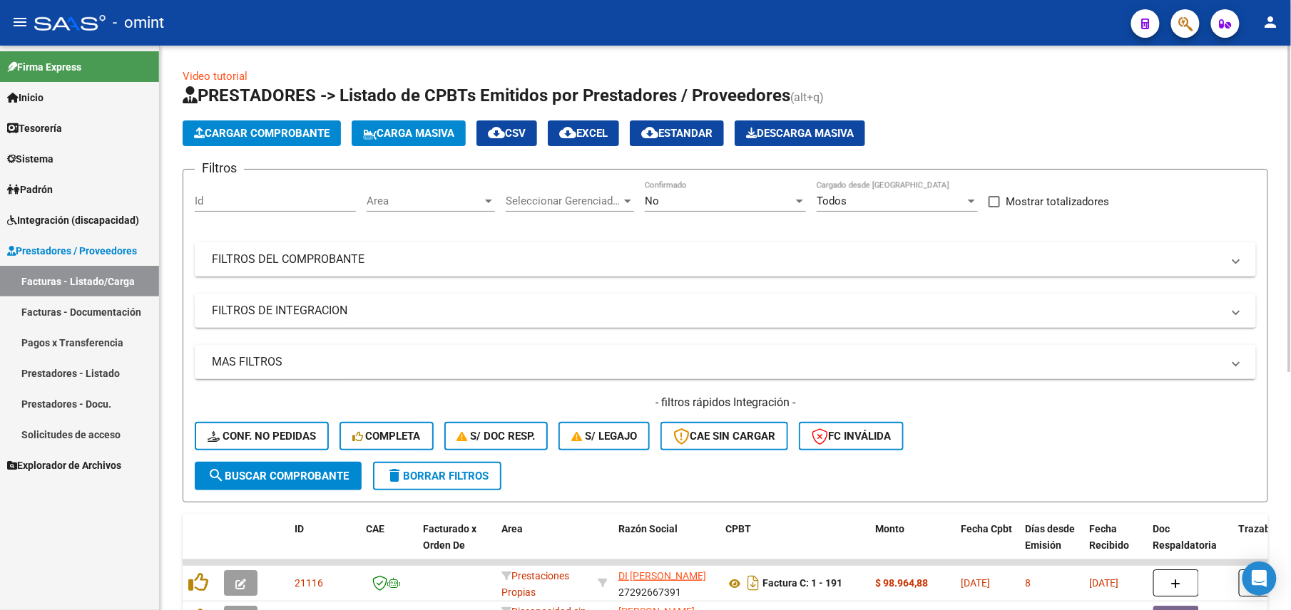
click at [749, 208] on div "No Confirmado" at bounding box center [725, 196] width 161 height 31
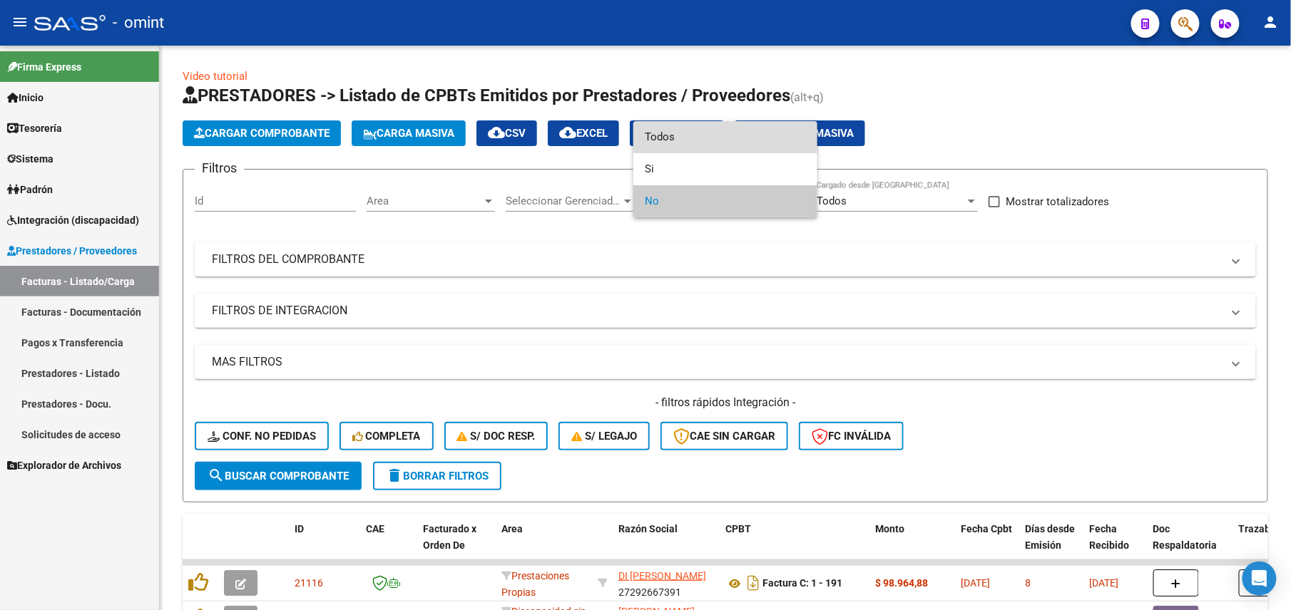
click at [707, 150] on span "Todos" at bounding box center [725, 137] width 161 height 32
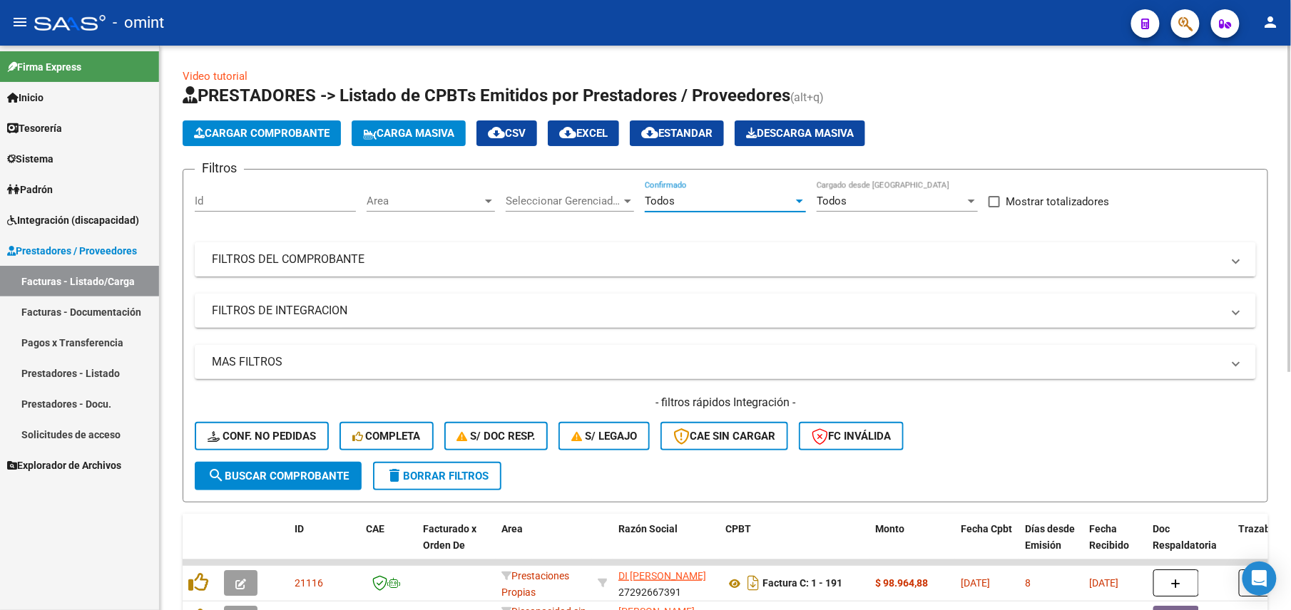
click at [565, 252] on mat-panel-title "FILTROS DEL COMPROBANTE" at bounding box center [717, 260] width 1010 height 16
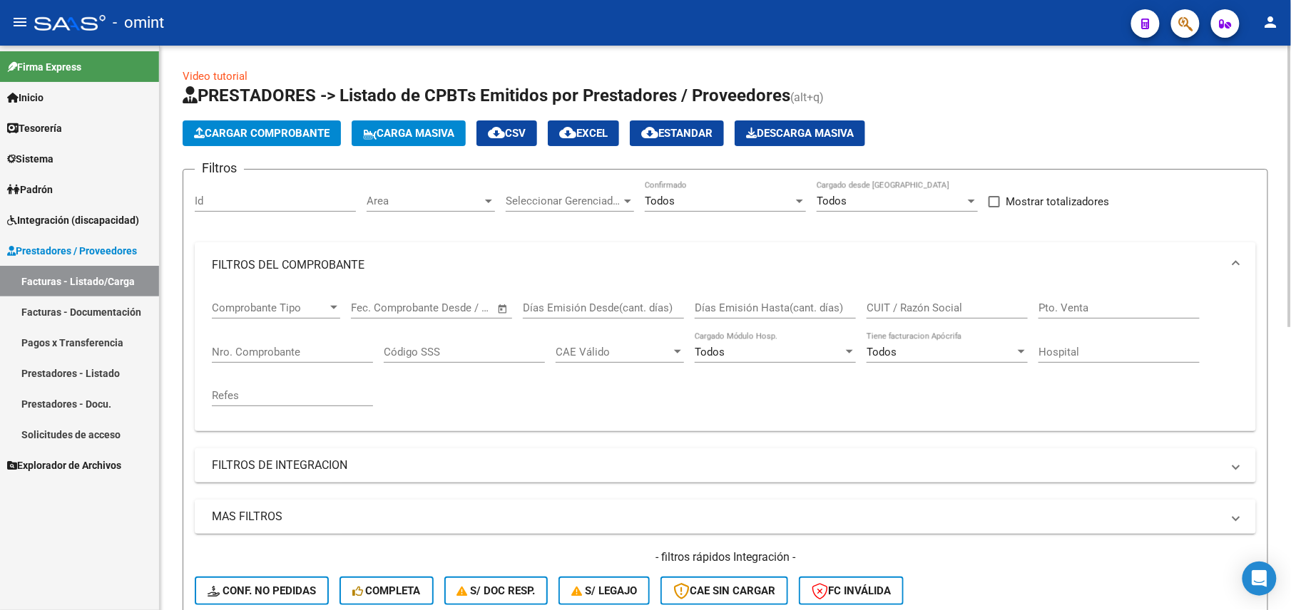
click at [940, 314] on input "CUIT / Razón Social" at bounding box center [946, 308] width 161 height 13
paste input "27373636725"
type input "27373636725"
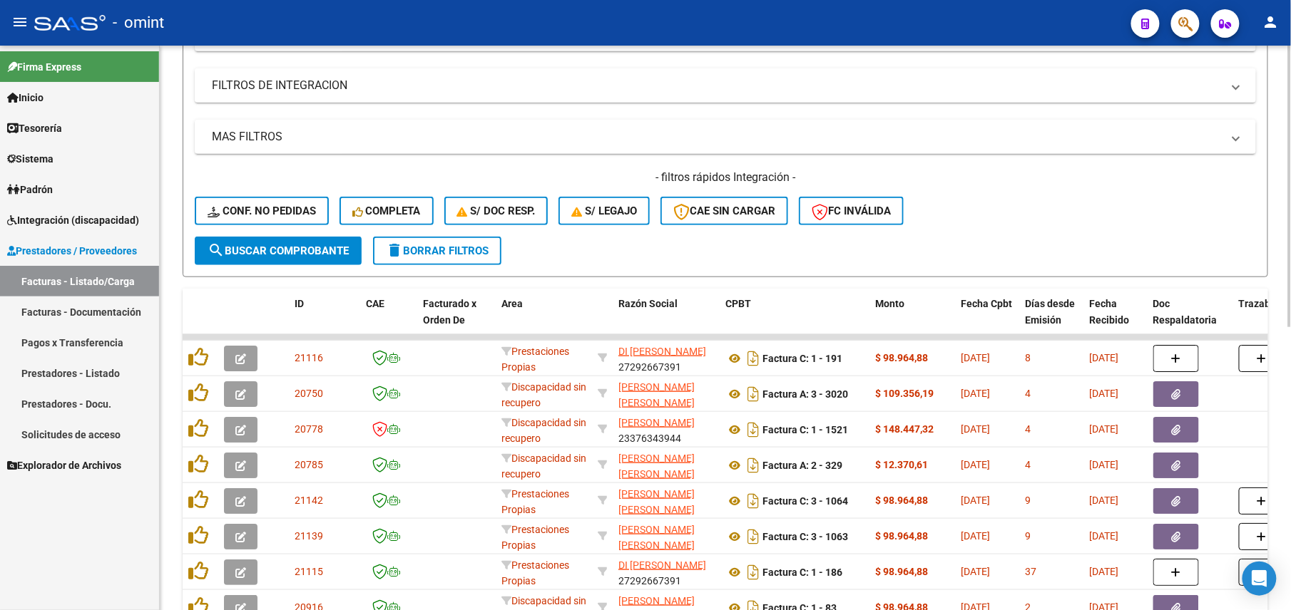
click at [268, 98] on mat-expansion-panel-header "FILTROS DE INTEGRACION" at bounding box center [725, 85] width 1061 height 34
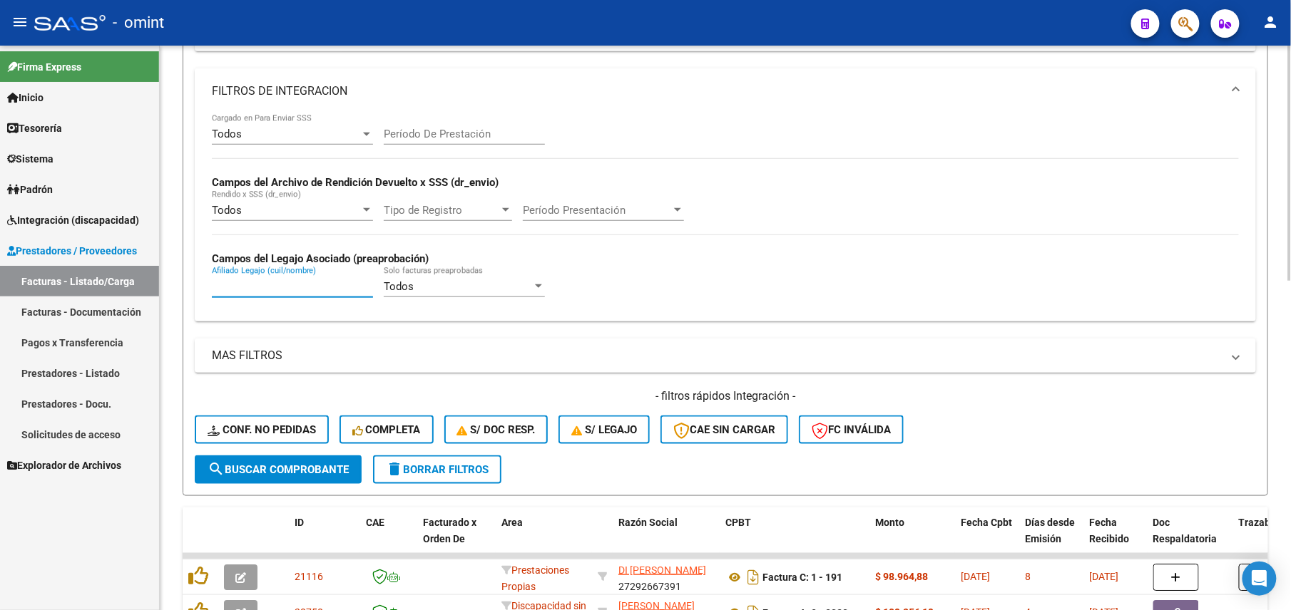
click at [252, 289] on input "Afiliado Legajo (cuil/nombre)" at bounding box center [292, 286] width 161 height 13
paste input "23-47458324-4"
click at [272, 286] on input "23-47458324-4" at bounding box center [292, 286] width 161 height 13
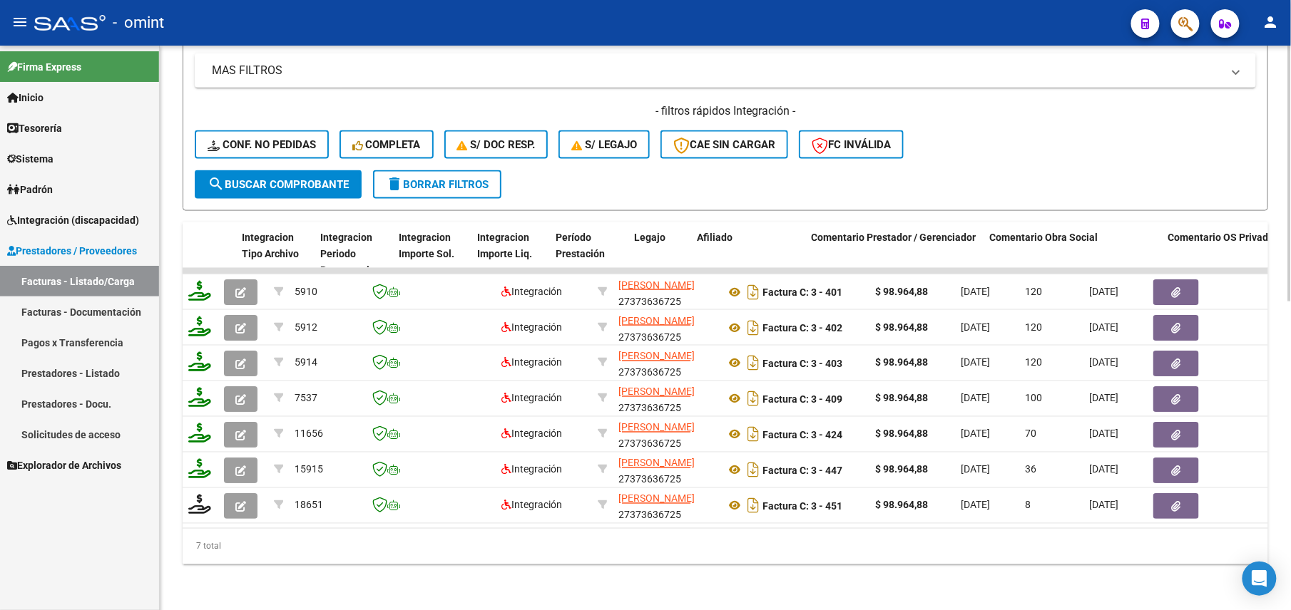
scroll to position [0, 1684]
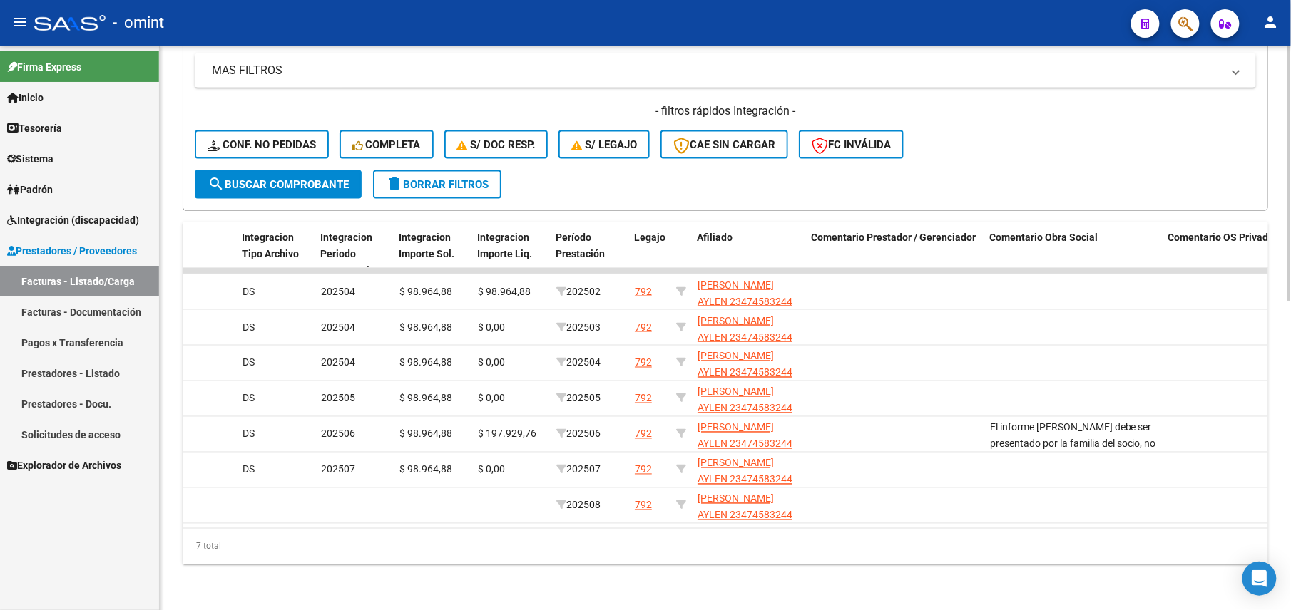
type input "23474583244"
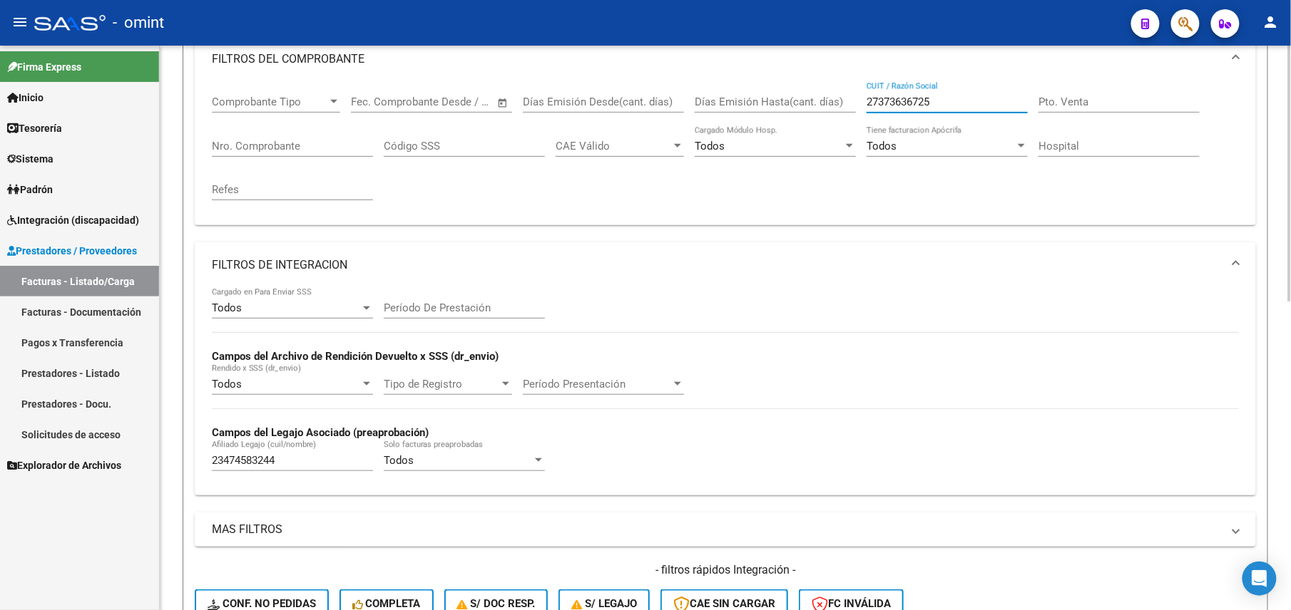
drag, startPoint x: 882, startPoint y: 103, endPoint x: 834, endPoint y: 103, distance: 48.5
click at [834, 103] on div "Comprobante Tipo Comprobante Tipo Fecha inicio – Fecha fin Fec. Comprobante Des…" at bounding box center [725, 148] width 1027 height 132
paste input "0125167099"
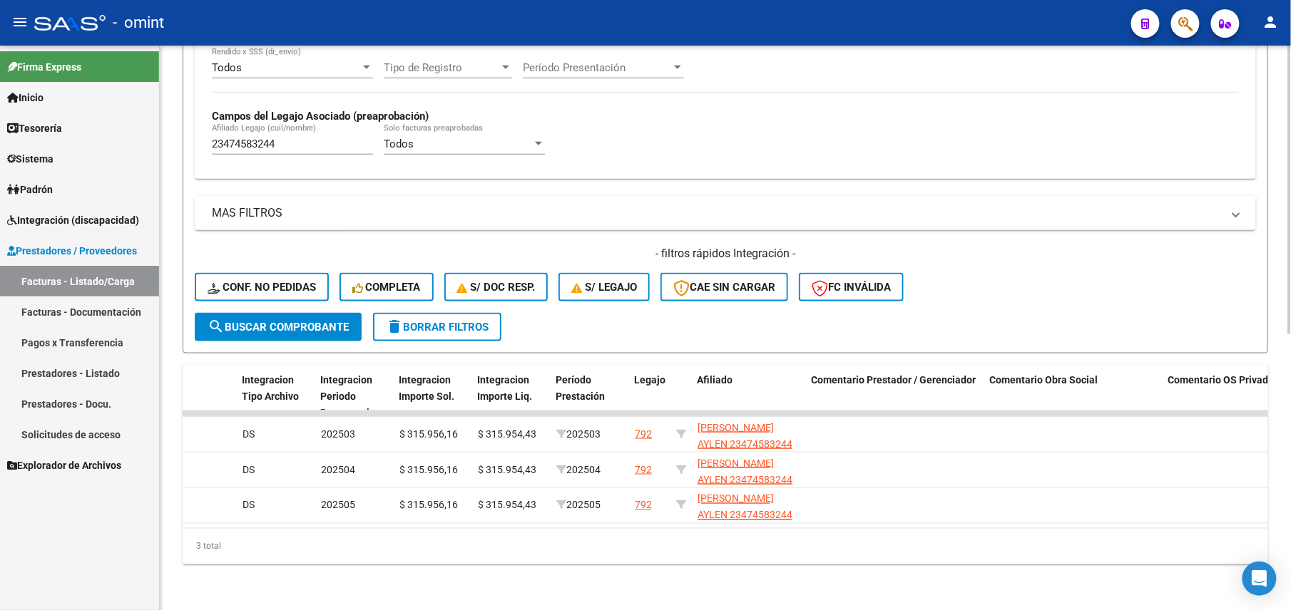
scroll to position [63, 0]
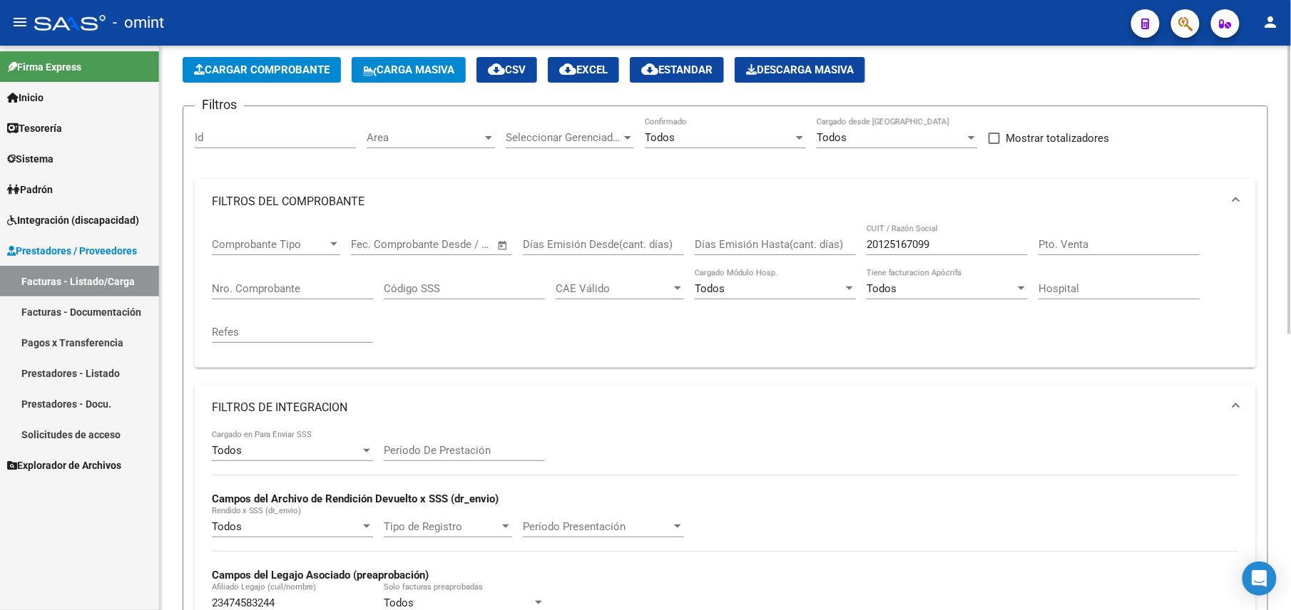
drag, startPoint x: 951, startPoint y: 235, endPoint x: 850, endPoint y: 240, distance: 101.4
click at [850, 240] on div "Comprobante Tipo Comprobante Tipo Fecha inicio – Fecha fin Fec. Comprobante Des…" at bounding box center [725, 291] width 1027 height 132
drag, startPoint x: 942, startPoint y: 242, endPoint x: 828, endPoint y: 246, distance: 114.1
click at [829, 245] on div "Comprobante Tipo Comprobante Tipo Fecha inicio – Fecha fin Fec. Comprobante Des…" at bounding box center [725, 291] width 1027 height 132
paste input "30716774690"
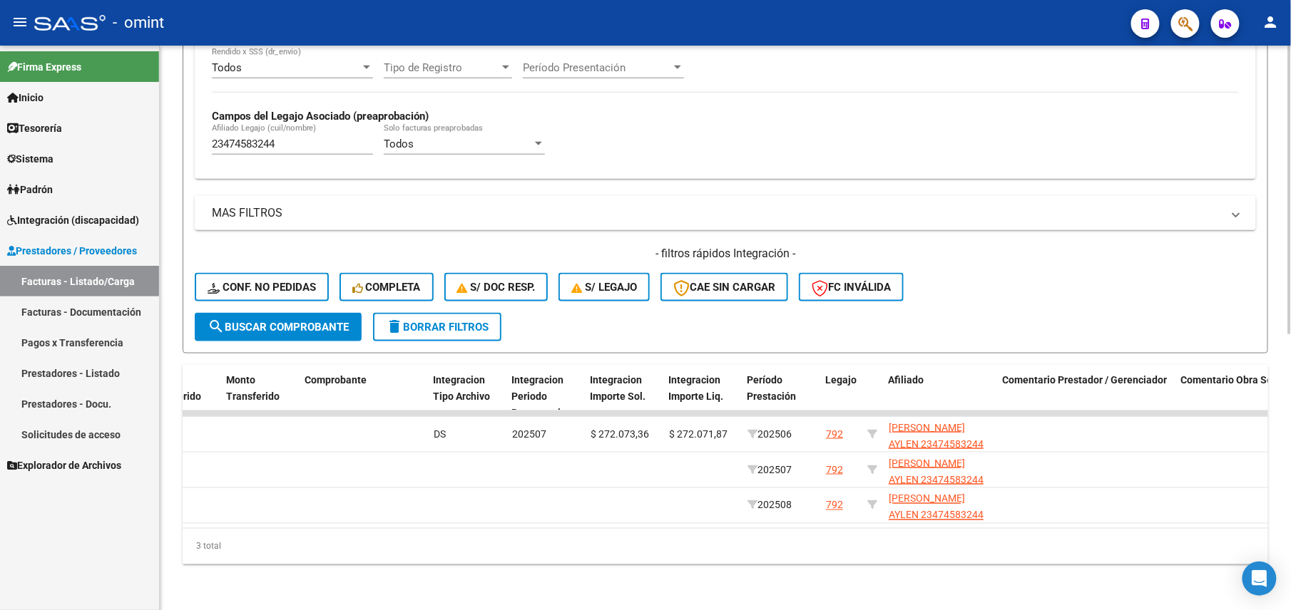
scroll to position [0, 0]
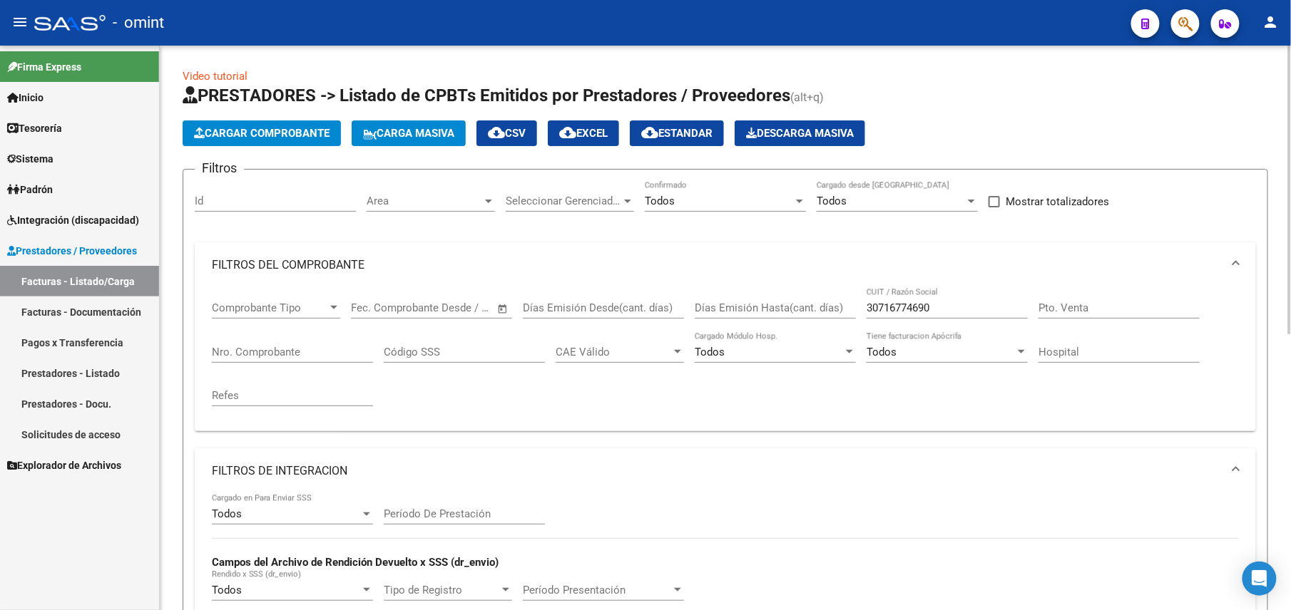
drag, startPoint x: 941, startPoint y: 294, endPoint x: 940, endPoint y: 303, distance: 8.7
click at [940, 303] on div "30716774690 CUIT / Razón Social" at bounding box center [946, 303] width 161 height 31
drag, startPoint x: 765, startPoint y: 303, endPoint x: 769, endPoint y: 322, distance: 19.6
click at [759, 301] on div "Comprobante Tipo Comprobante Tipo Fecha inicio – Fecha fin Fec. Comprobante Des…" at bounding box center [725, 354] width 1027 height 132
paste input "2732262294"
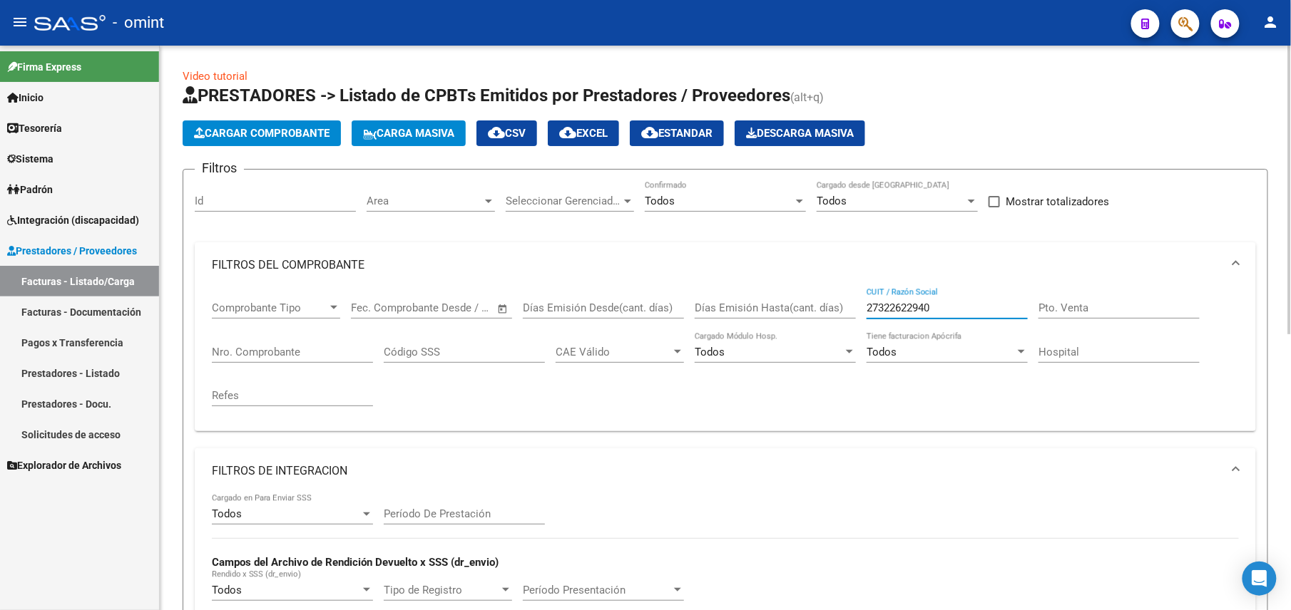
scroll to position [190, 0]
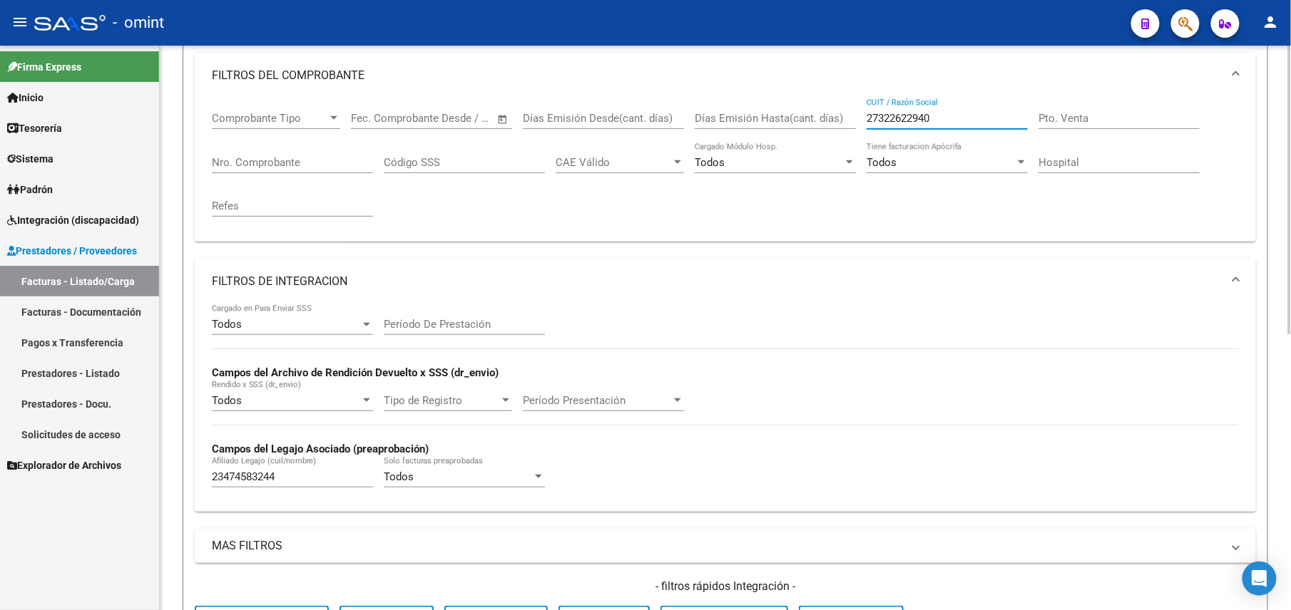
type input "27322622940"
drag, startPoint x: 294, startPoint y: 475, endPoint x: 163, endPoint y: 463, distance: 131.7
click at [163, 463] on div "Video tutorial PRESTADORES -> Listado de CPBTs Emitidos por Prestadores / Prove…" at bounding box center [725, 399] width 1131 height 1087
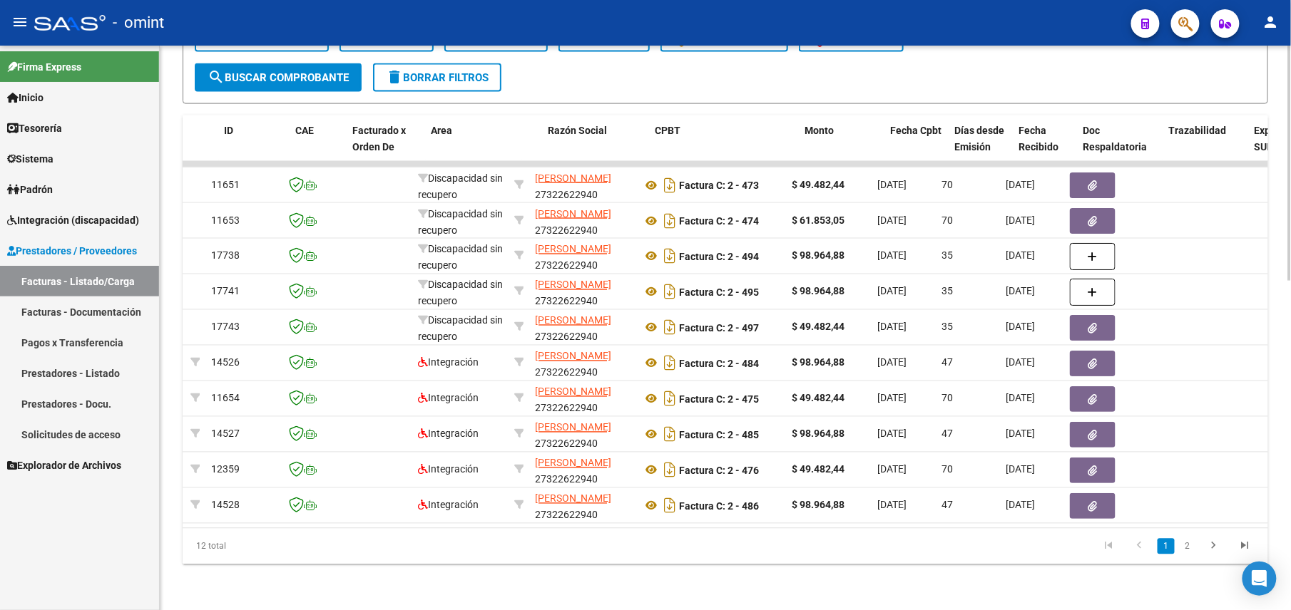
scroll to position [0, 70]
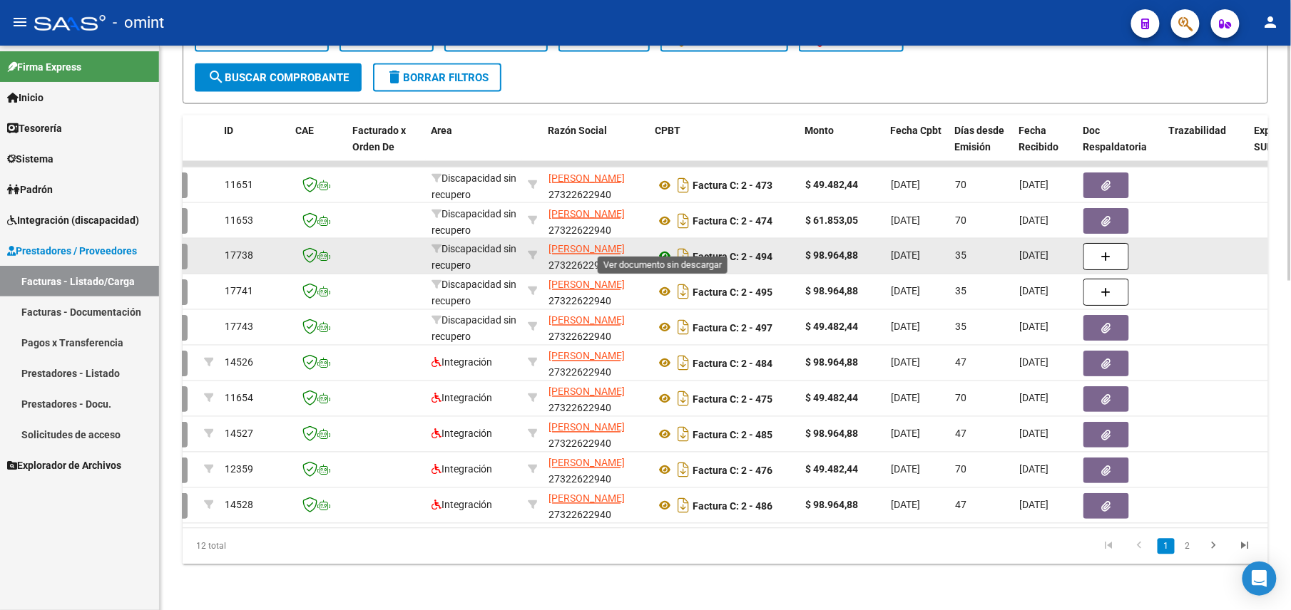
click at [668, 248] on icon at bounding box center [664, 256] width 19 height 17
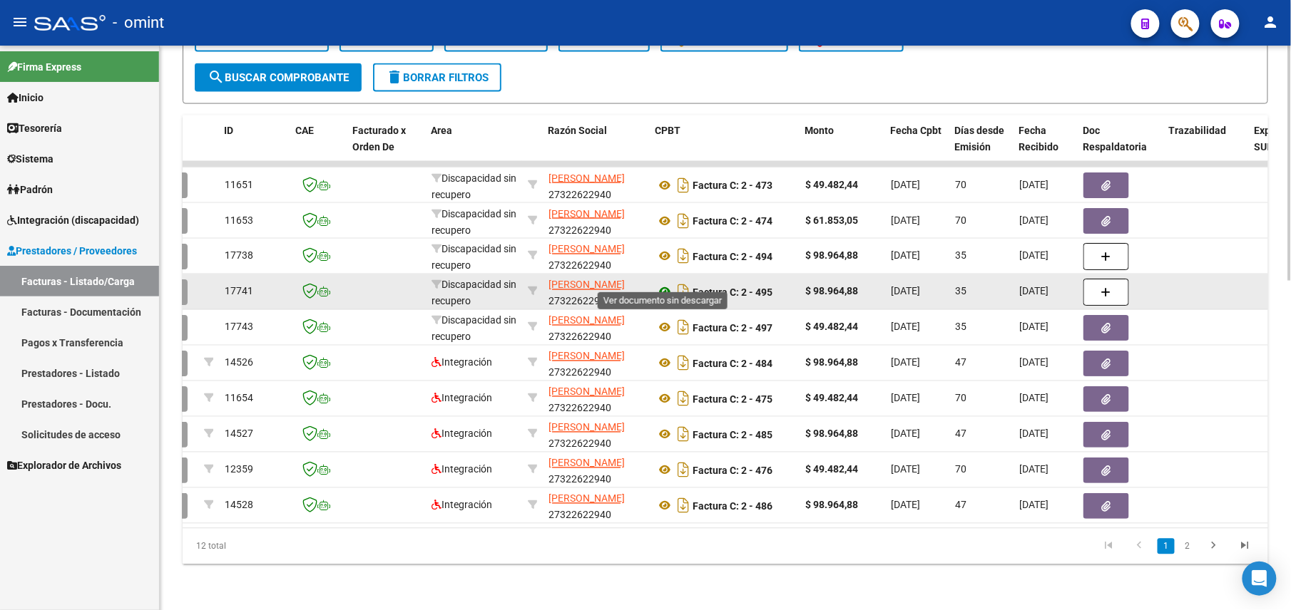
click at [665, 284] on icon at bounding box center [664, 292] width 19 height 17
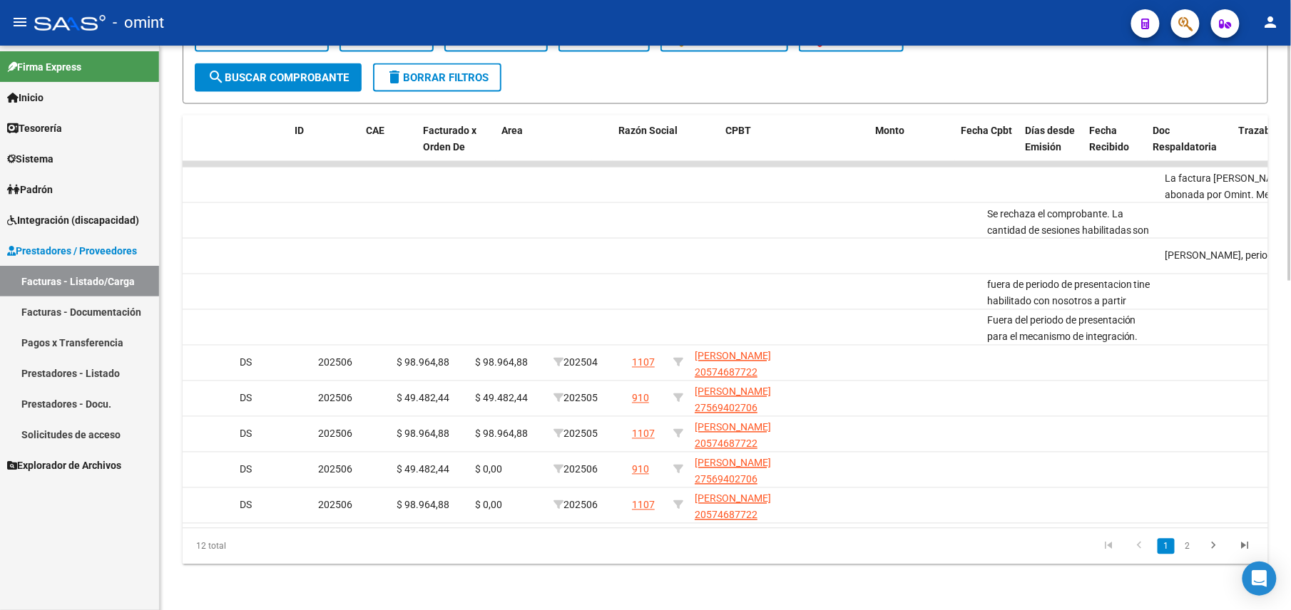
scroll to position [0, 0]
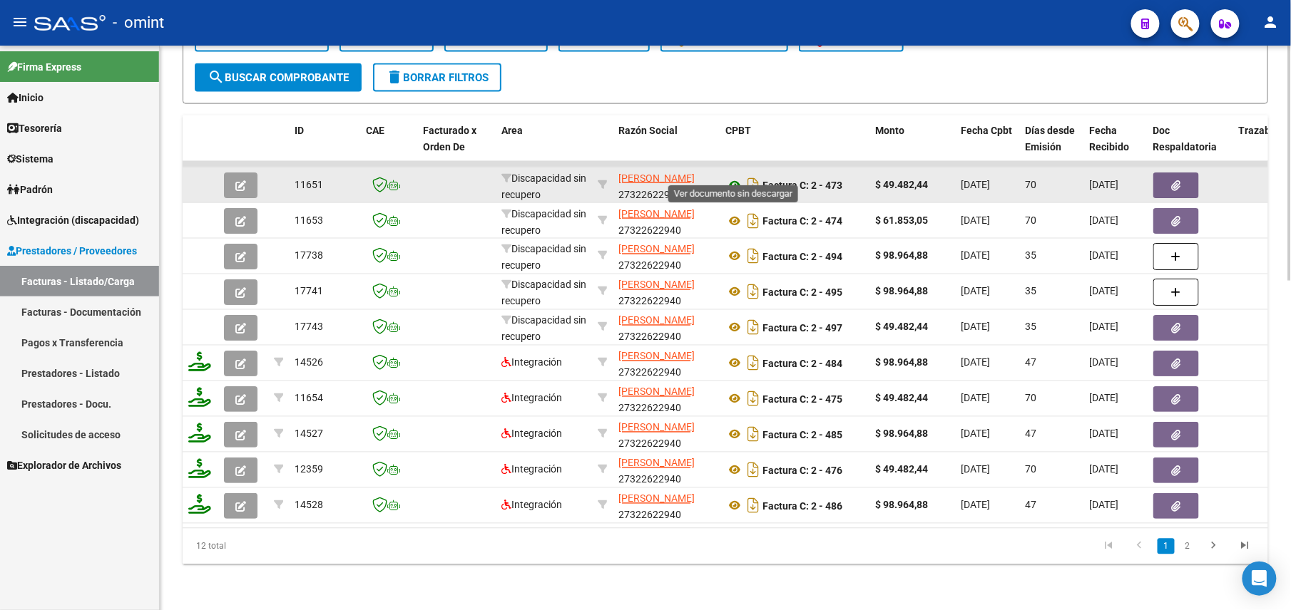
click at [737, 177] on icon at bounding box center [734, 185] width 19 height 17
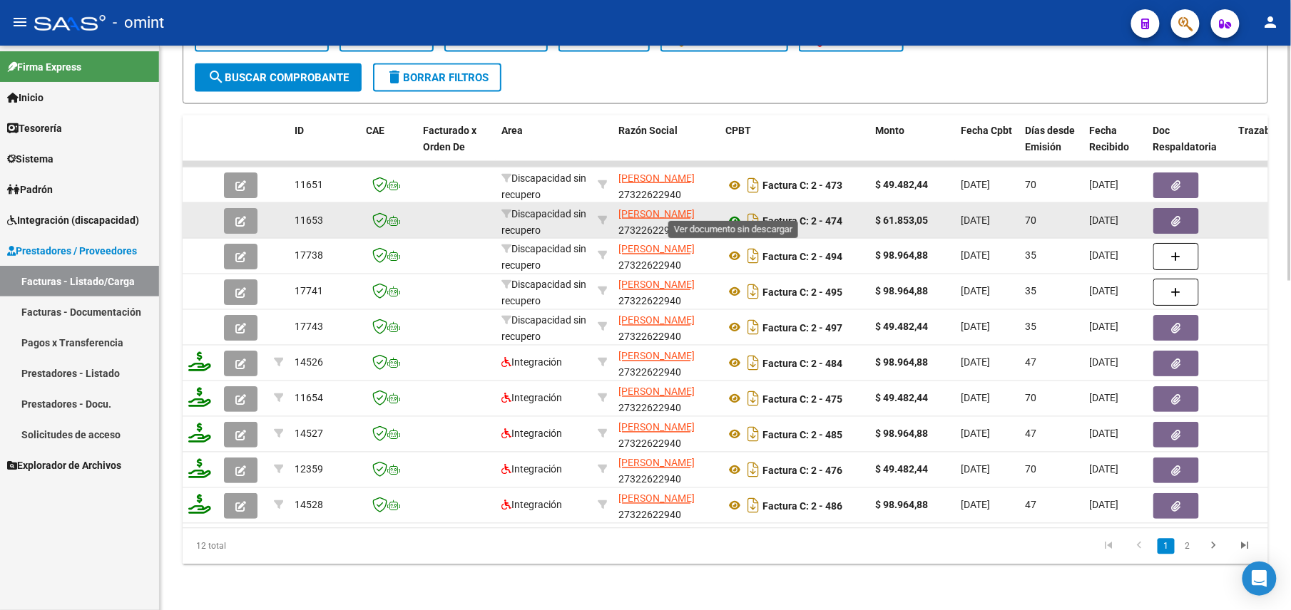
click at [740, 212] on icon at bounding box center [734, 220] width 19 height 17
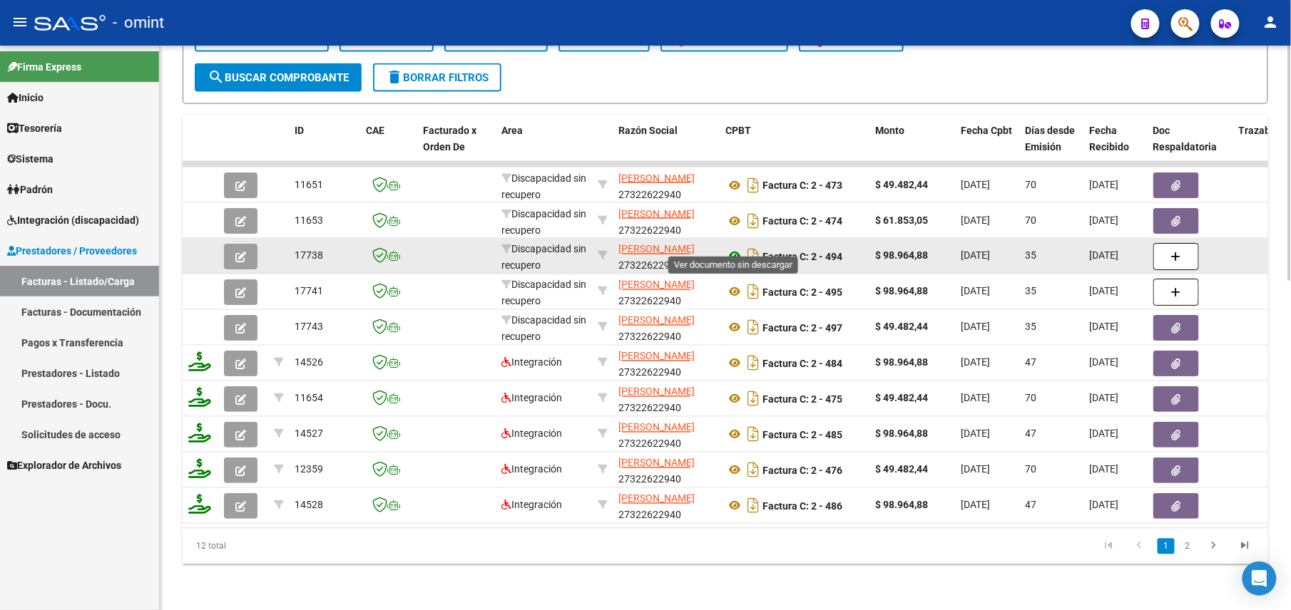
click at [731, 248] on icon at bounding box center [734, 256] width 19 height 17
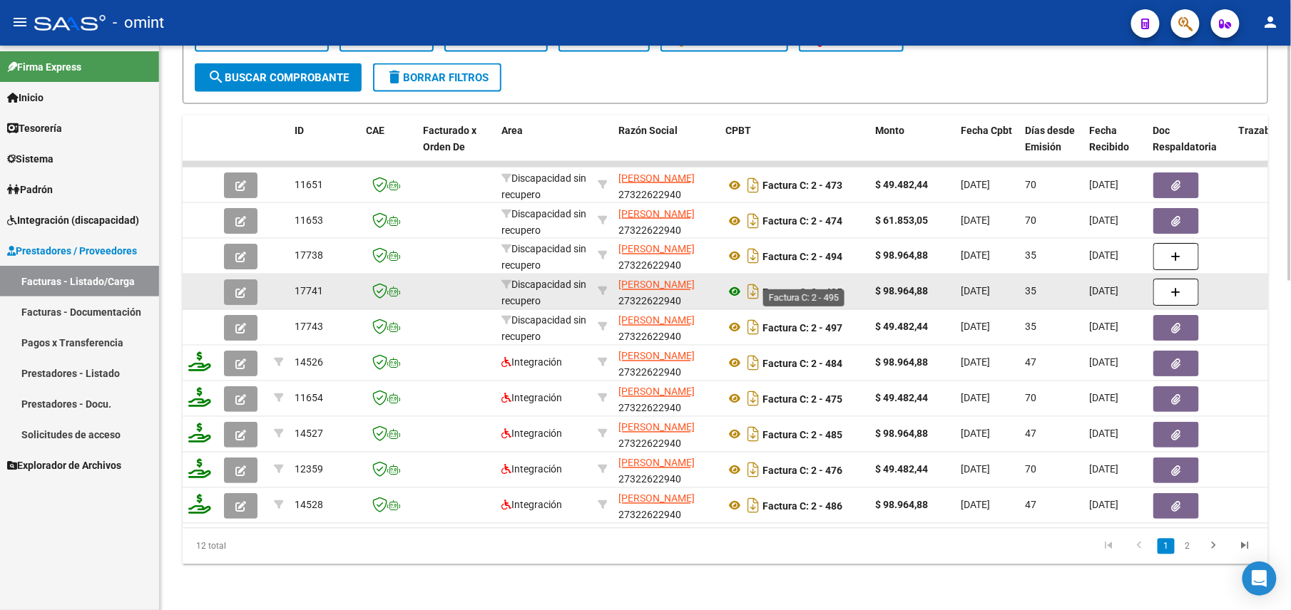
click at [734, 284] on icon at bounding box center [734, 292] width 19 height 17
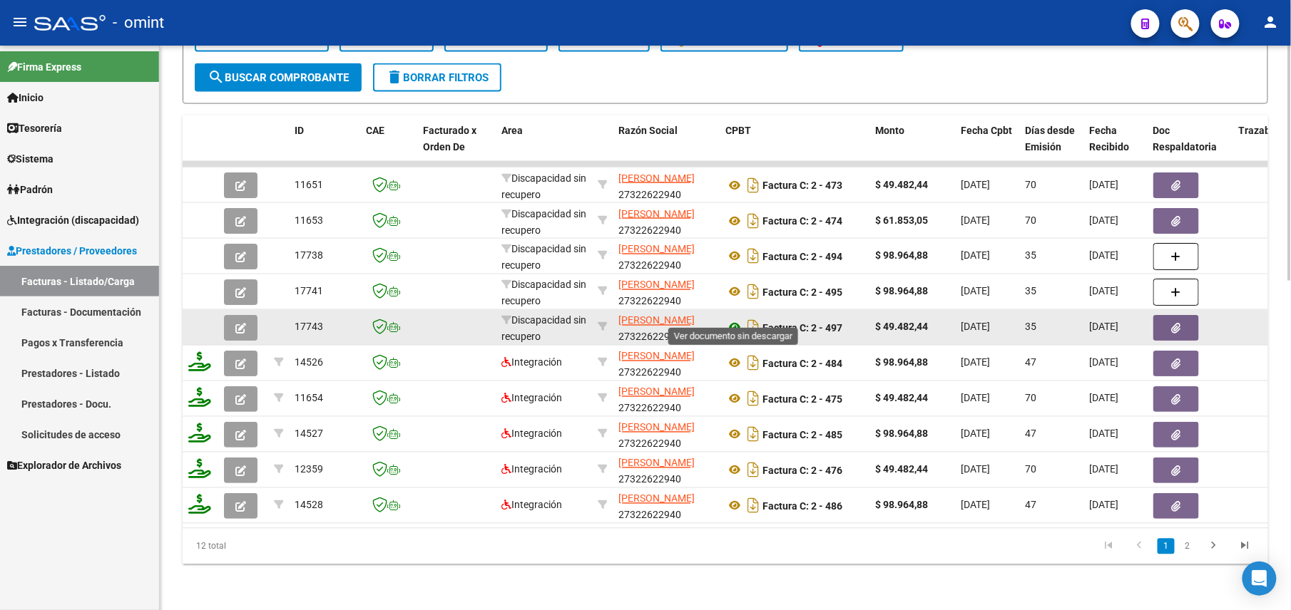
click at [740, 319] on icon at bounding box center [734, 327] width 19 height 17
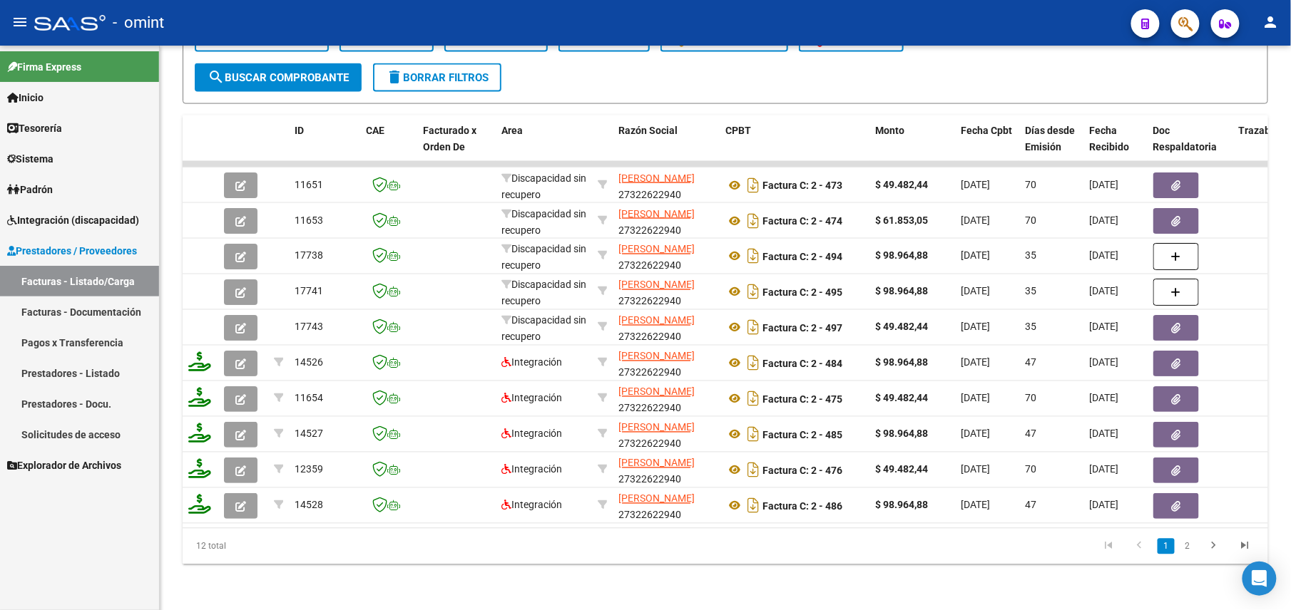
scroll to position [18, 0]
click at [1185, 543] on link "2" at bounding box center [1187, 547] width 17 height 16
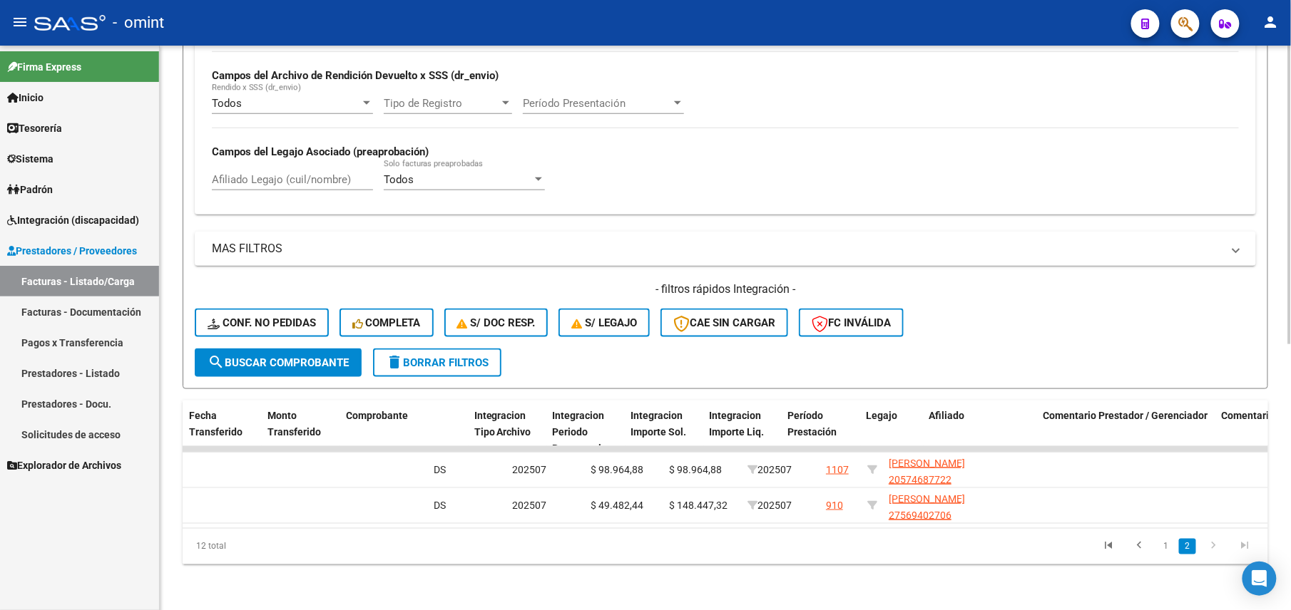
scroll to position [0, 0]
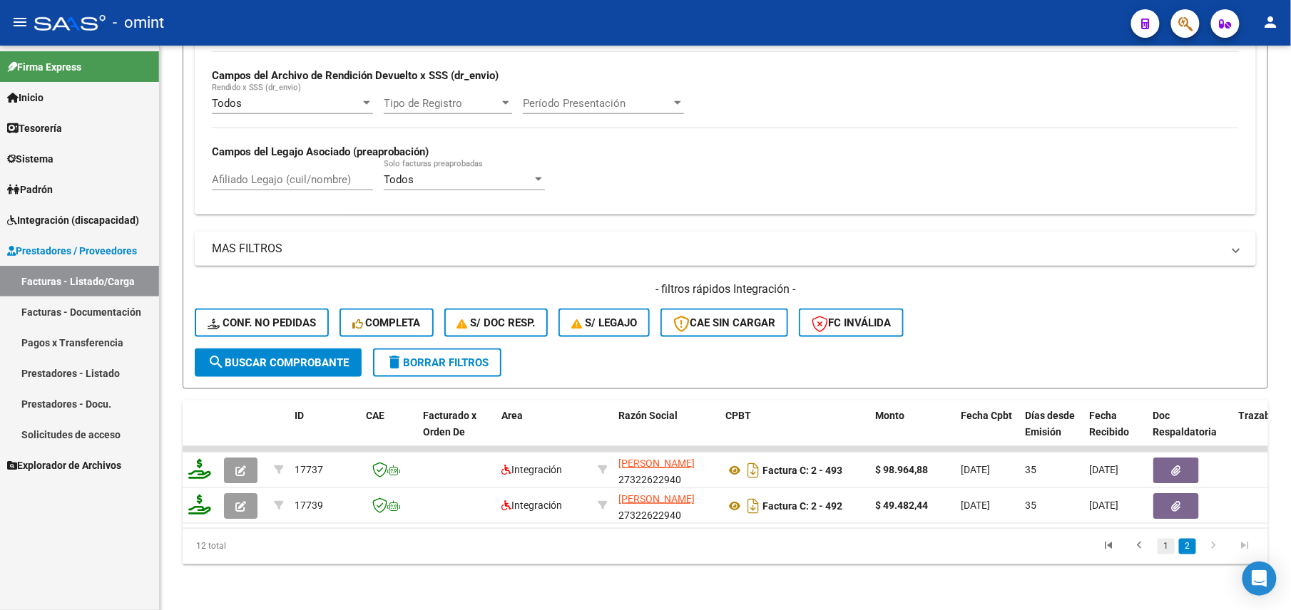
click at [1169, 545] on link "1" at bounding box center [1165, 547] width 17 height 16
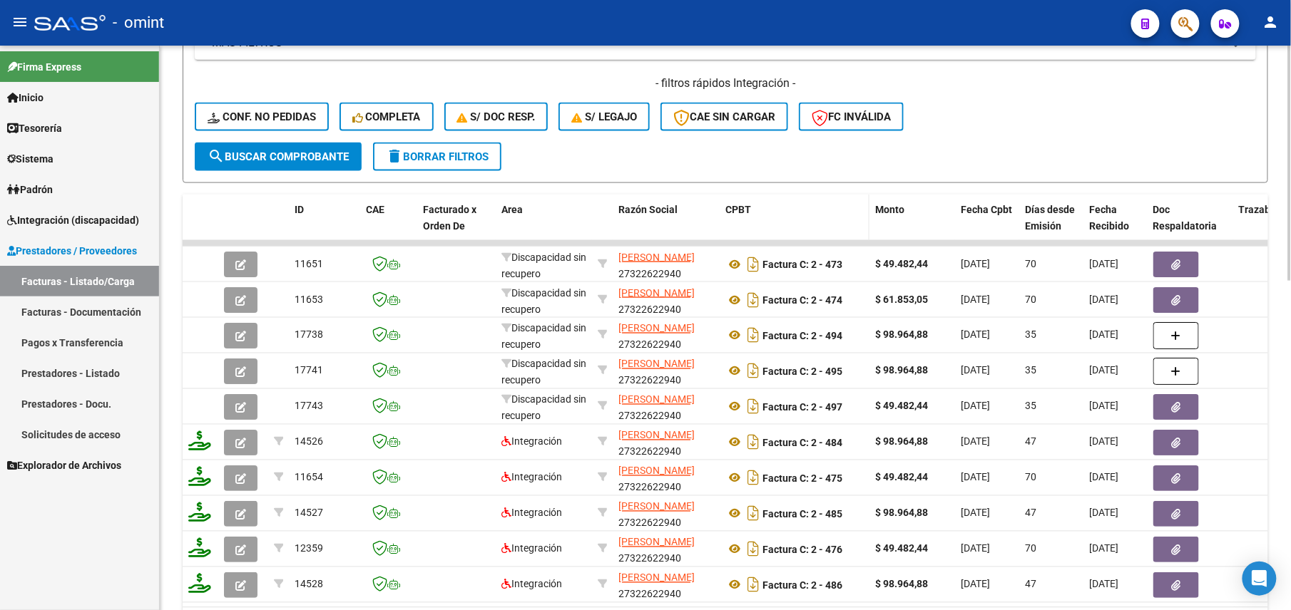
scroll to position [788, 0]
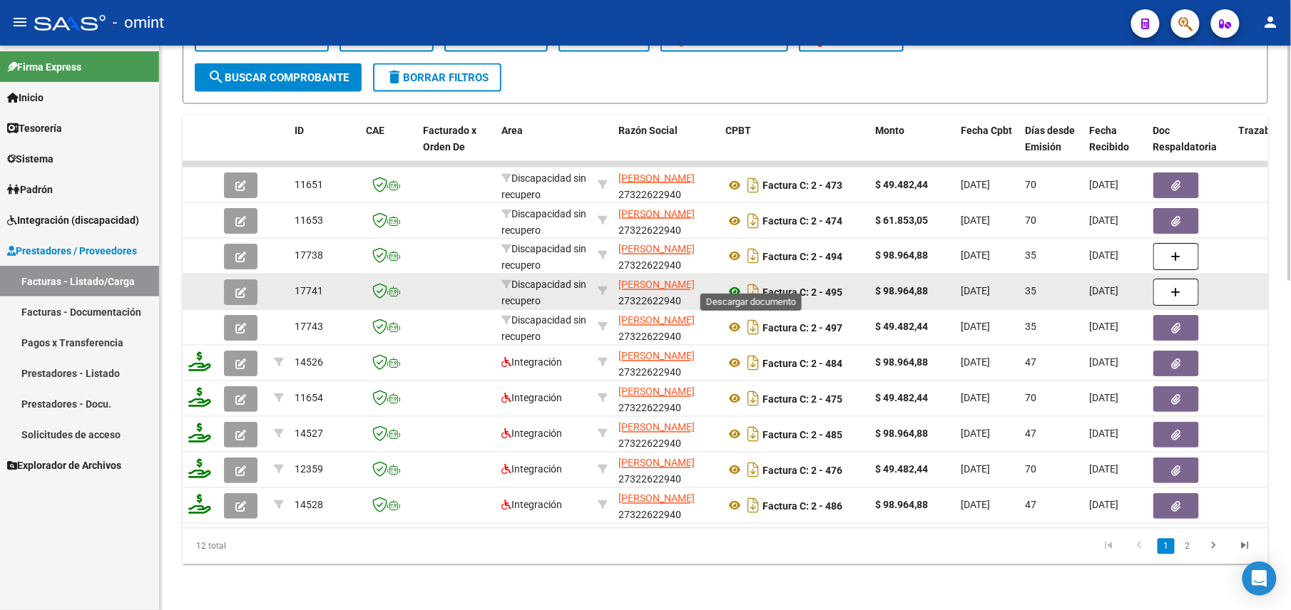
click at [734, 284] on icon at bounding box center [734, 292] width 19 height 17
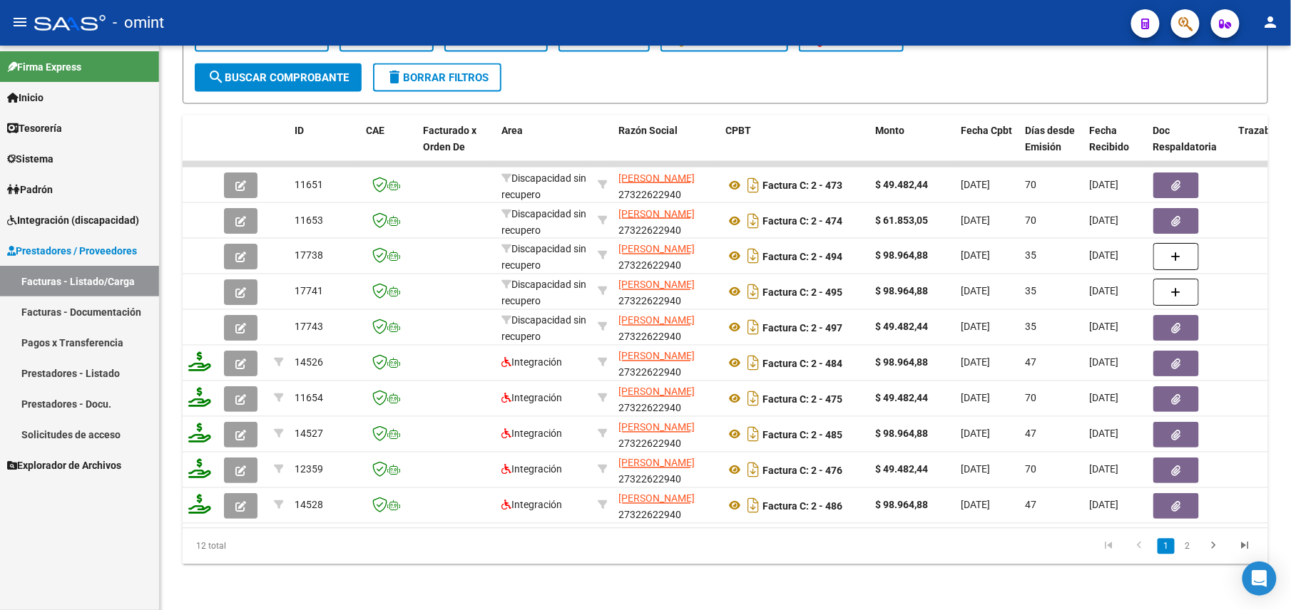
drag, startPoint x: 482, startPoint y: 530, endPoint x: 683, endPoint y: 529, distance: 201.1
click at [683, 529] on div "12 total 1 2" at bounding box center [725, 547] width 1085 height 36
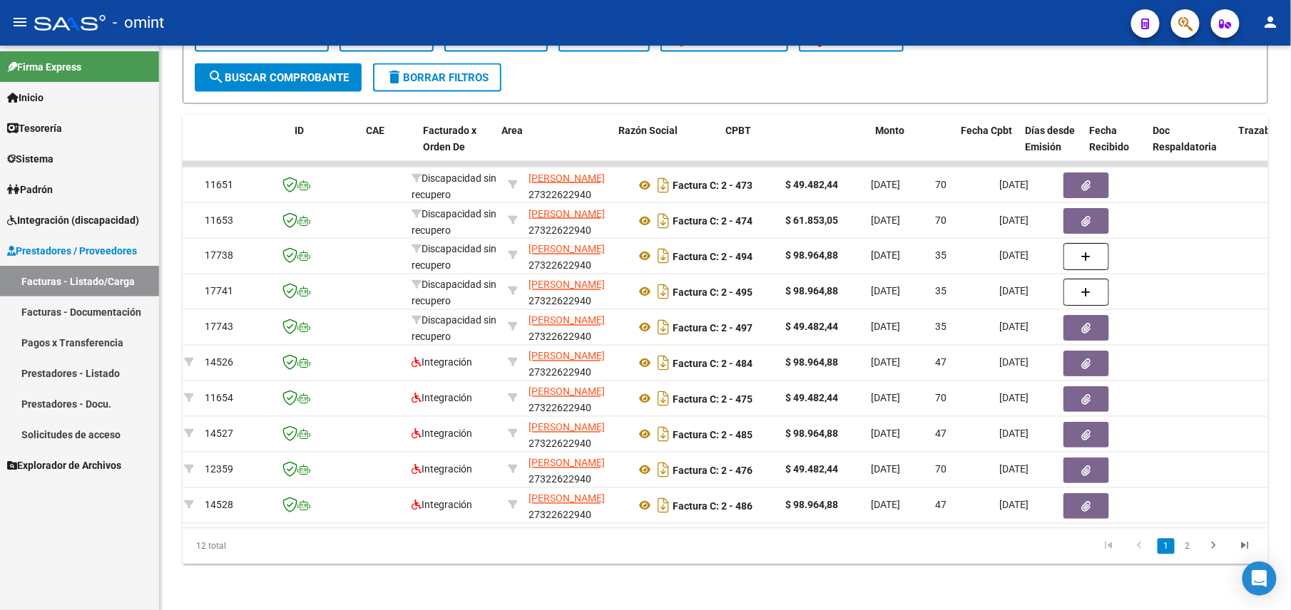
scroll to position [0, 0]
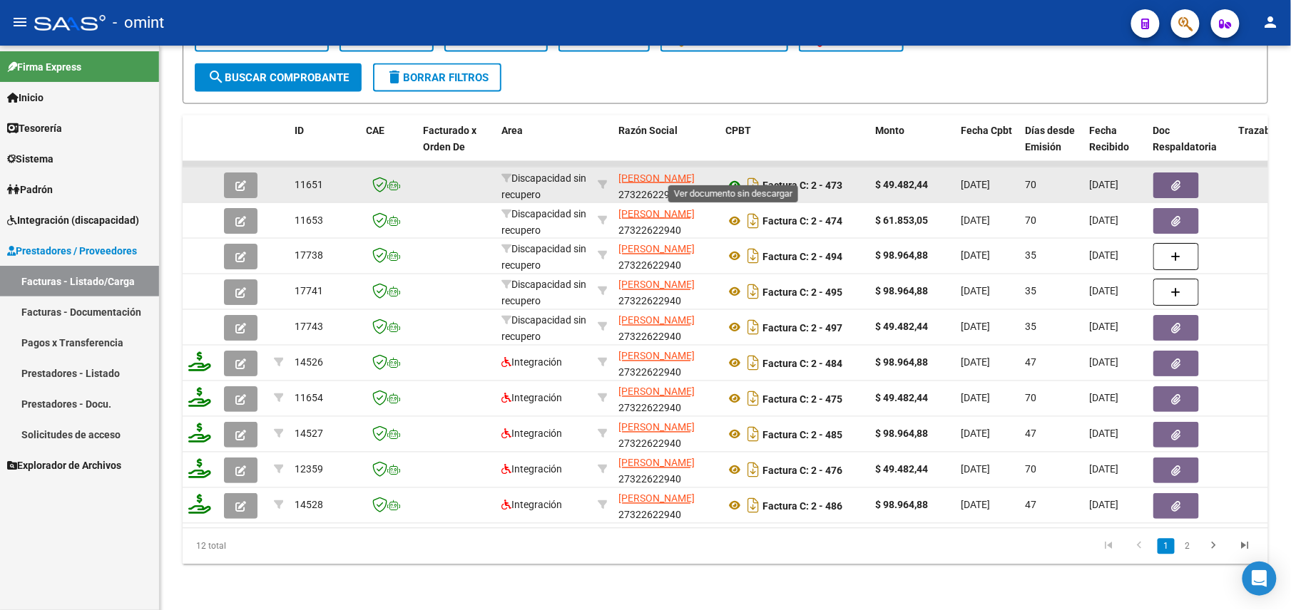
click at [734, 177] on icon at bounding box center [734, 185] width 19 height 17
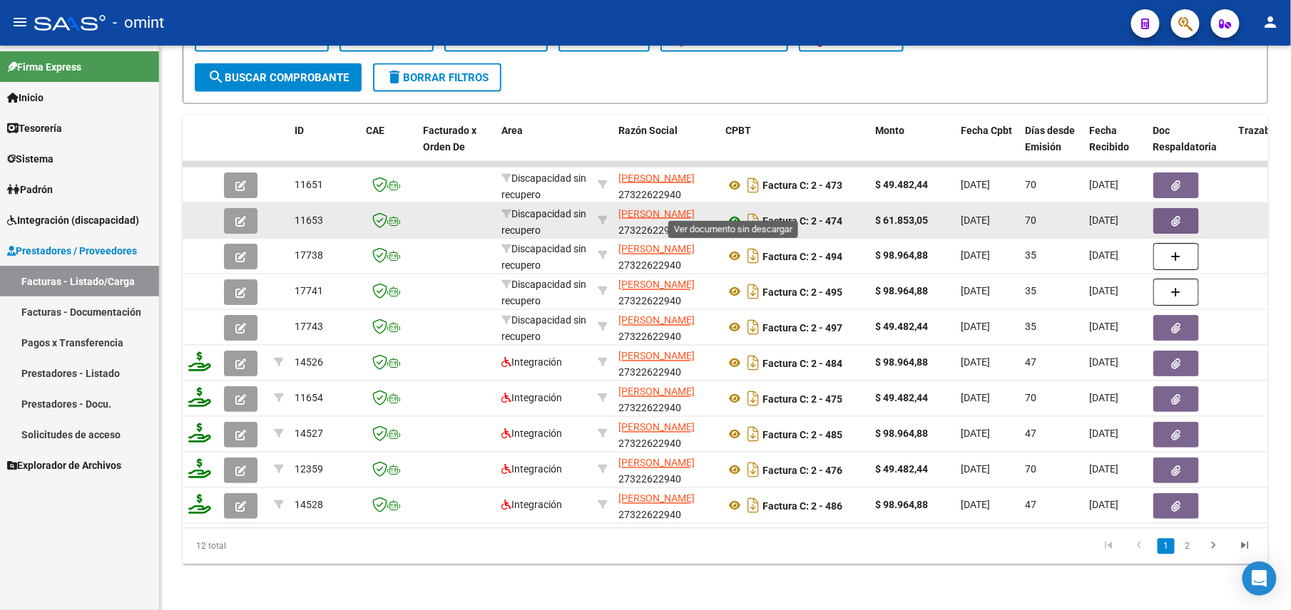
click at [730, 212] on icon at bounding box center [734, 220] width 19 height 17
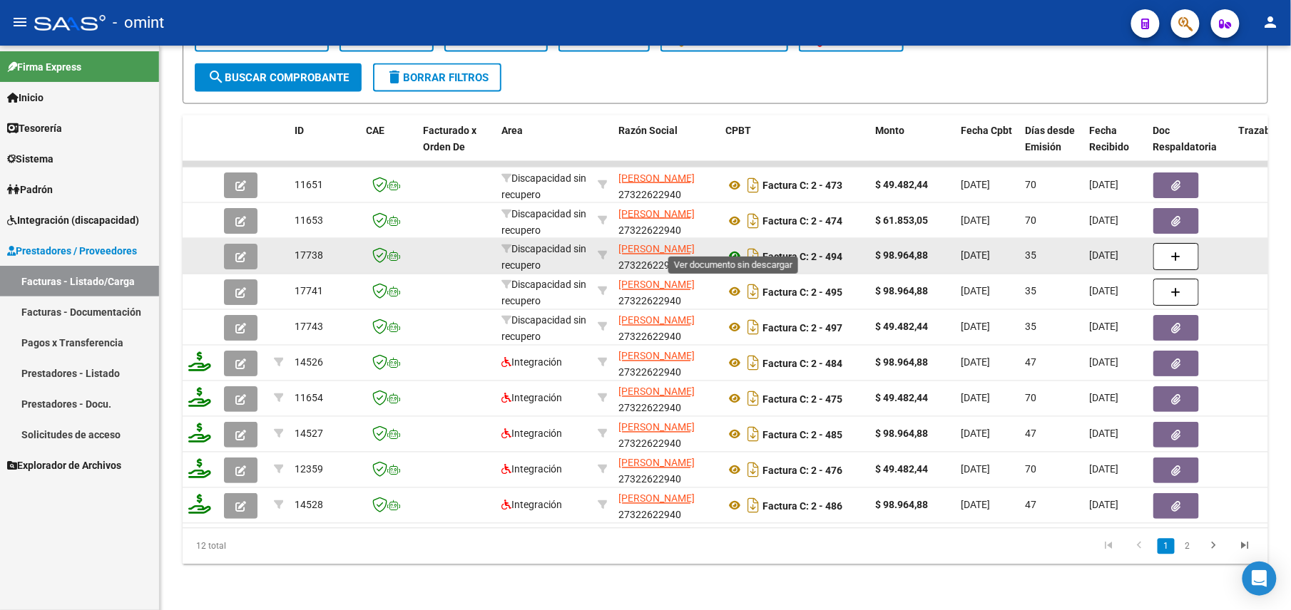
click at [734, 248] on icon at bounding box center [734, 256] width 19 height 17
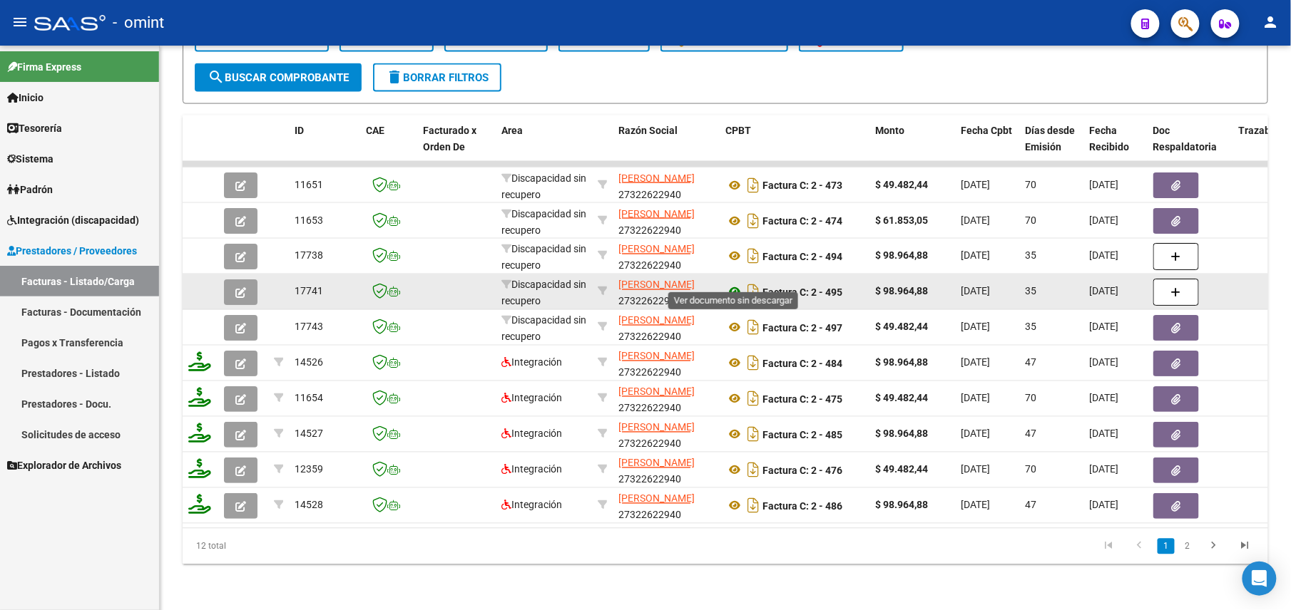
click at [736, 284] on icon at bounding box center [734, 292] width 19 height 17
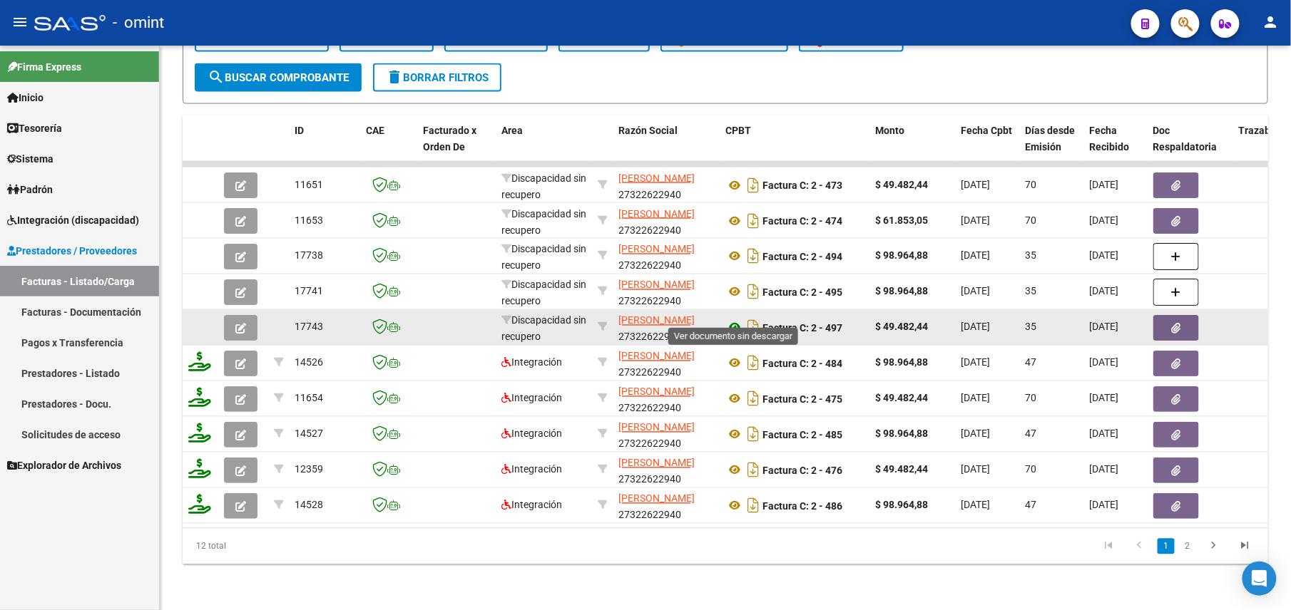
click at [737, 319] on icon at bounding box center [734, 327] width 19 height 17
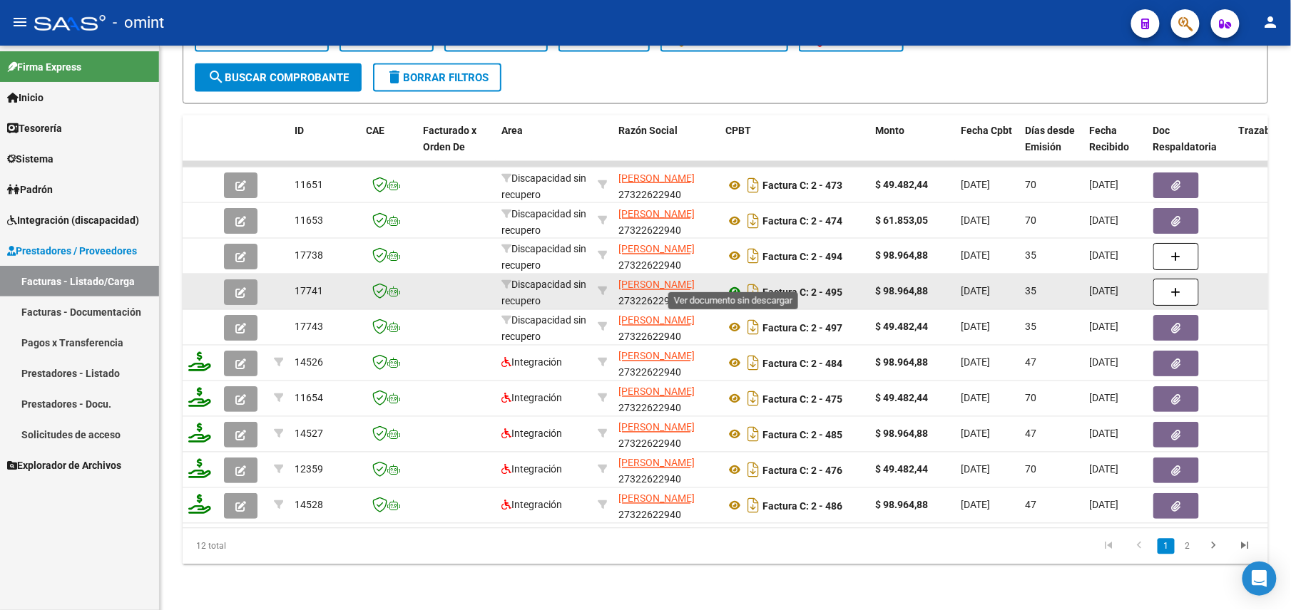
click at [730, 284] on icon at bounding box center [734, 292] width 19 height 17
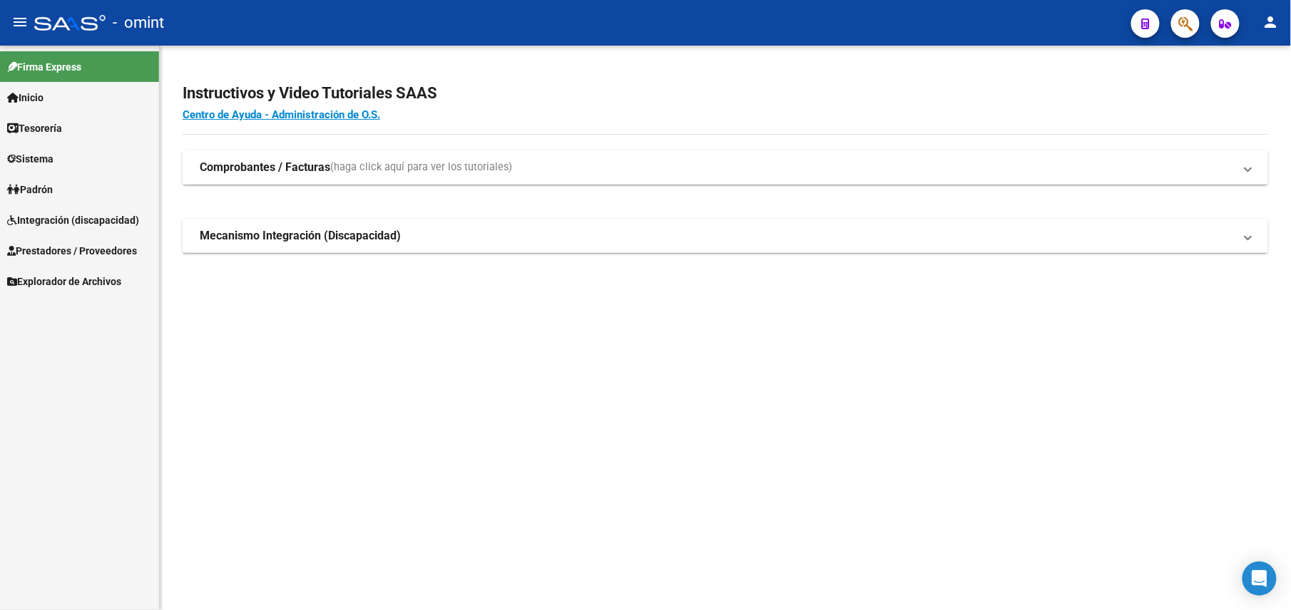
click at [43, 212] on span "Integración (discapacidad)" at bounding box center [73, 220] width 132 height 16
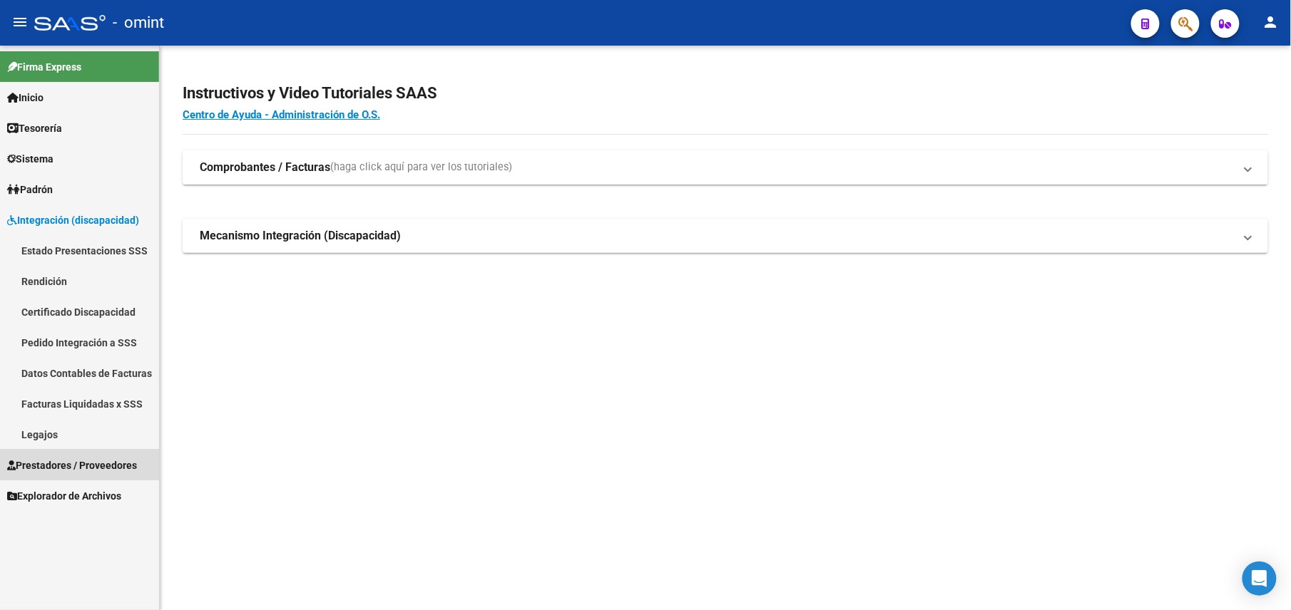
click at [81, 453] on link "Prestadores / Proveedores" at bounding box center [79, 465] width 159 height 31
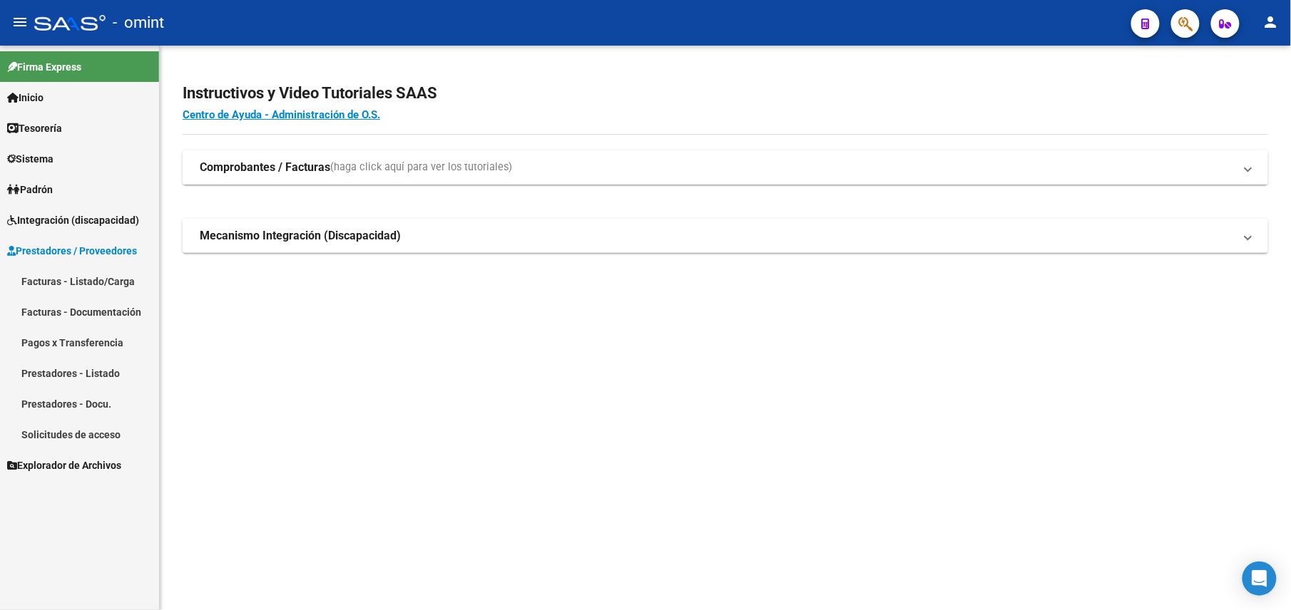
click at [60, 275] on link "Facturas - Listado/Carga" at bounding box center [79, 281] width 159 height 31
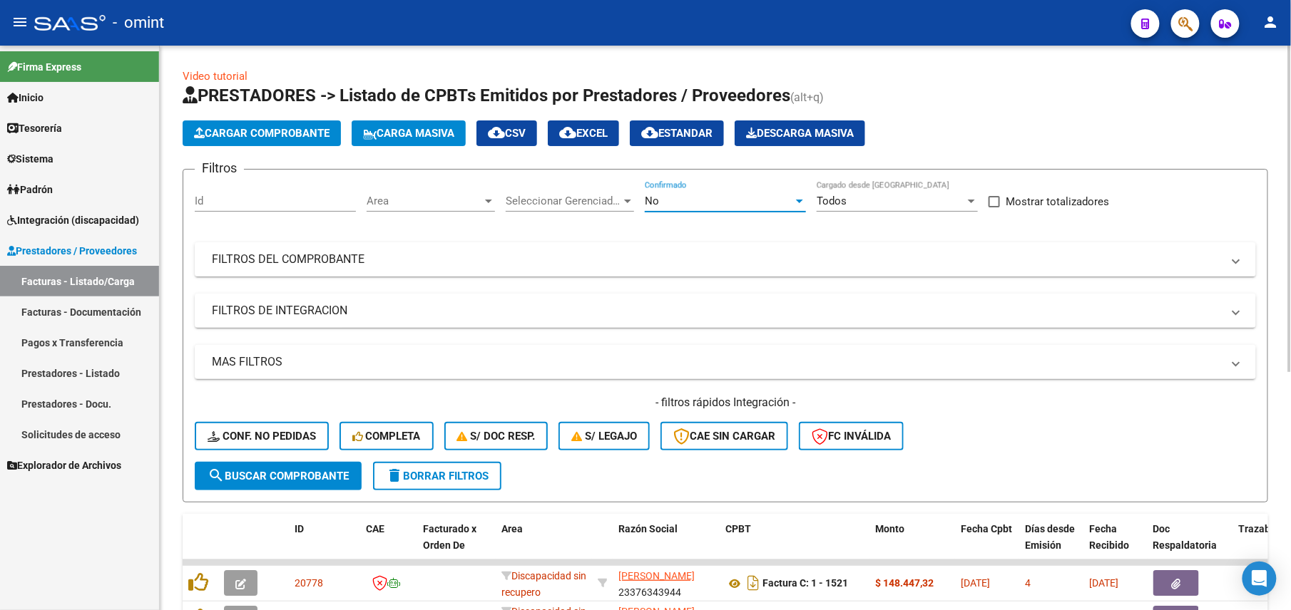
click at [764, 208] on div "No Confirmado" at bounding box center [725, 196] width 161 height 31
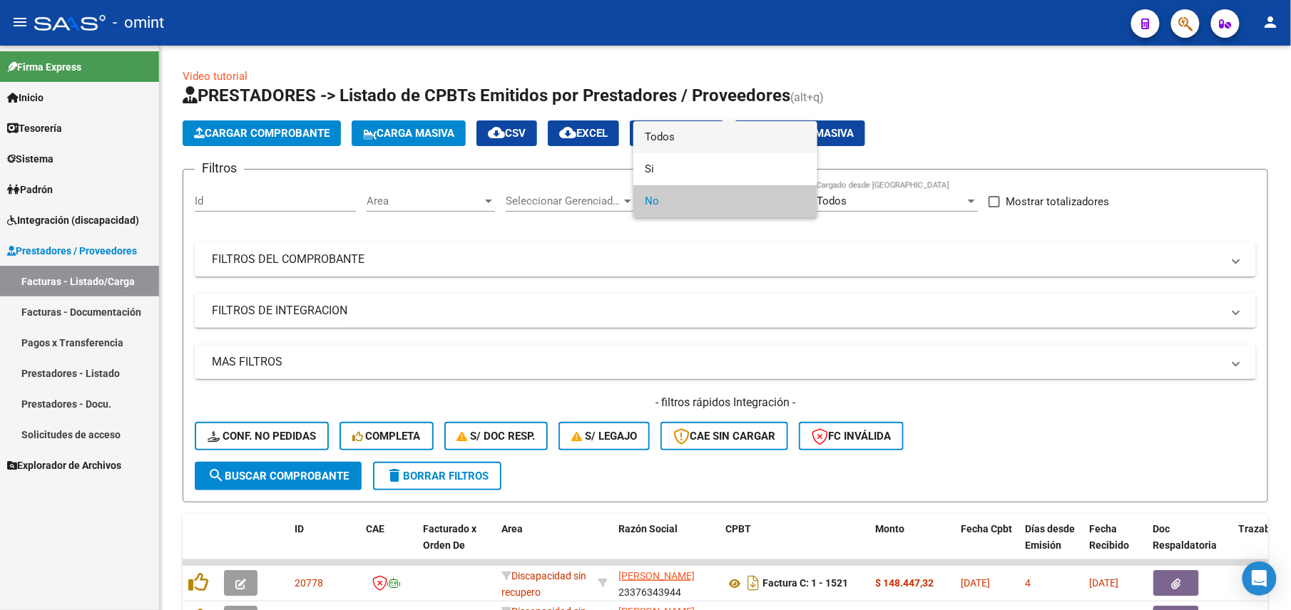
click at [697, 137] on span "Todos" at bounding box center [725, 137] width 161 height 32
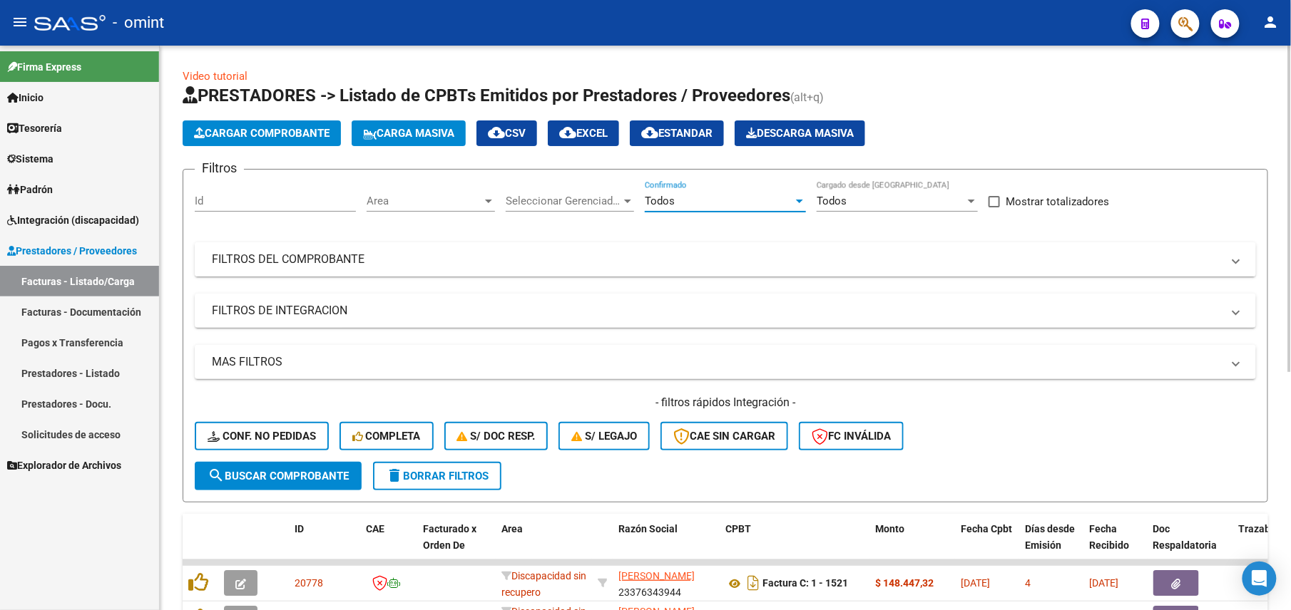
click at [525, 257] on mat-panel-title "FILTROS DEL COMPROBANTE" at bounding box center [717, 260] width 1010 height 16
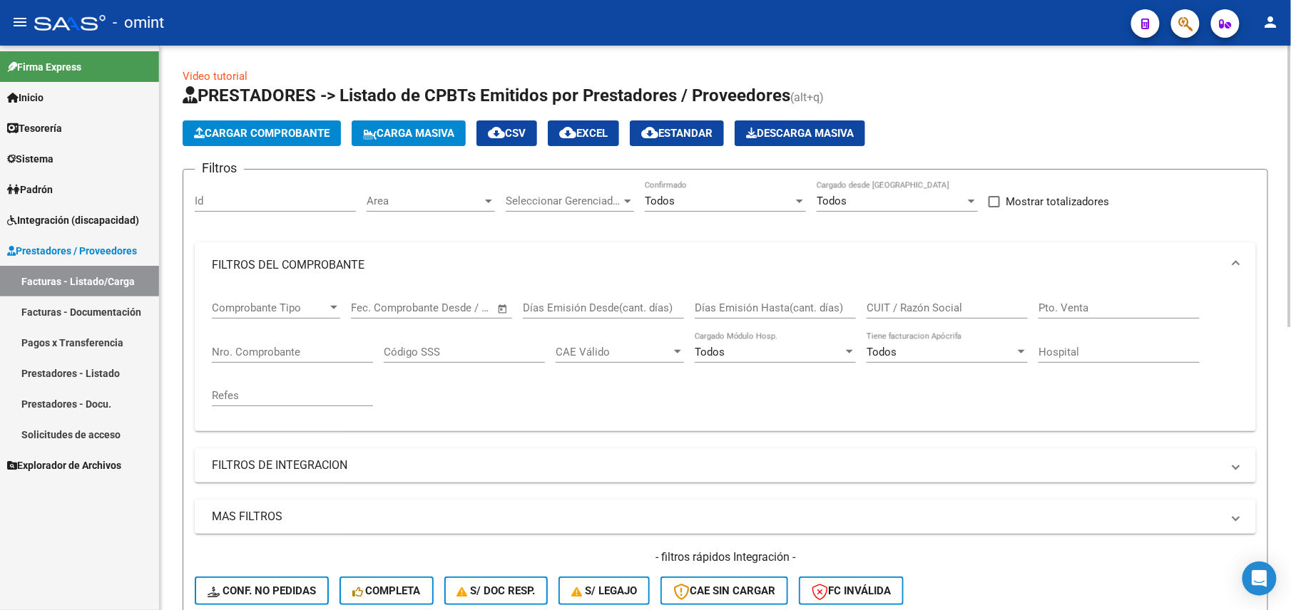
click at [928, 303] on input "CUIT / Razón Social" at bounding box center [946, 308] width 161 height 13
paste input "30-71781510-2"
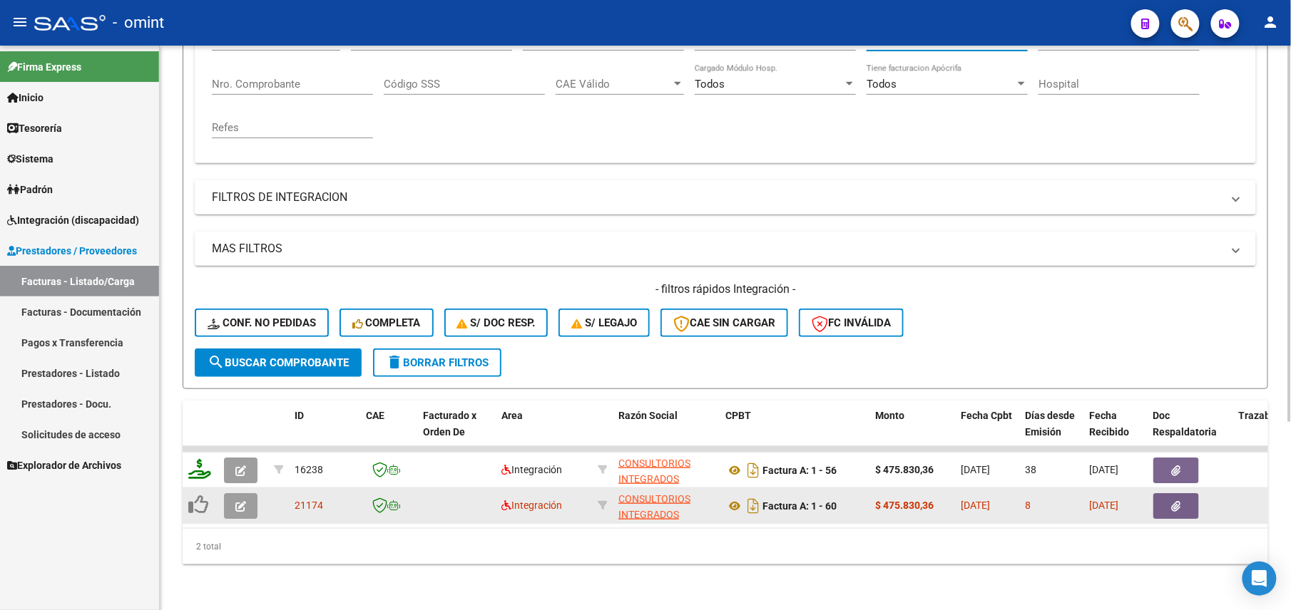
type input "30717815102"
click at [238, 501] on icon "button" at bounding box center [240, 506] width 11 height 11
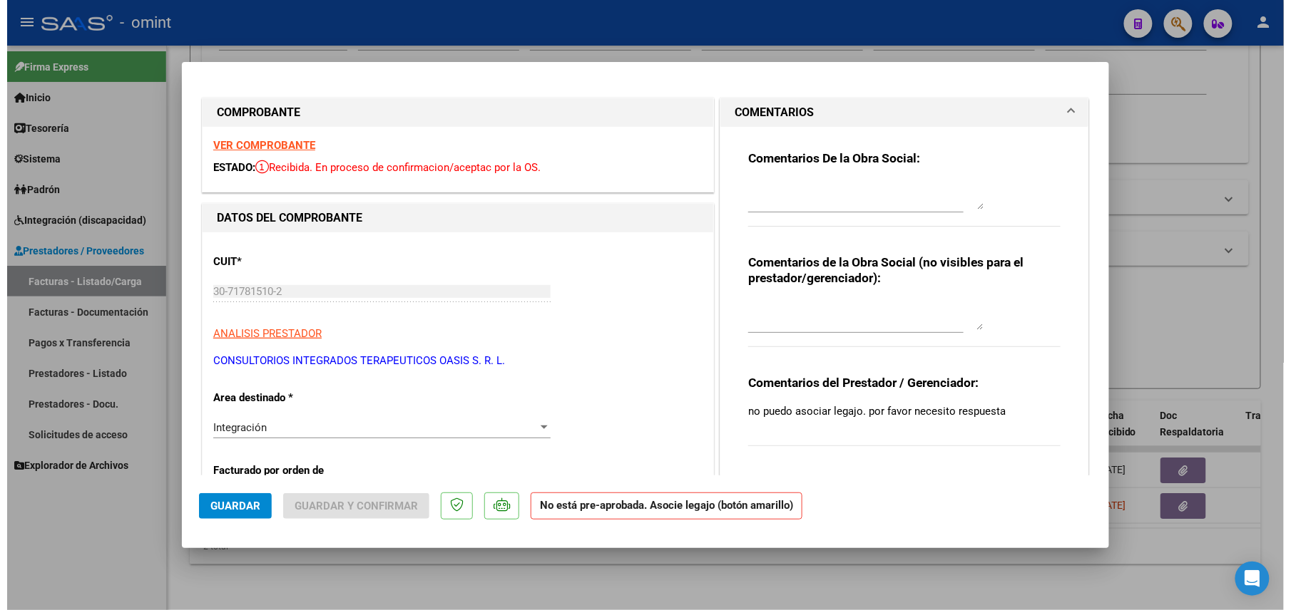
scroll to position [285, 0]
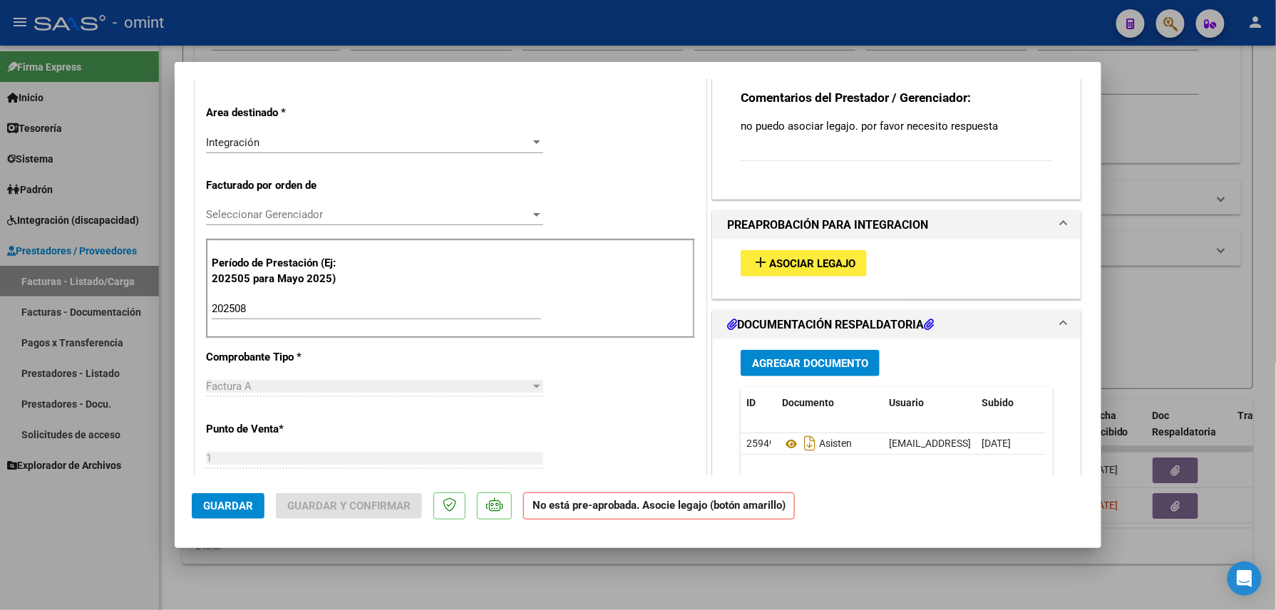
click at [777, 269] on span "Asociar Legajo" at bounding box center [812, 263] width 86 height 13
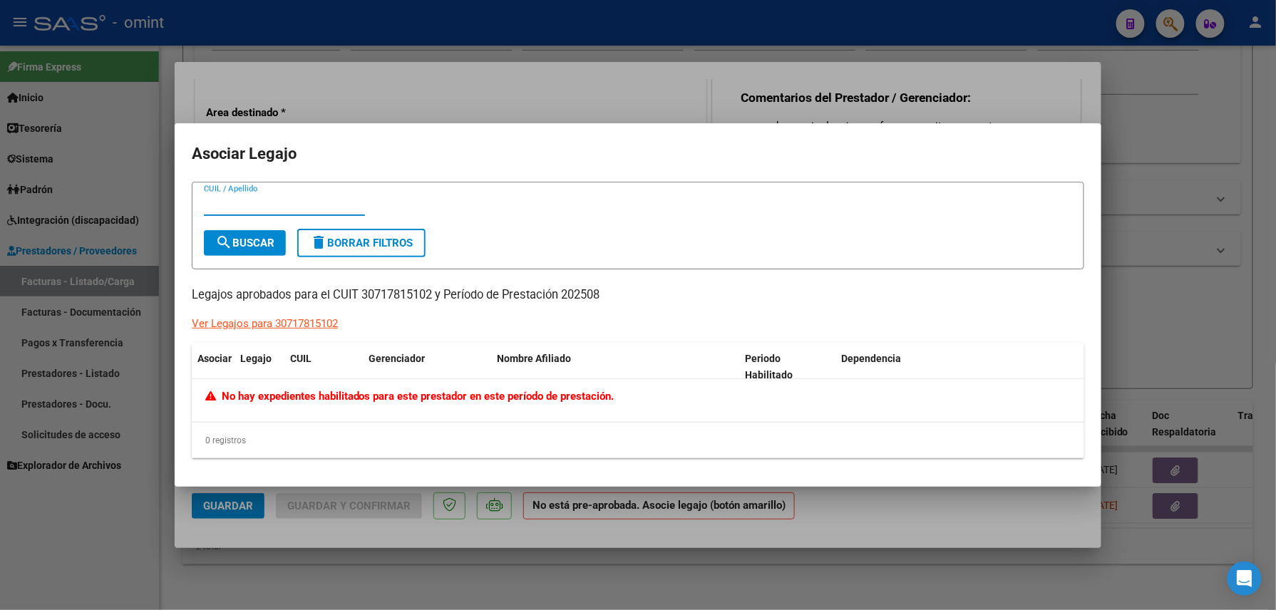
click at [675, 583] on div at bounding box center [638, 305] width 1276 height 610
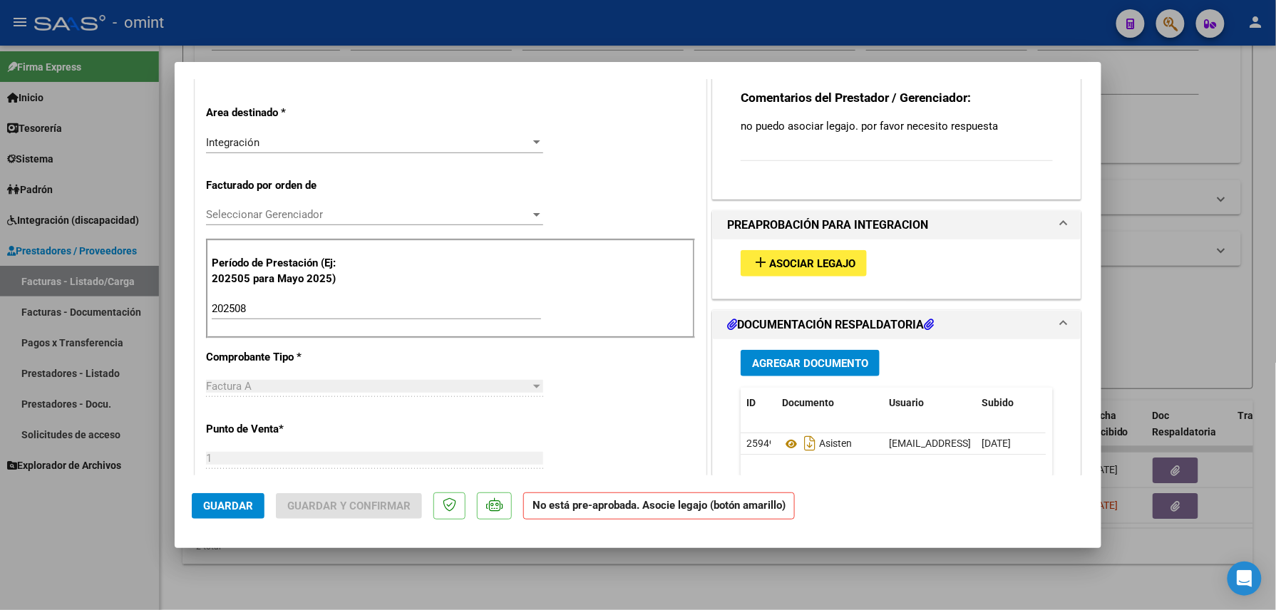
click at [675, 583] on div at bounding box center [638, 305] width 1276 height 610
type input "$ 0,00"
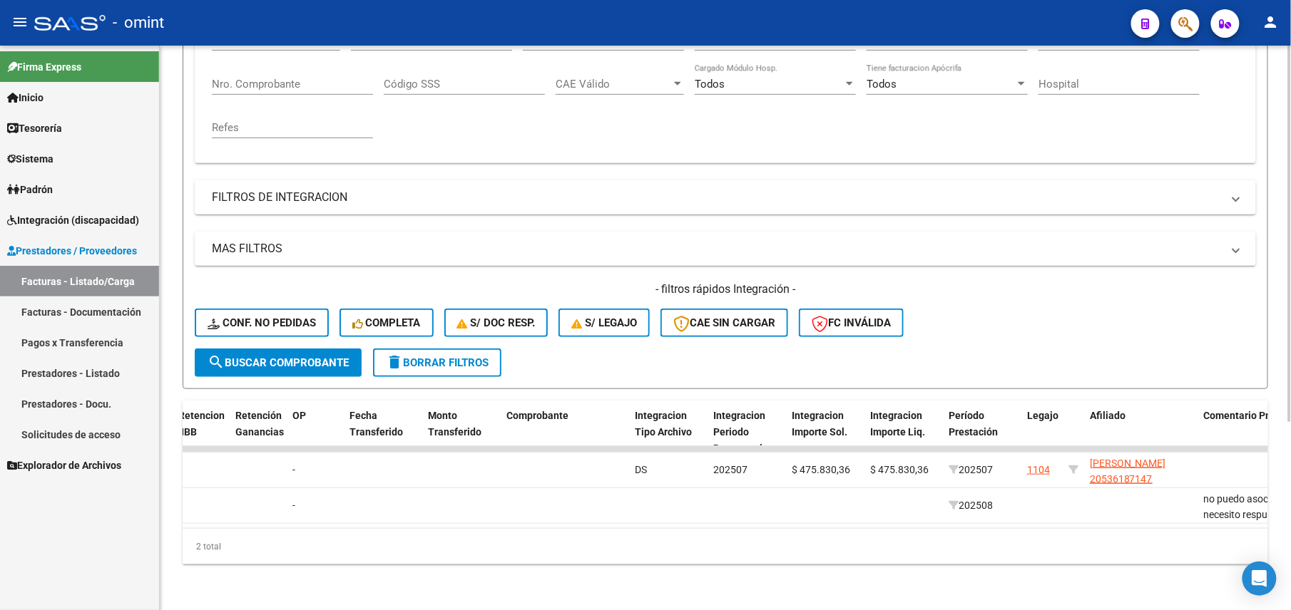
scroll to position [0, 0]
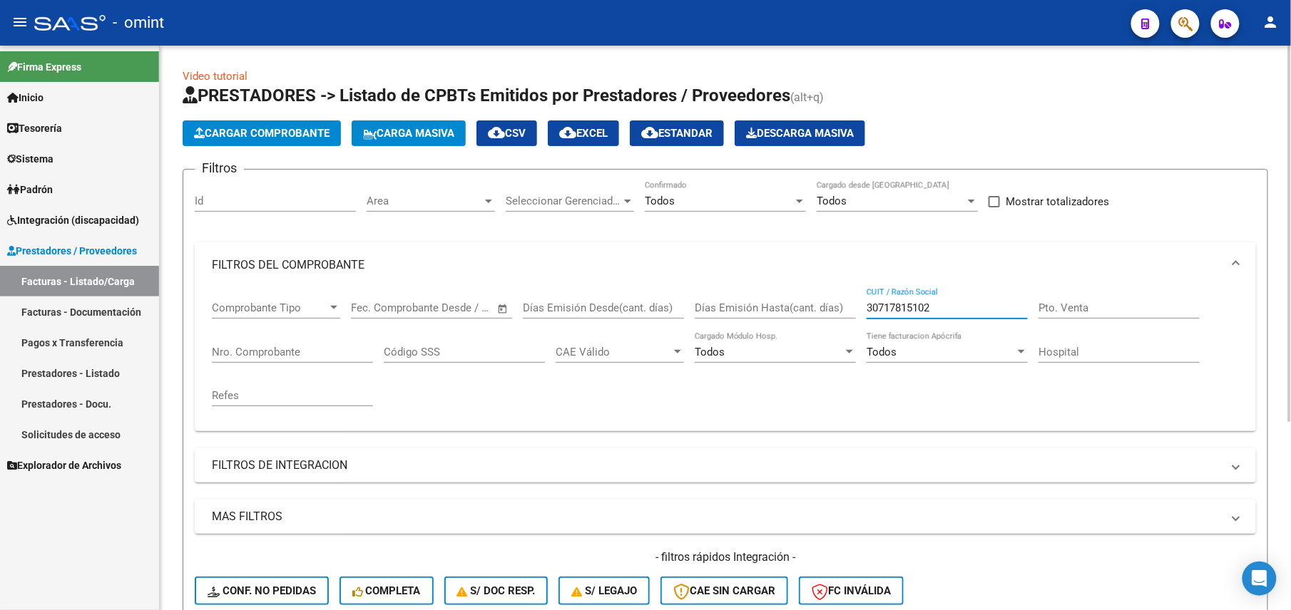
drag, startPoint x: 953, startPoint y: 311, endPoint x: 731, endPoint y: 311, distance: 221.7
click at [732, 311] on div "Comprobante Tipo Comprobante Tipo Fecha inicio – Fecha fin Fec. Comprobante Des…" at bounding box center [725, 354] width 1027 height 132
paste input "27-31873049-6"
type input "27318730496"
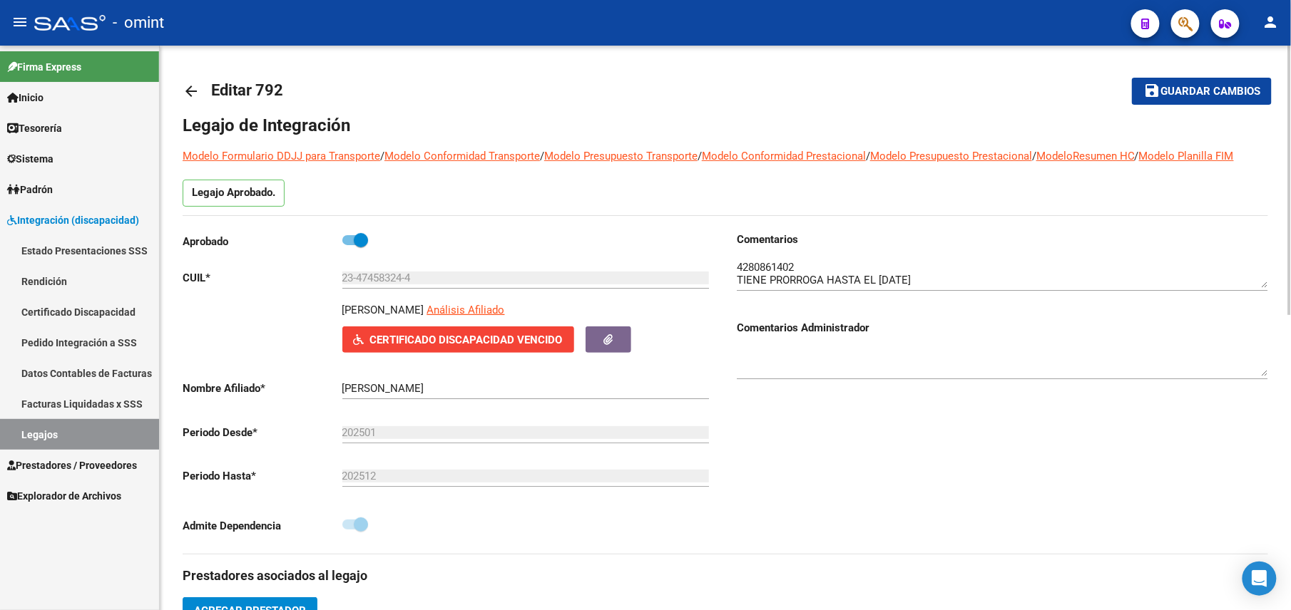
click at [1213, 71] on mat-toolbar-row "save Guardar cambios" at bounding box center [1158, 91] width 227 height 46
click at [1207, 91] on span "Guardar cambios" at bounding box center [1210, 92] width 100 height 13
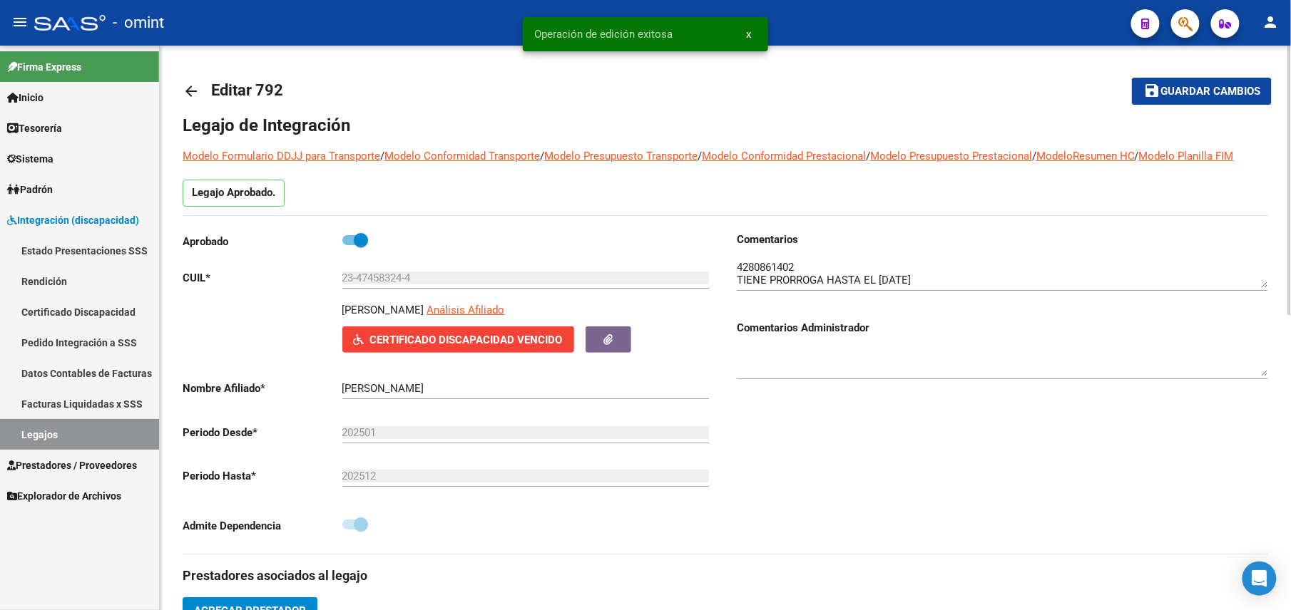
click at [183, 91] on mat-icon "arrow_back" at bounding box center [191, 91] width 17 height 17
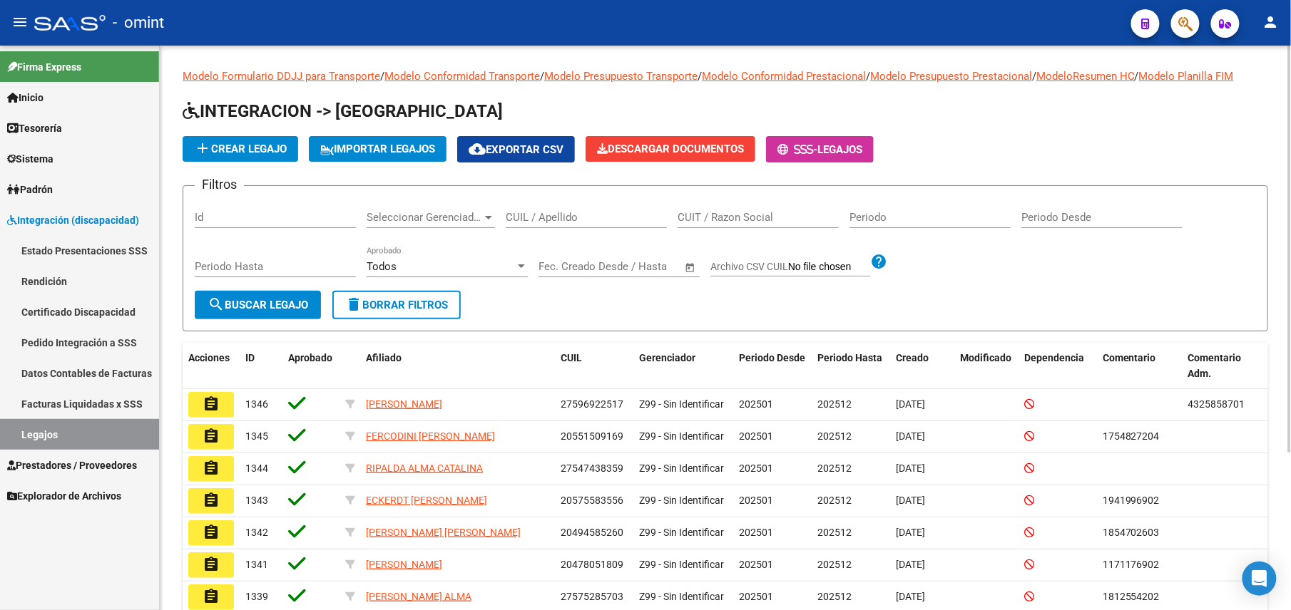
click at [592, 212] on input "CUIL / Apellido" at bounding box center [586, 217] width 161 height 13
paste input "20574687722"
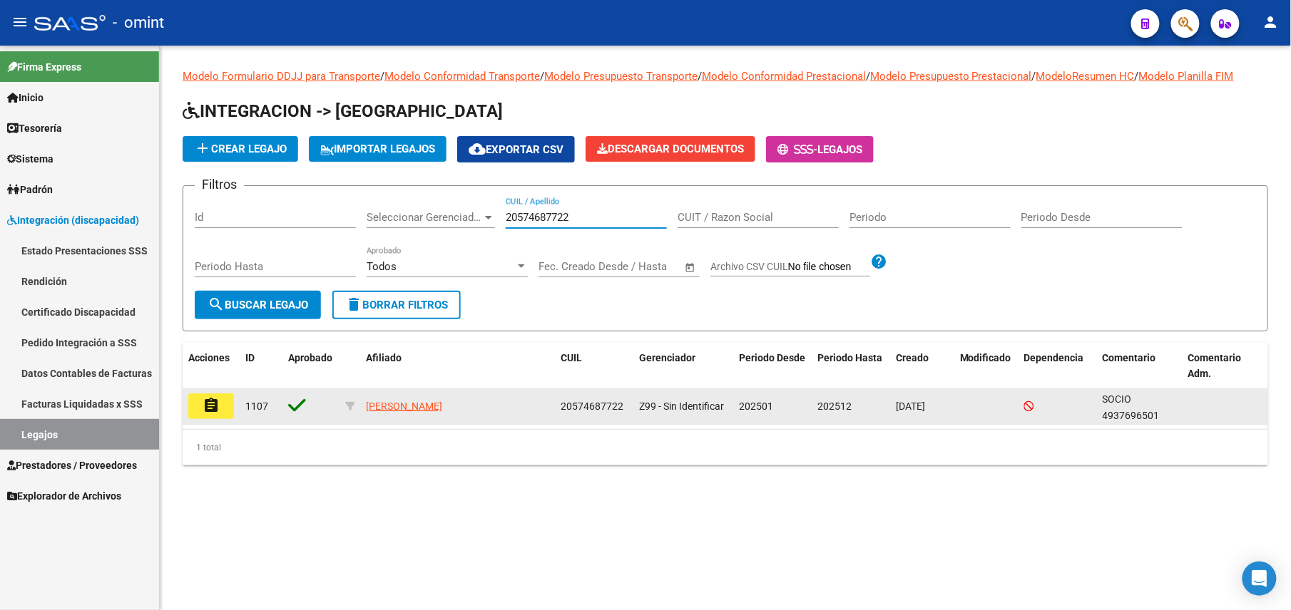
type input "20574687722"
click at [204, 402] on mat-icon "assignment" at bounding box center [210, 405] width 17 height 17
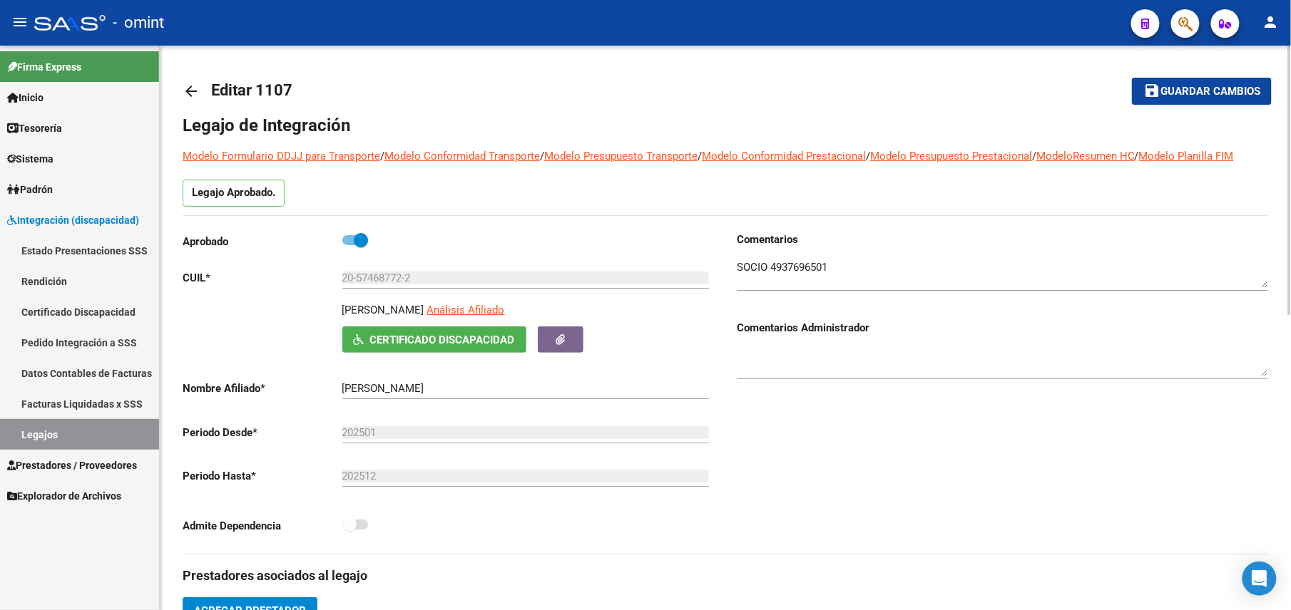
scroll to position [570, 0]
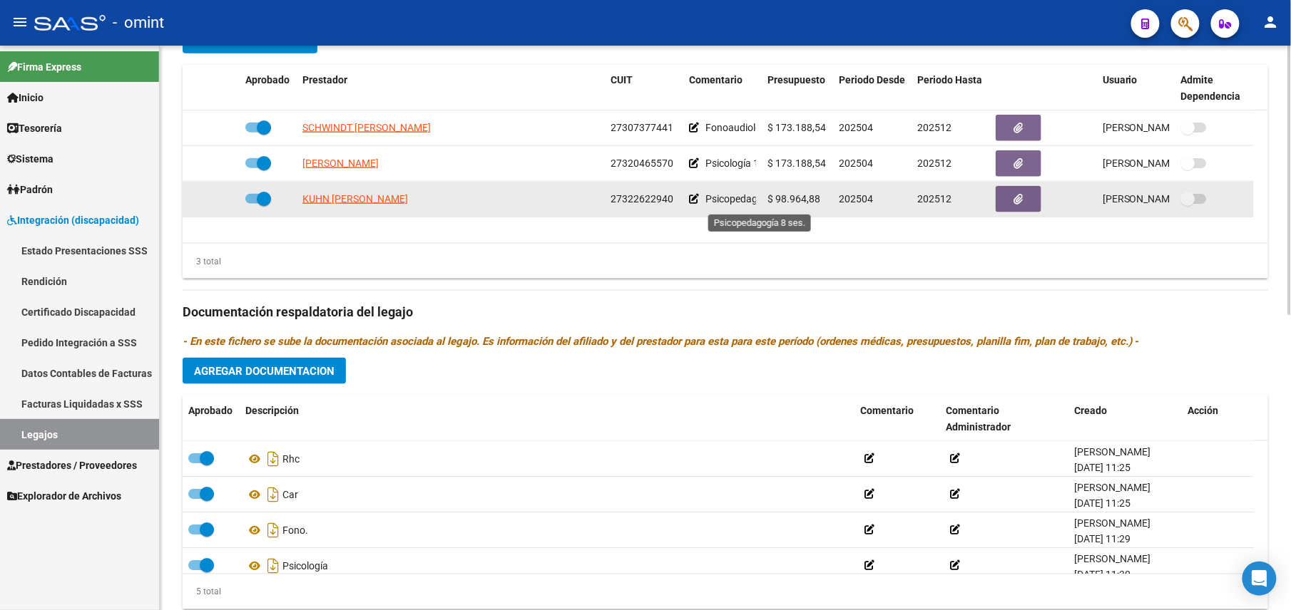
click at [712, 198] on span "Psicopedagogía 8 ses." at bounding box center [754, 198] width 99 height 11
click at [622, 205] on span "27322622940" at bounding box center [641, 198] width 63 height 11
copy span "27322622940"
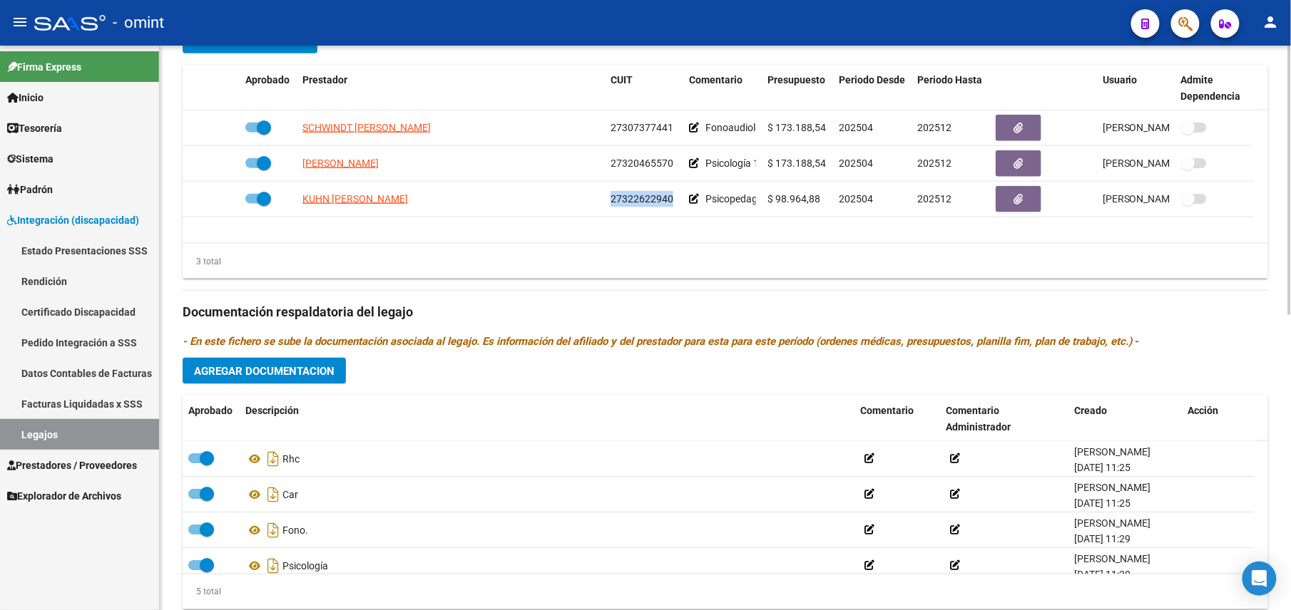
scroll to position [0, 0]
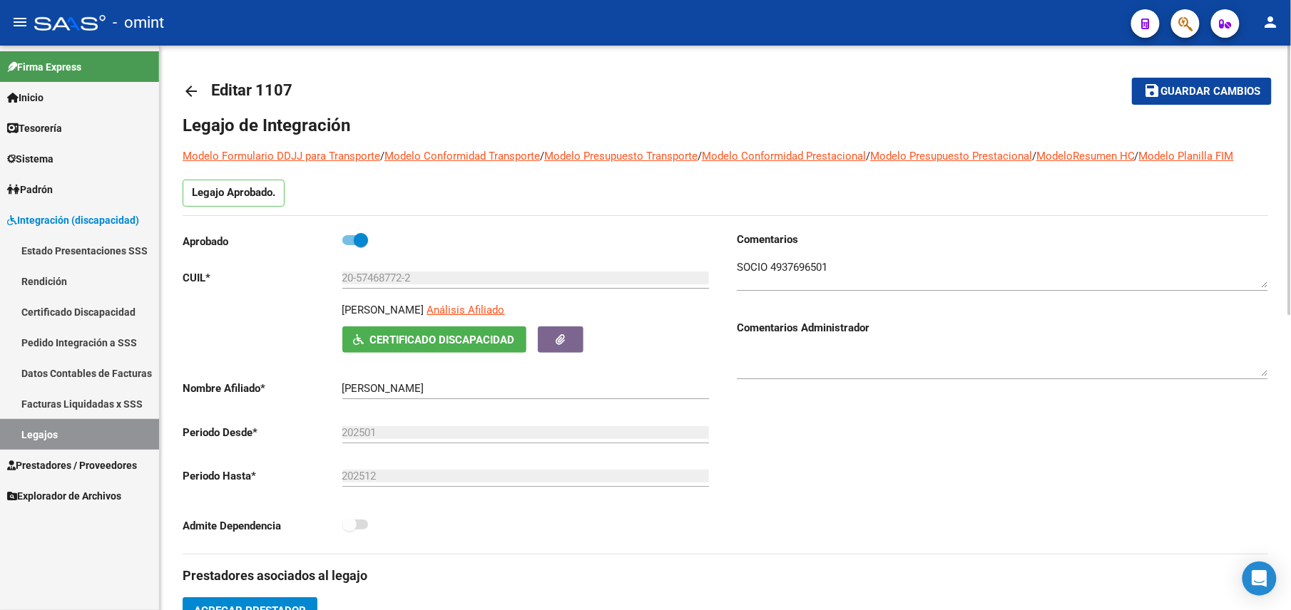
click at [1195, 74] on mat-toolbar-row "save Guardar cambios" at bounding box center [1158, 91] width 227 height 46
click at [1191, 93] on span "Guardar cambios" at bounding box center [1210, 92] width 100 height 13
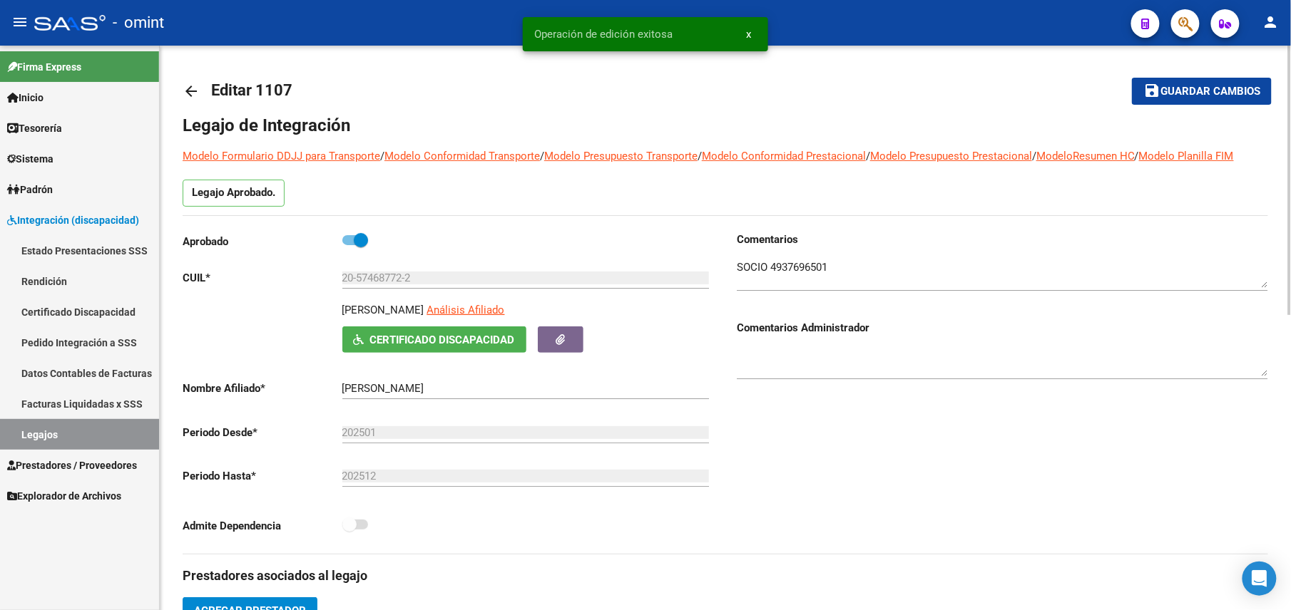
click at [186, 86] on mat-icon "arrow_back" at bounding box center [191, 91] width 17 height 17
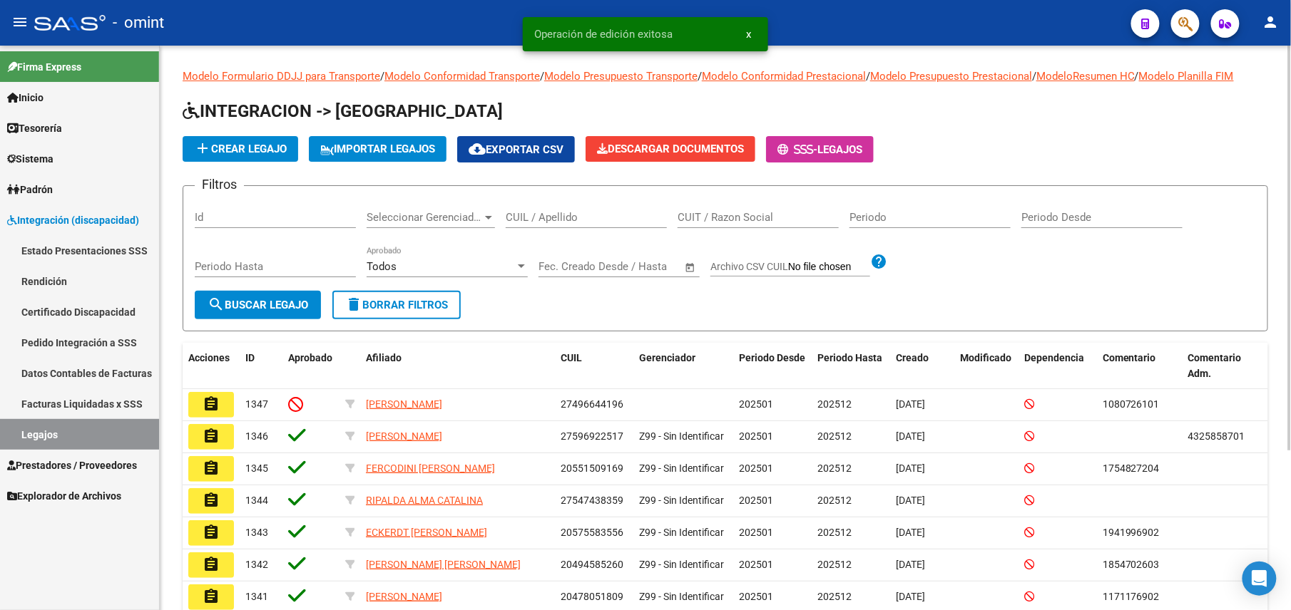
click at [611, 215] on input "CUIL / Apellido" at bounding box center [586, 217] width 161 height 13
paste input "23533773109"
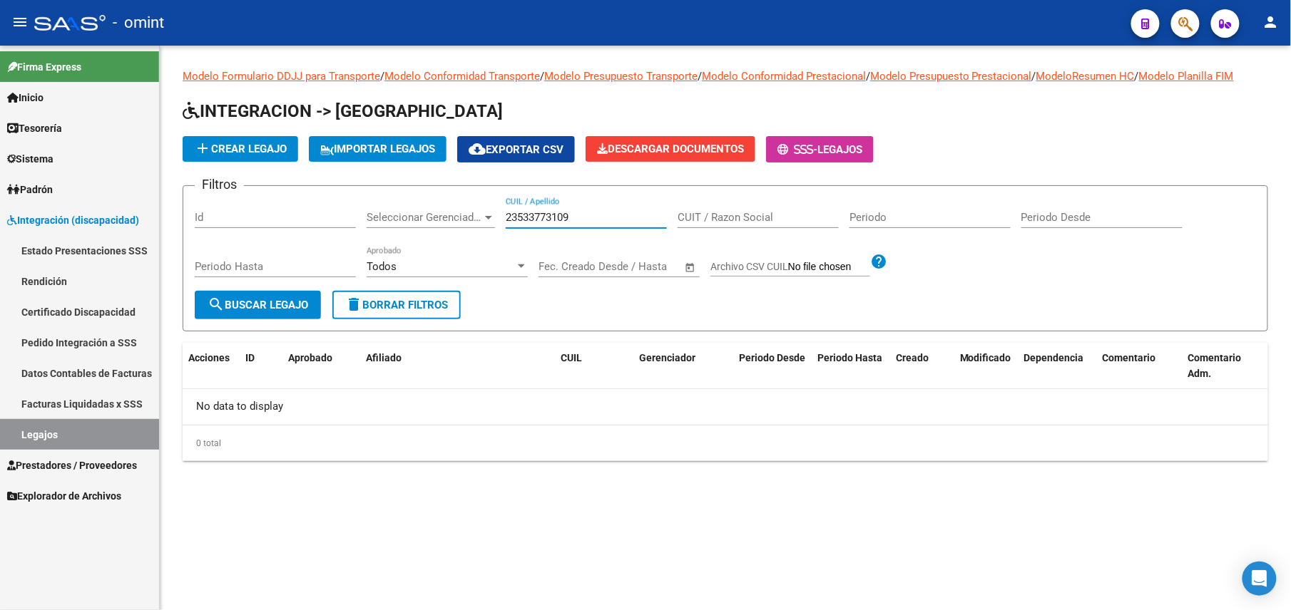
type input "23533773109"
click at [56, 177] on link "Padrón" at bounding box center [79, 189] width 159 height 31
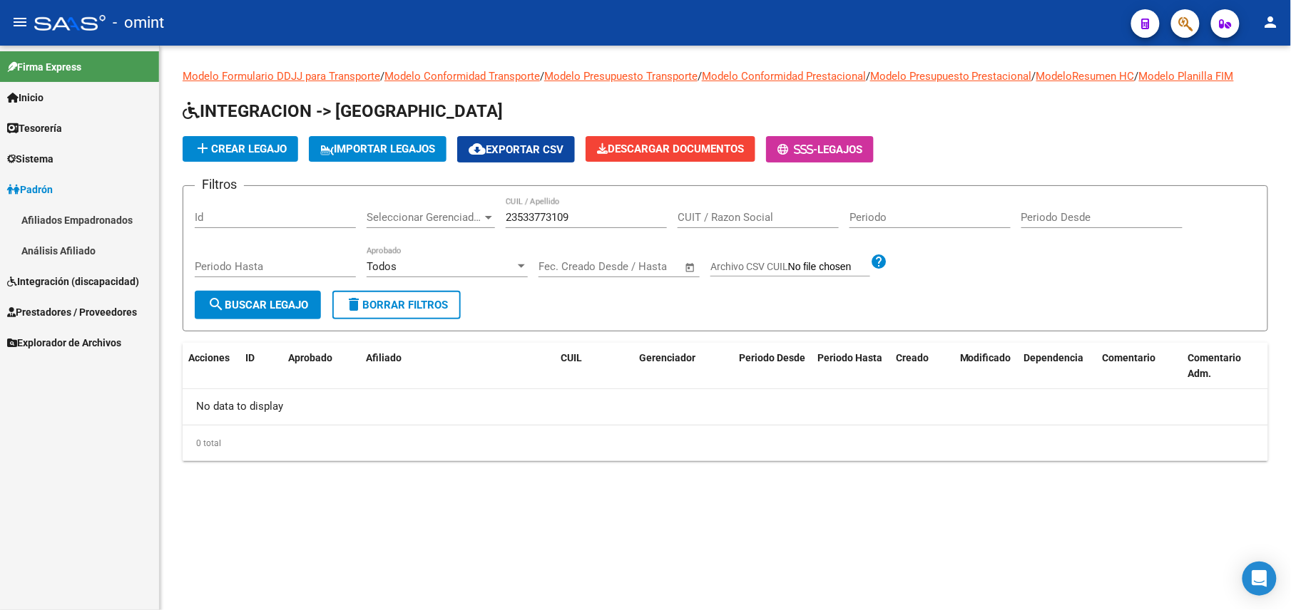
click at [72, 255] on link "Análisis Afiliado" at bounding box center [79, 250] width 159 height 31
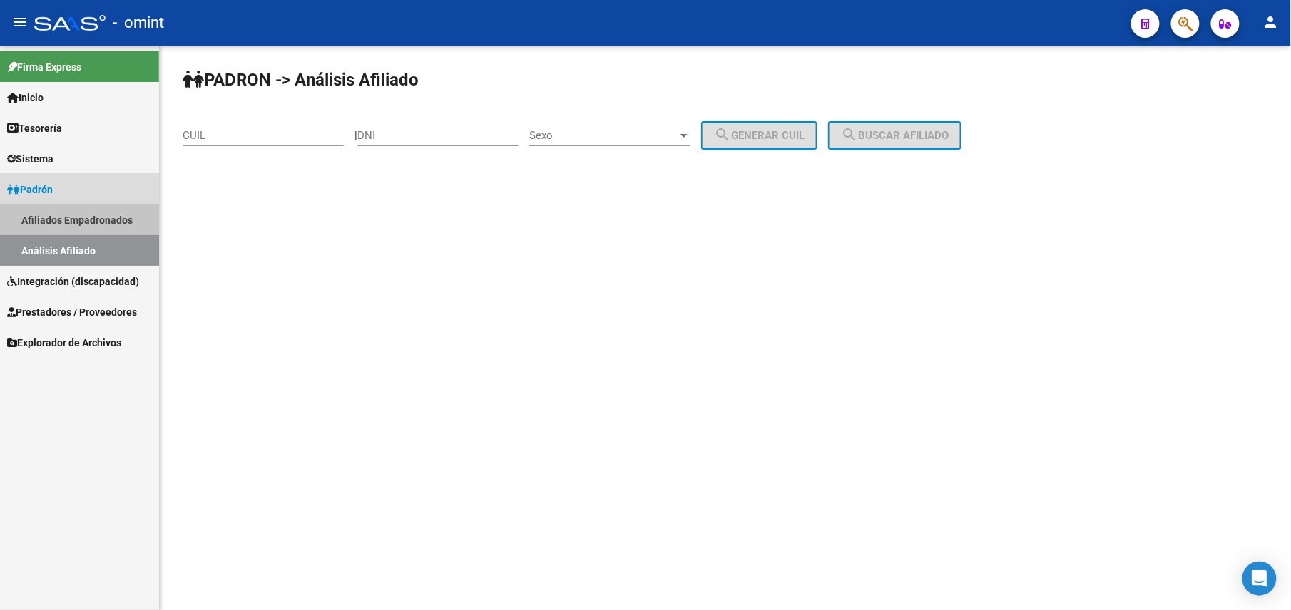
click at [76, 218] on link "Afiliados Empadronados" at bounding box center [79, 220] width 159 height 31
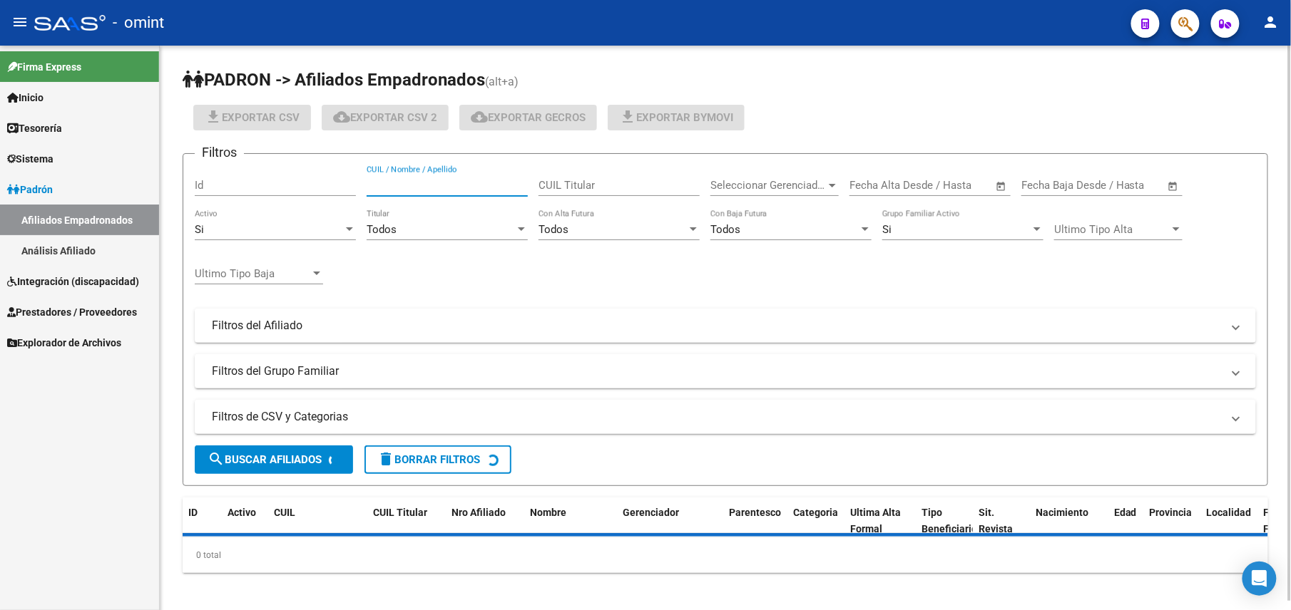
click at [453, 180] on input "CUIL / Nombre / Apellido" at bounding box center [446, 185] width 161 height 13
paste input "23533773109"
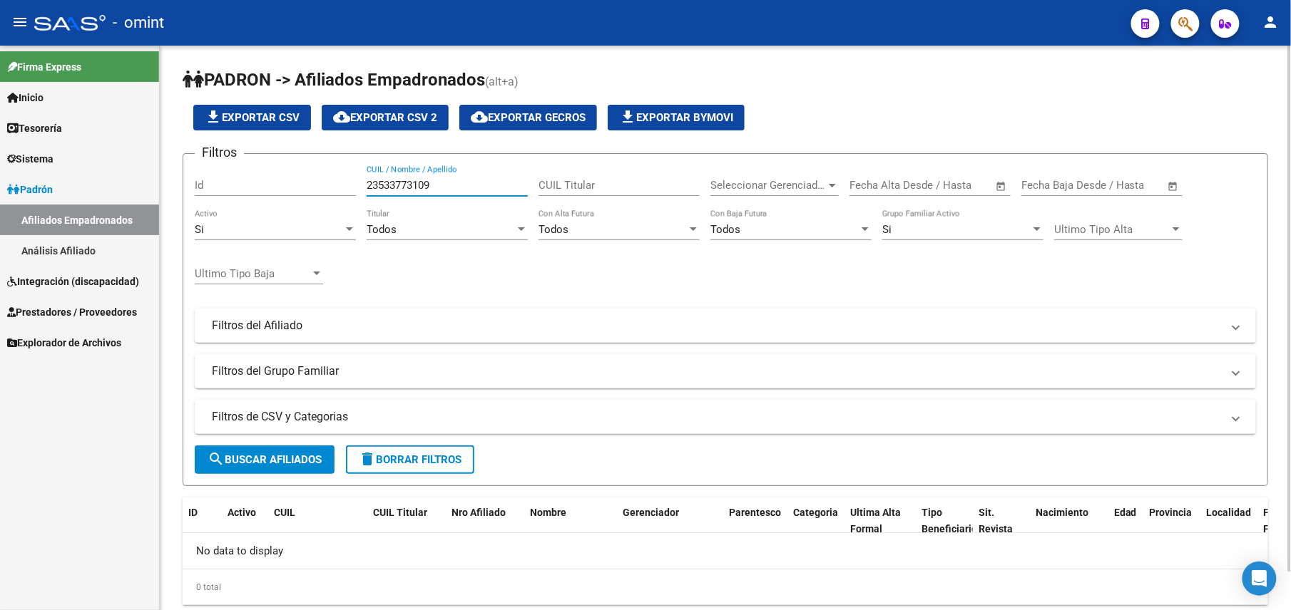
type input "23533773109"
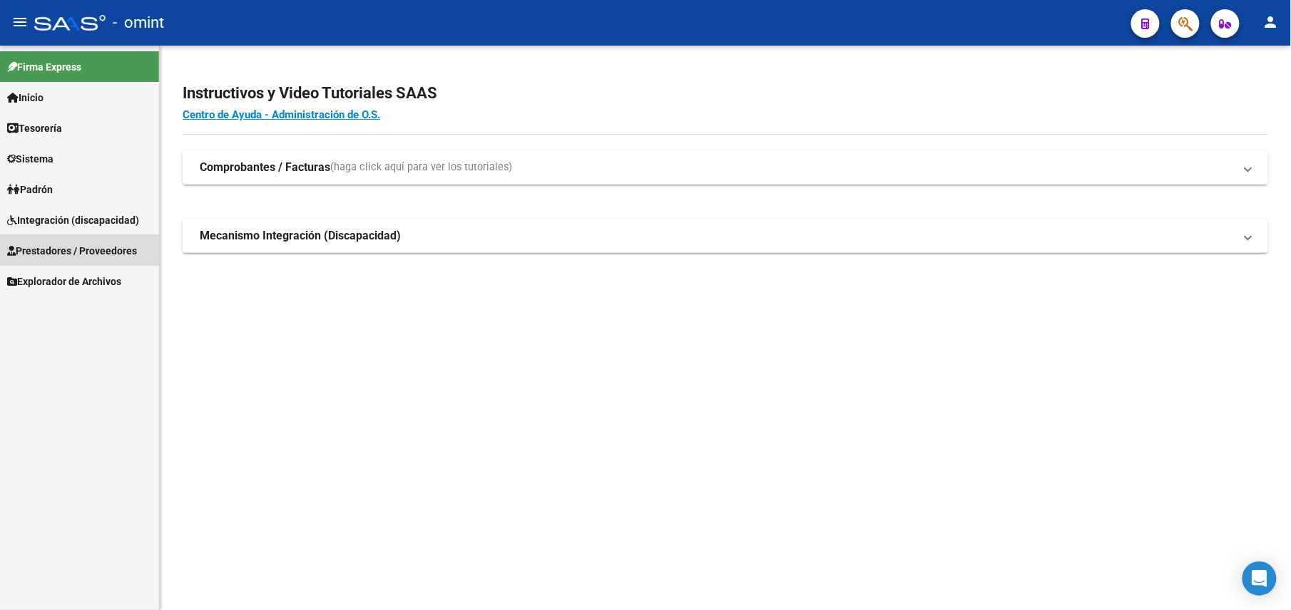
click at [83, 248] on span "Prestadores / Proveedores" at bounding box center [72, 251] width 130 height 16
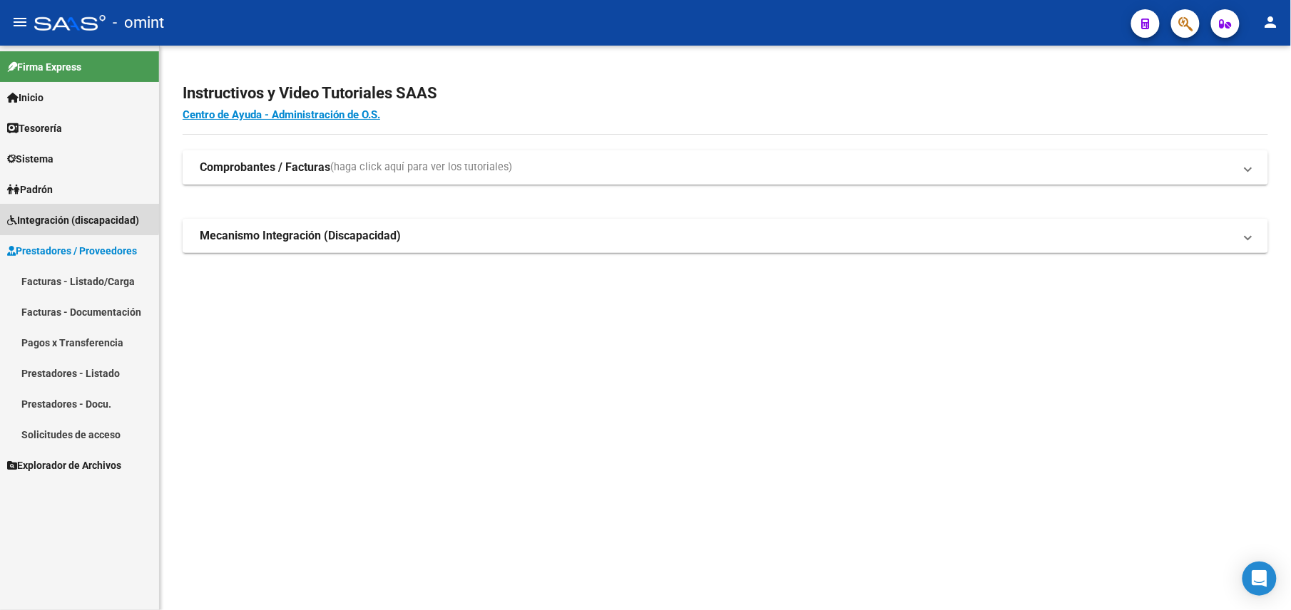
click at [54, 215] on span "Integración (discapacidad)" at bounding box center [73, 220] width 132 height 16
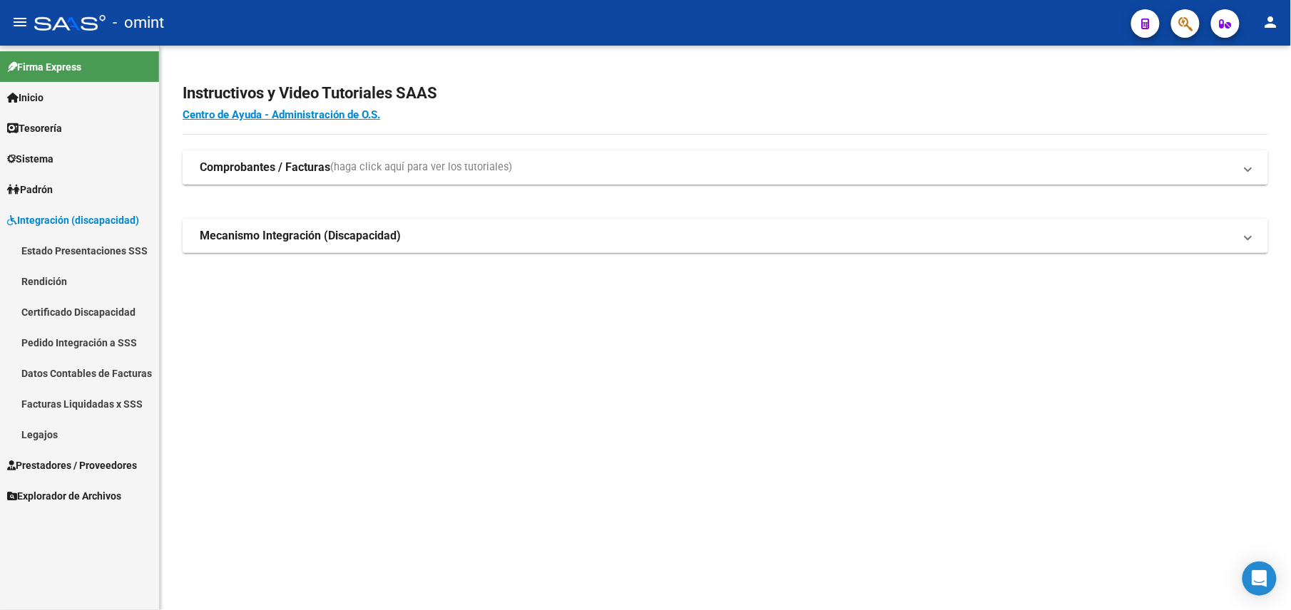
click at [43, 434] on link "Legajos" at bounding box center [79, 434] width 159 height 31
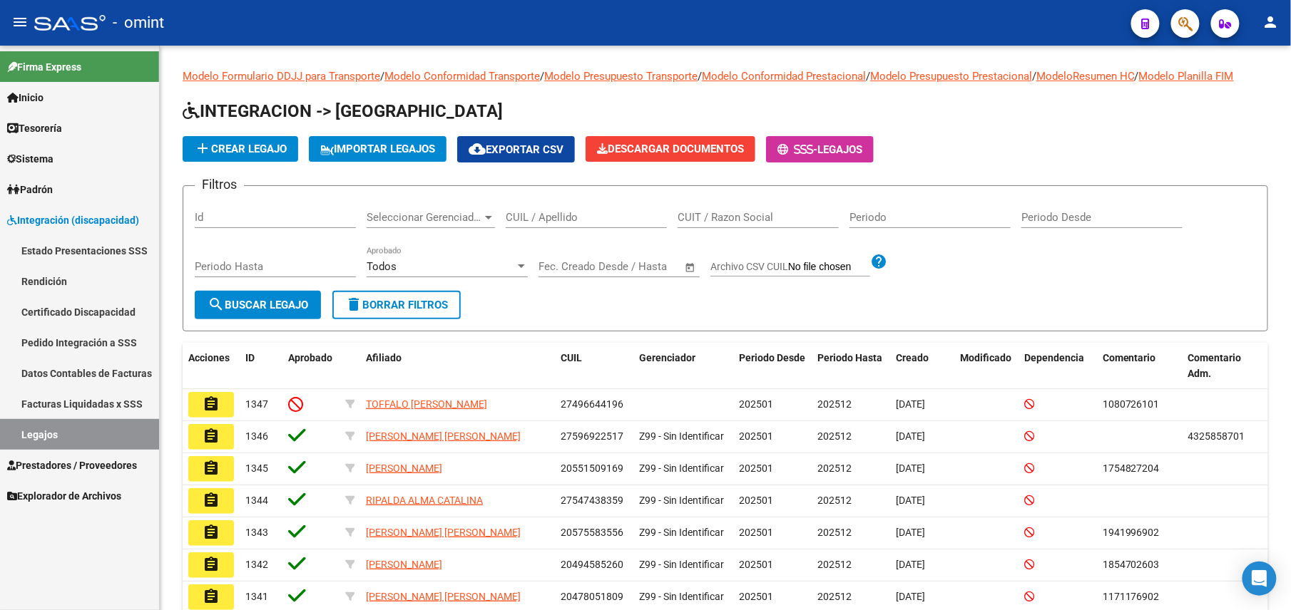
click at [558, 232] on div "CUIL / Apellido" at bounding box center [586, 220] width 161 height 44
click at [568, 223] on input "CUIL / Apellido" at bounding box center [586, 217] width 161 height 13
paste input "23533773109"
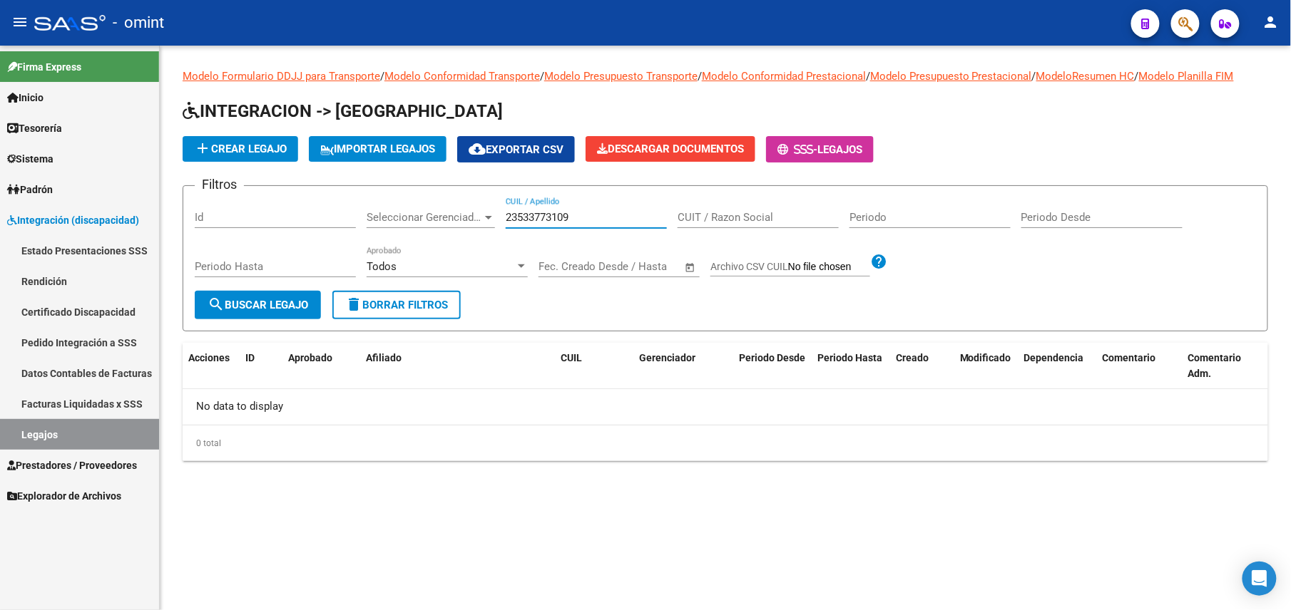
type input "23533773109"
click at [63, 187] on link "Padrón" at bounding box center [79, 189] width 159 height 31
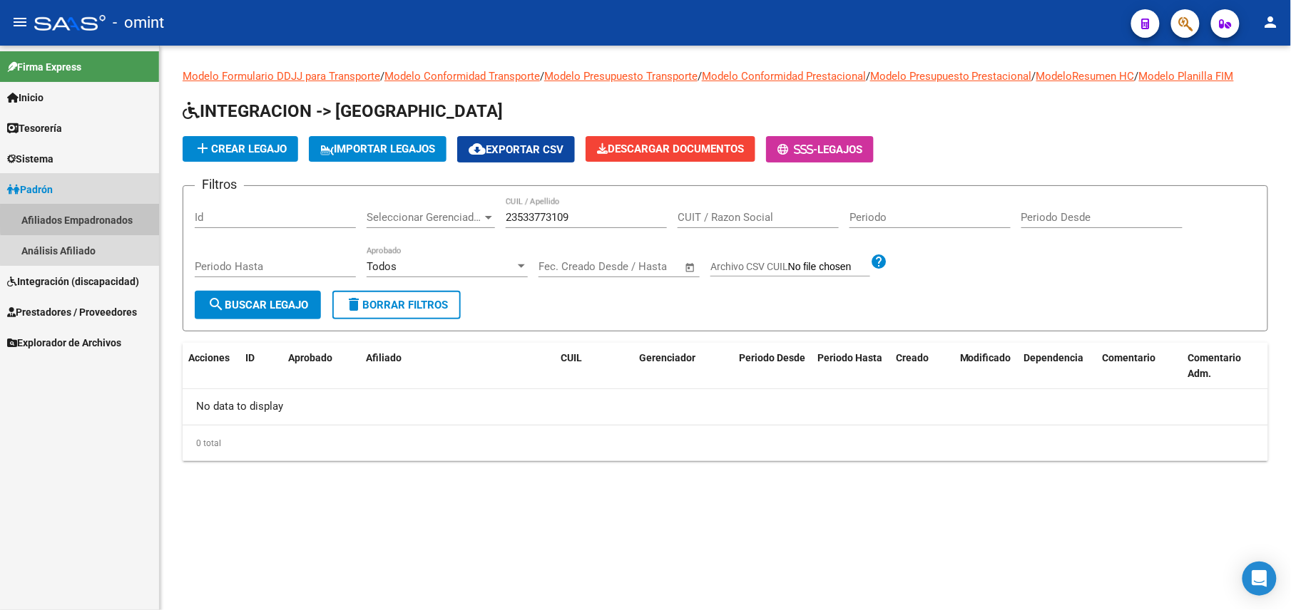
click at [86, 217] on link "Afiliados Empadronados" at bounding box center [79, 220] width 159 height 31
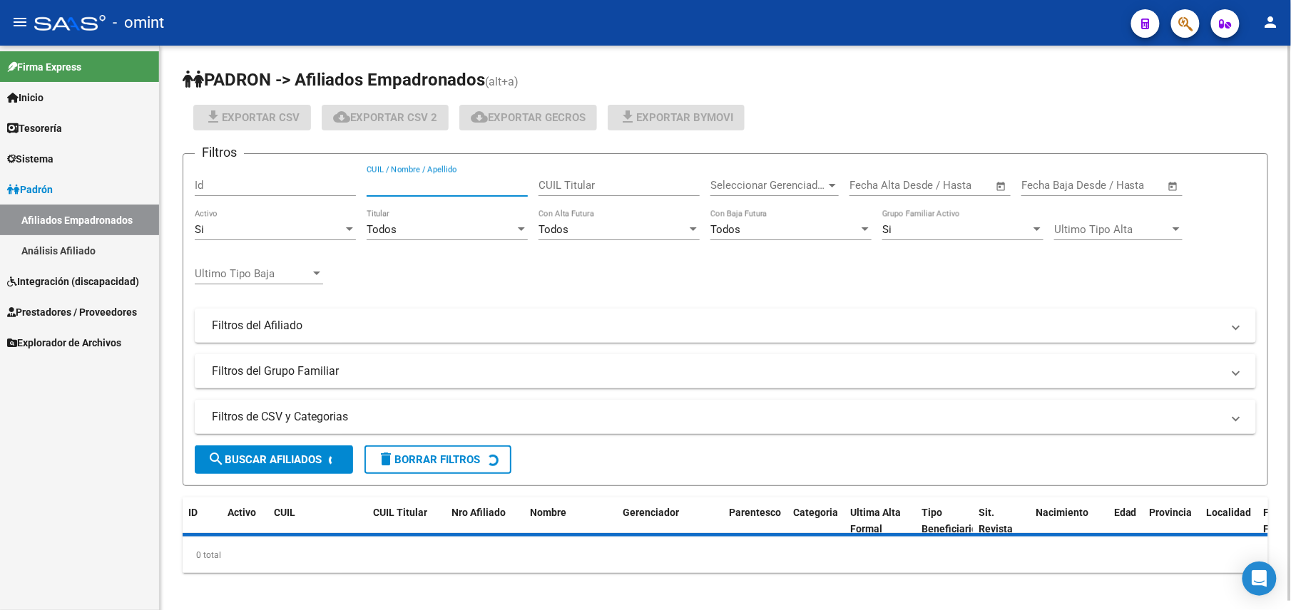
click at [428, 183] on input "CUIL / Nombre / Apellido" at bounding box center [446, 185] width 161 height 13
paste input "23533773109"
type input "23533773109"
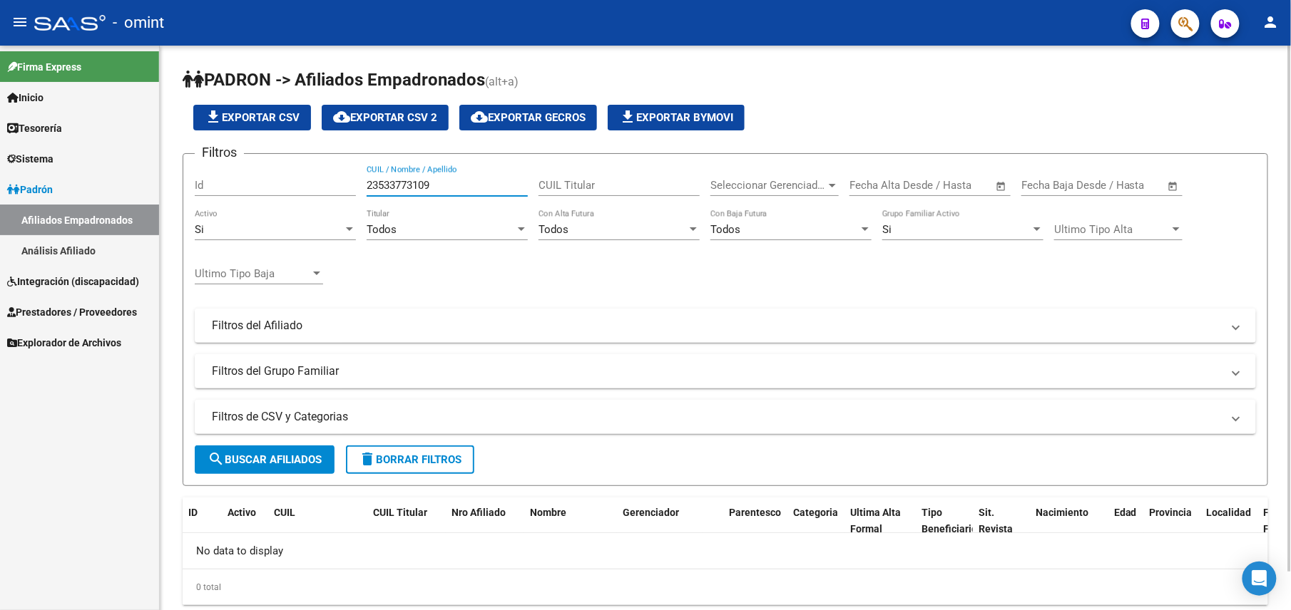
click at [461, 188] on input "23533773109" at bounding box center [446, 185] width 161 height 13
drag, startPoint x: 422, startPoint y: 183, endPoint x: 374, endPoint y: 184, distance: 47.8
click at [374, 184] on input "23533773109" at bounding box center [446, 185] width 161 height 13
drag, startPoint x: 415, startPoint y: 195, endPoint x: 366, endPoint y: 181, distance: 50.5
click at [366, 181] on input "23533773109" at bounding box center [446, 185] width 161 height 13
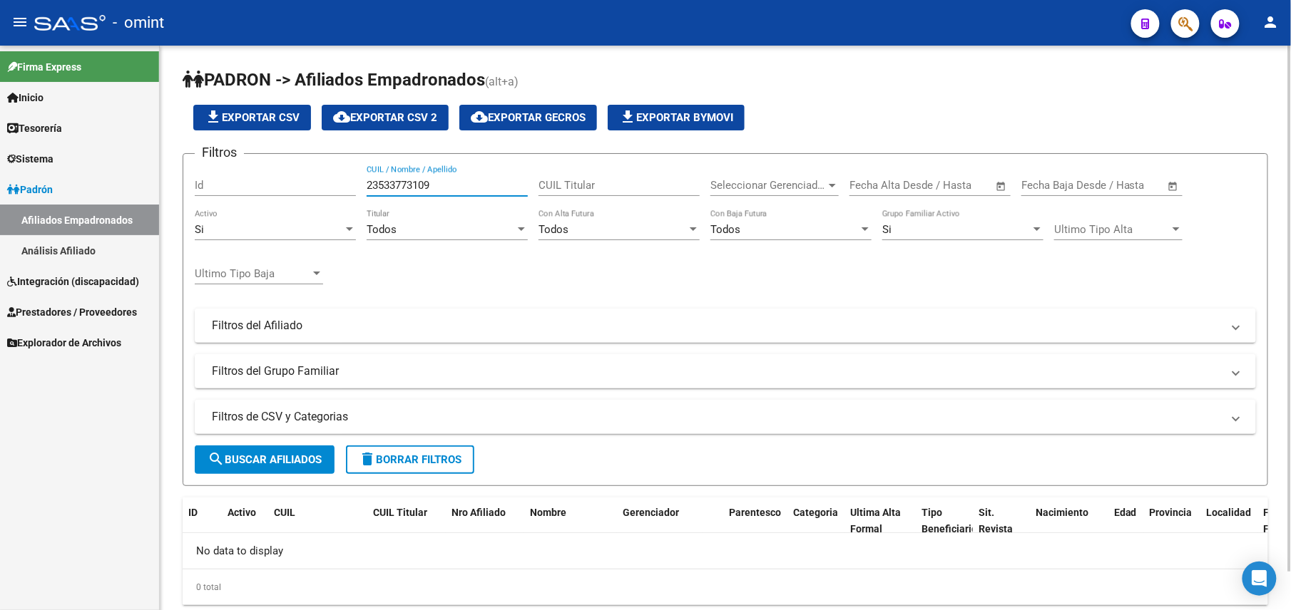
drag, startPoint x: 380, startPoint y: 183, endPoint x: 426, endPoint y: 183, distance: 45.6
click at [426, 183] on input "23533773109" at bounding box center [446, 185] width 161 height 13
drag, startPoint x: 432, startPoint y: 183, endPoint x: 385, endPoint y: 183, distance: 47.1
click at [344, 183] on div "Filtros Id 23533773109 CUIL / Nombre / Apellido CUIL Titular Seleccionar Gerenc…" at bounding box center [725, 276] width 1061 height 223
